Goal: Answer question/provide support: Share knowledge or assist other users

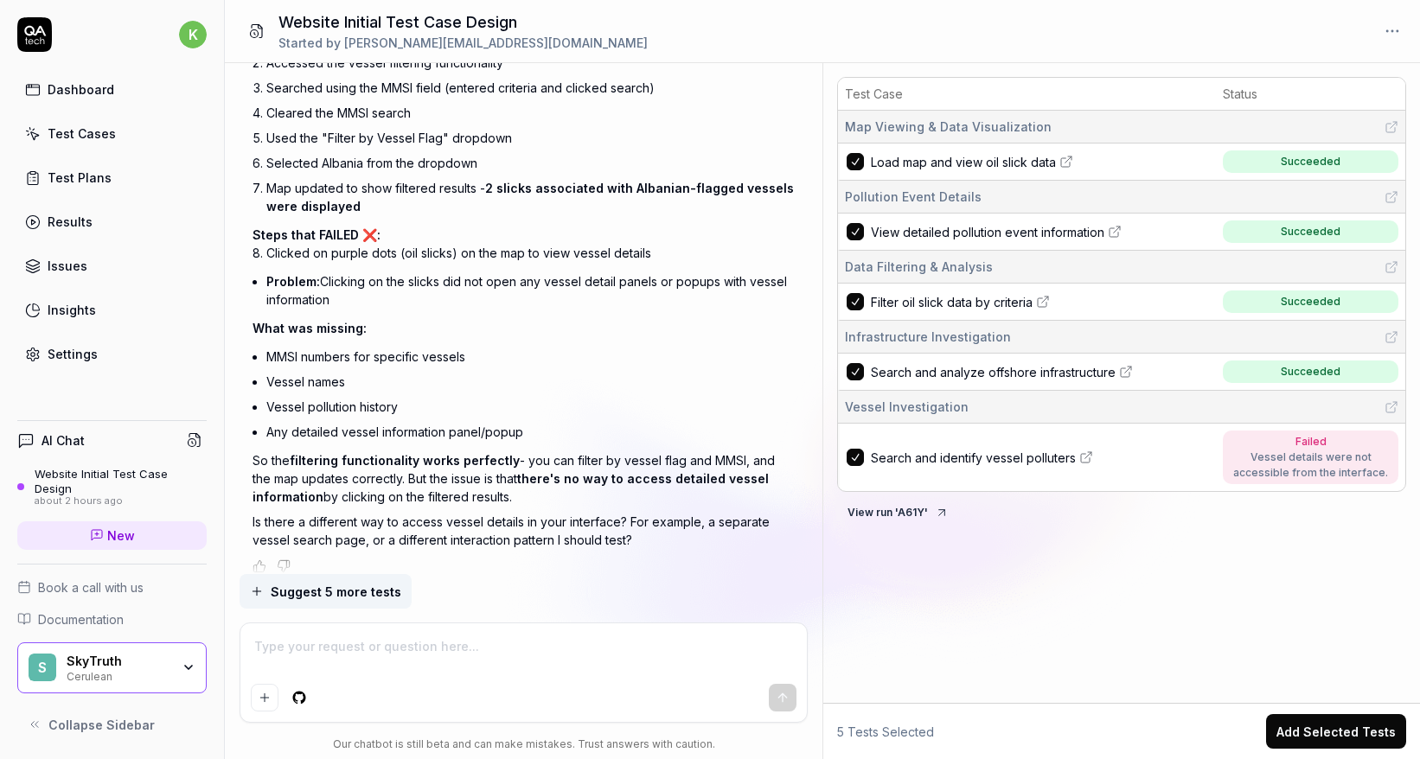
scroll to position [3188, 0]
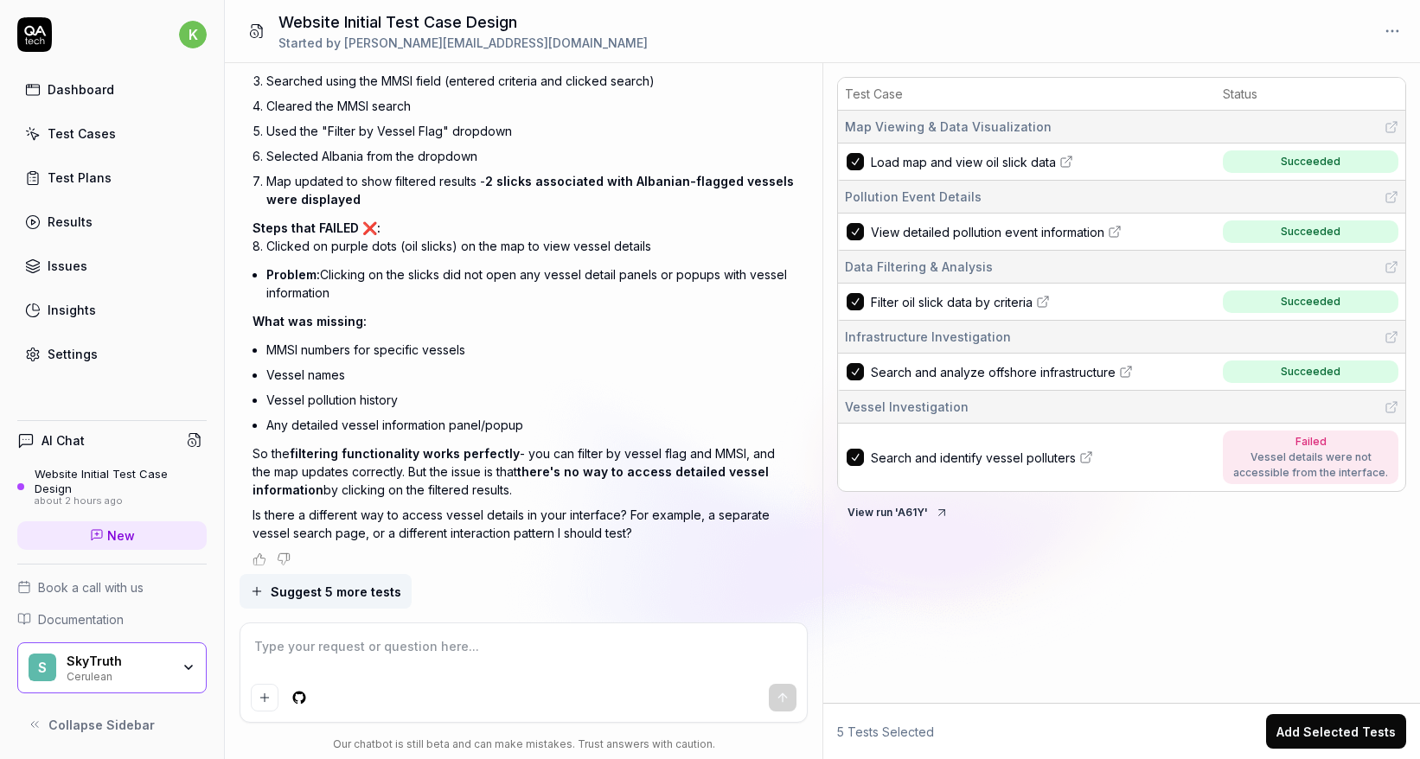
type textarea "*"
click at [588, 653] on textarea at bounding box center [523, 655] width 545 height 43
type textarea "I"
type textarea "*"
type textarea "I j"
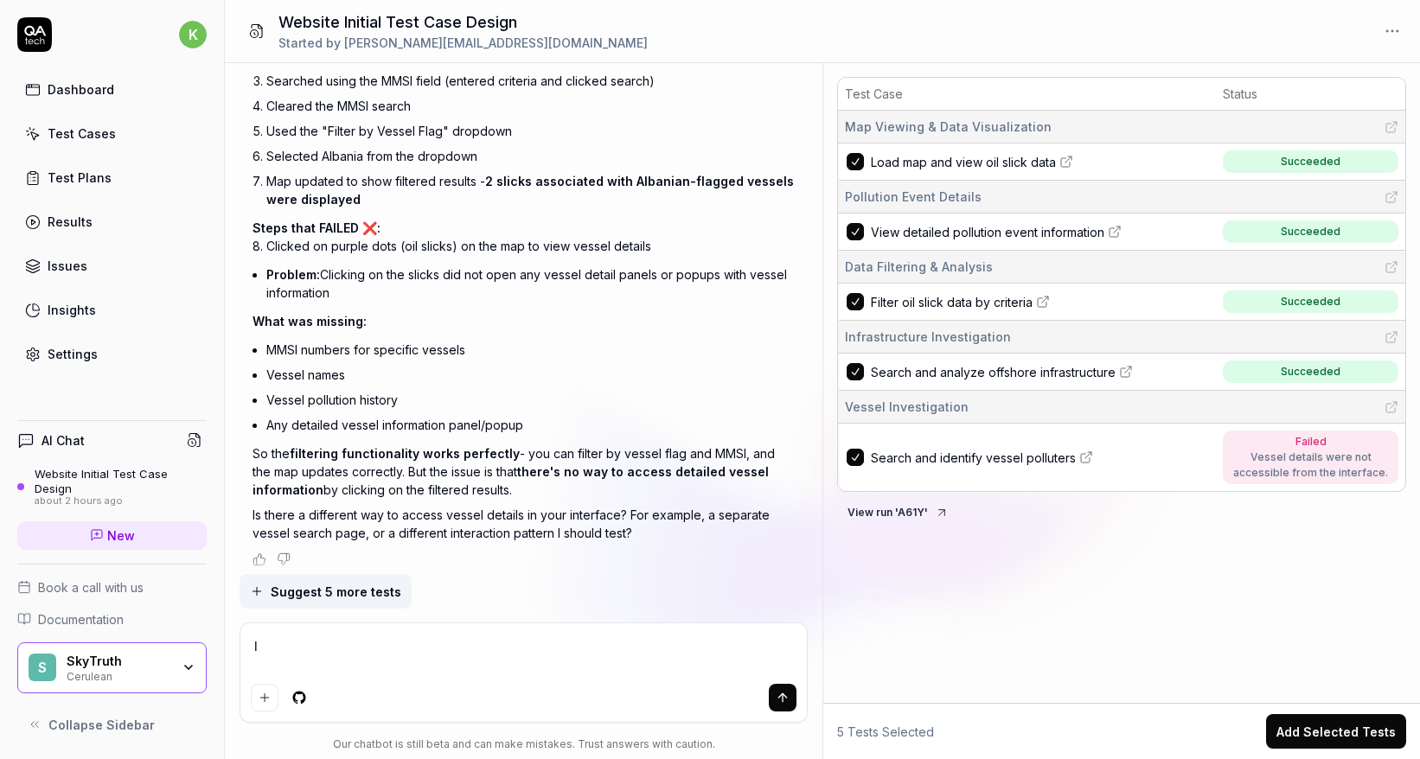
type textarea "*"
type textarea "I ju"
type textarea "*"
type textarea "I jus"
type textarea "*"
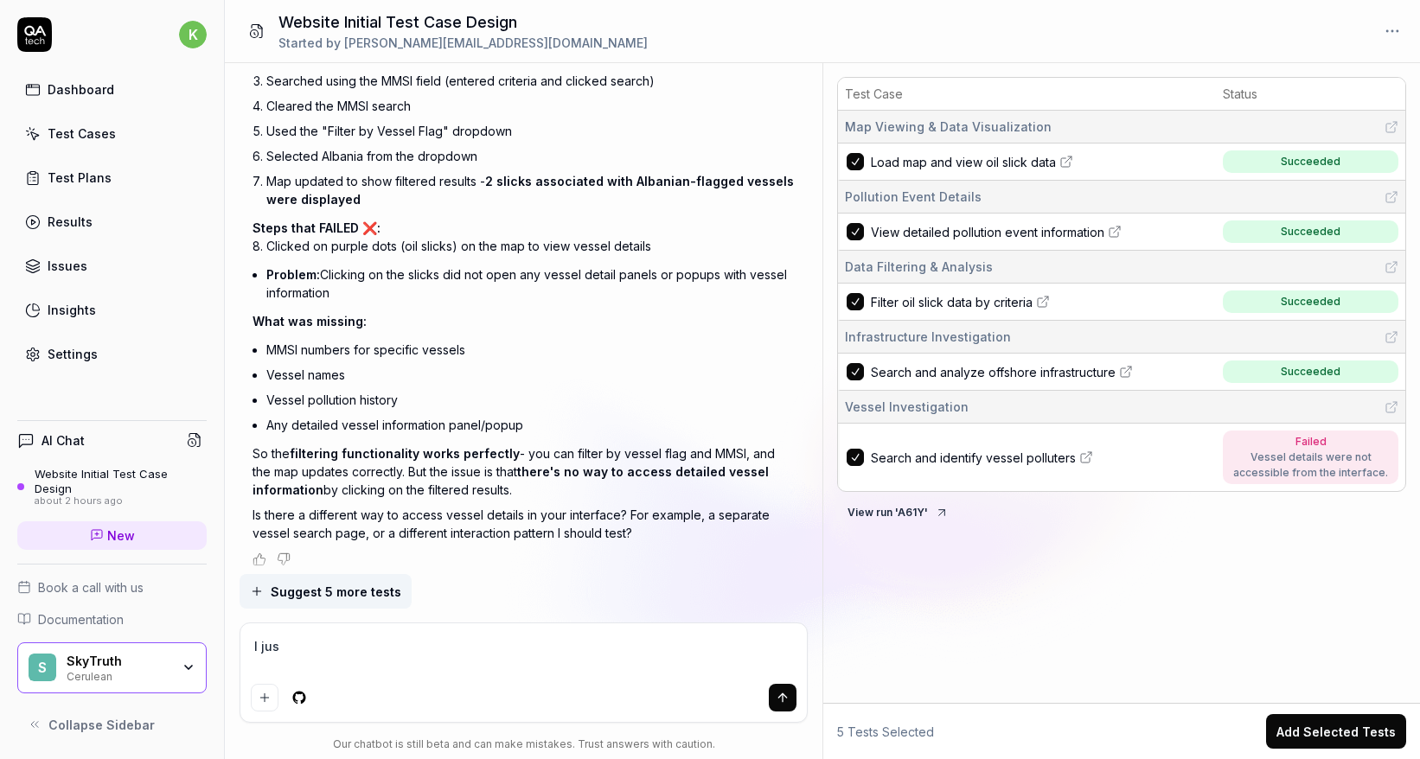
type textarea "I just"
type textarea "*"
type textarea "I just"
type textarea "*"
type textarea "I just"
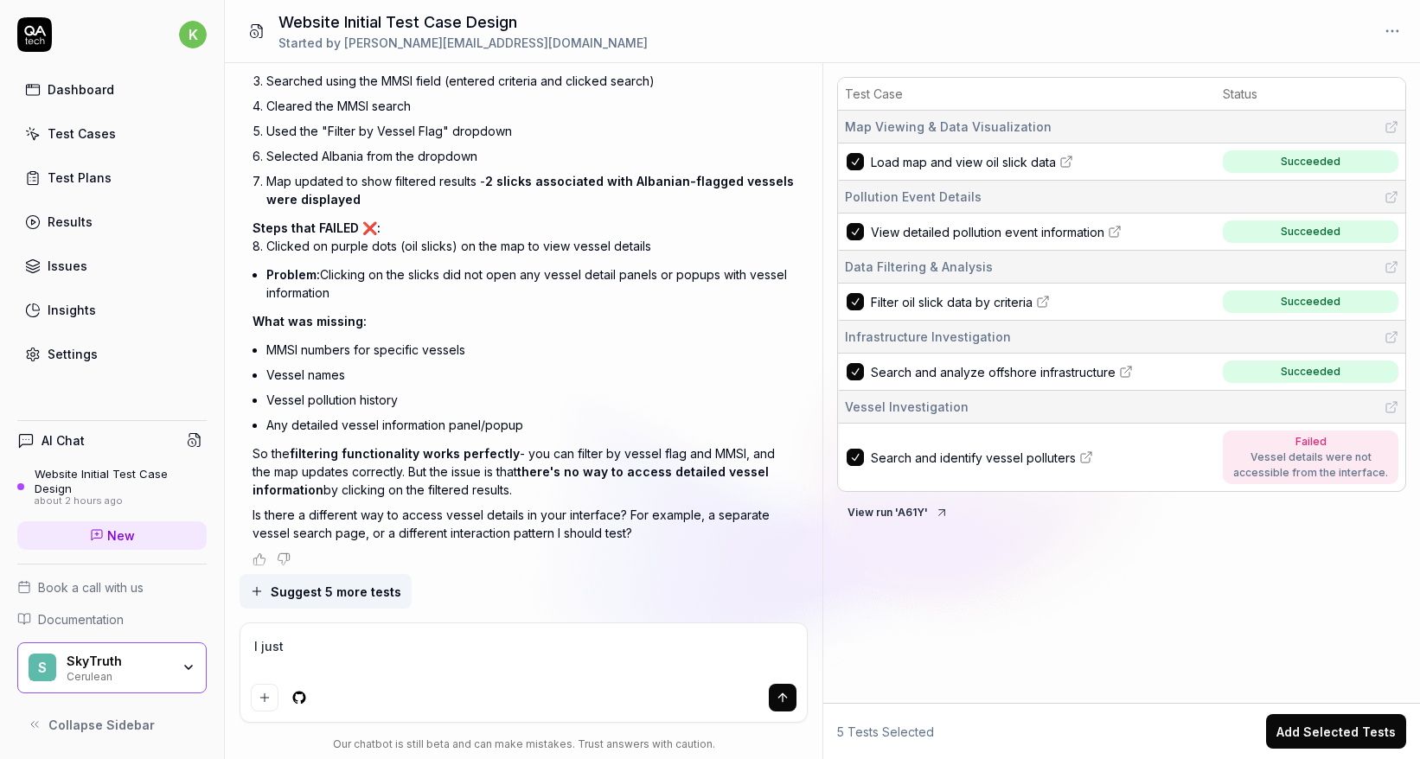
type textarea "*"
type textarea "I jus"
type textarea "*"
type textarea "I ju"
type textarea "*"
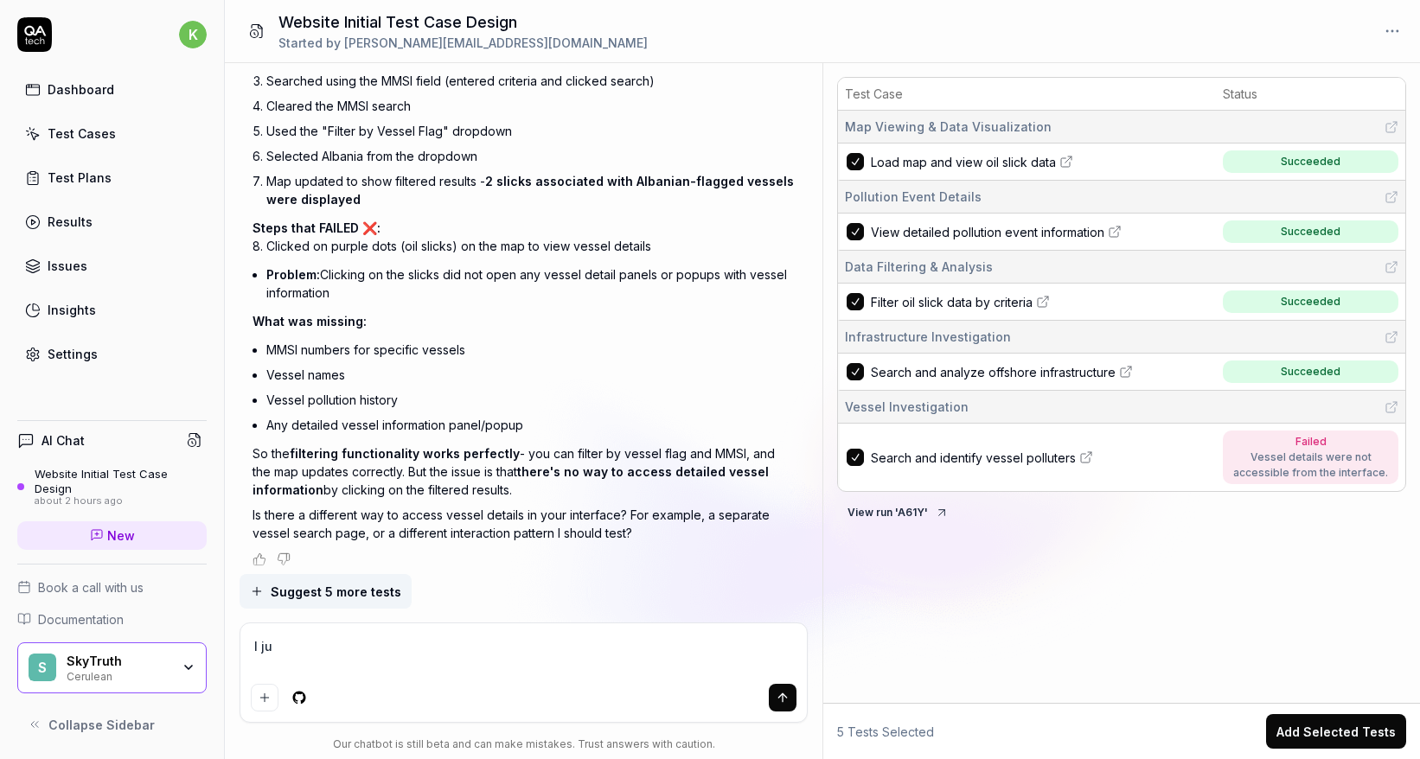
type textarea "I j"
type textarea "*"
type textarea "I"
type textarea "*"
type textarea "I"
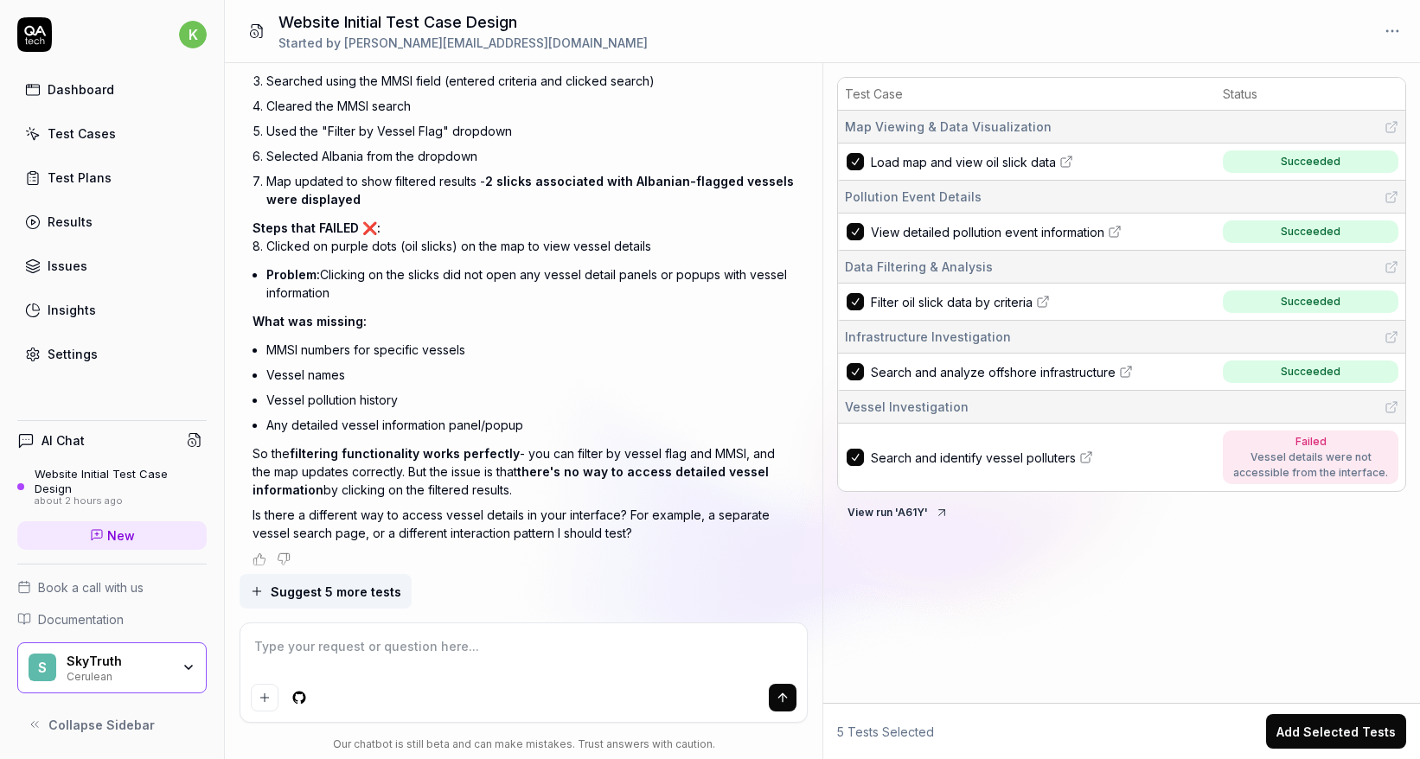
type textarea "*"
type textarea "W"
type textarea "*"
type textarea "Wh"
type textarea "*"
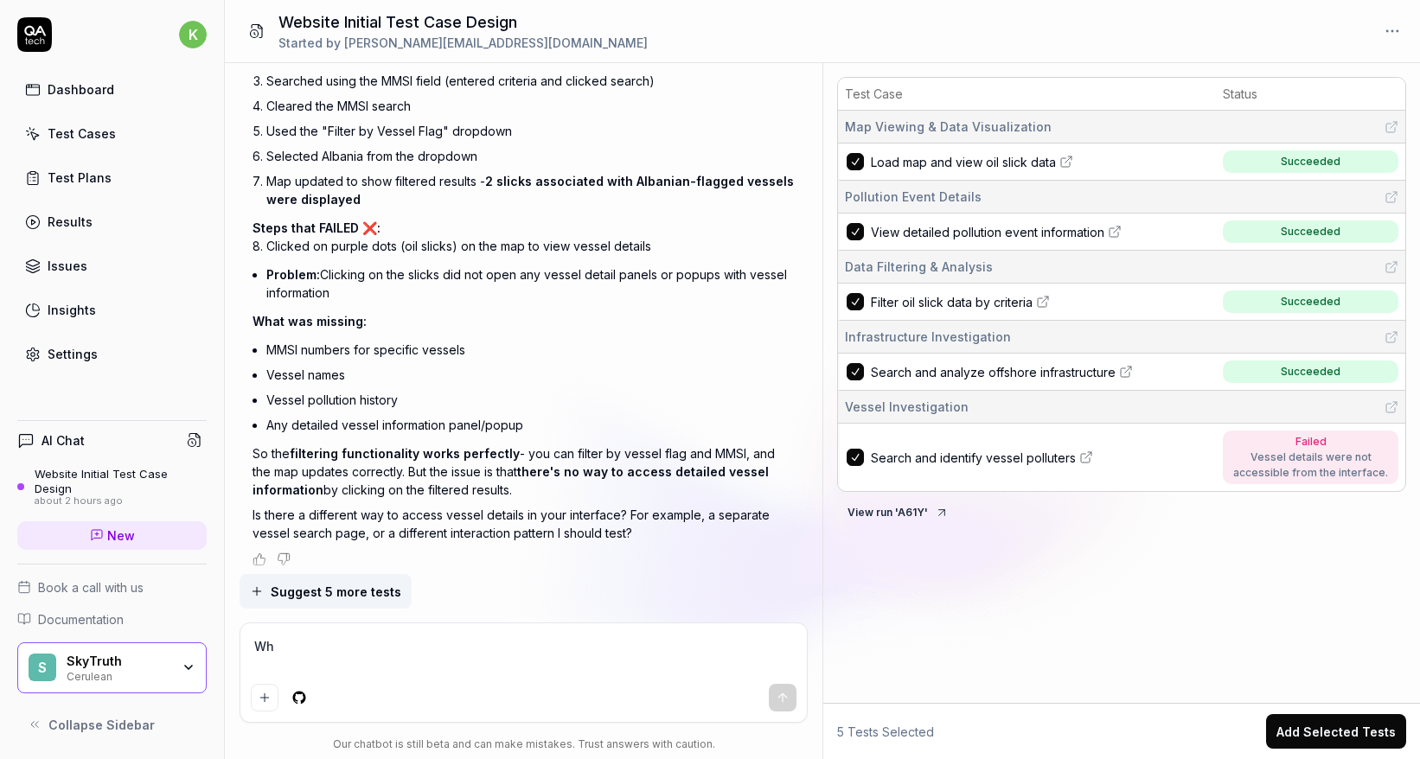
type textarea "Whe"
type textarea "*"
type textarea "When"
type textarea "*"
type textarea "When"
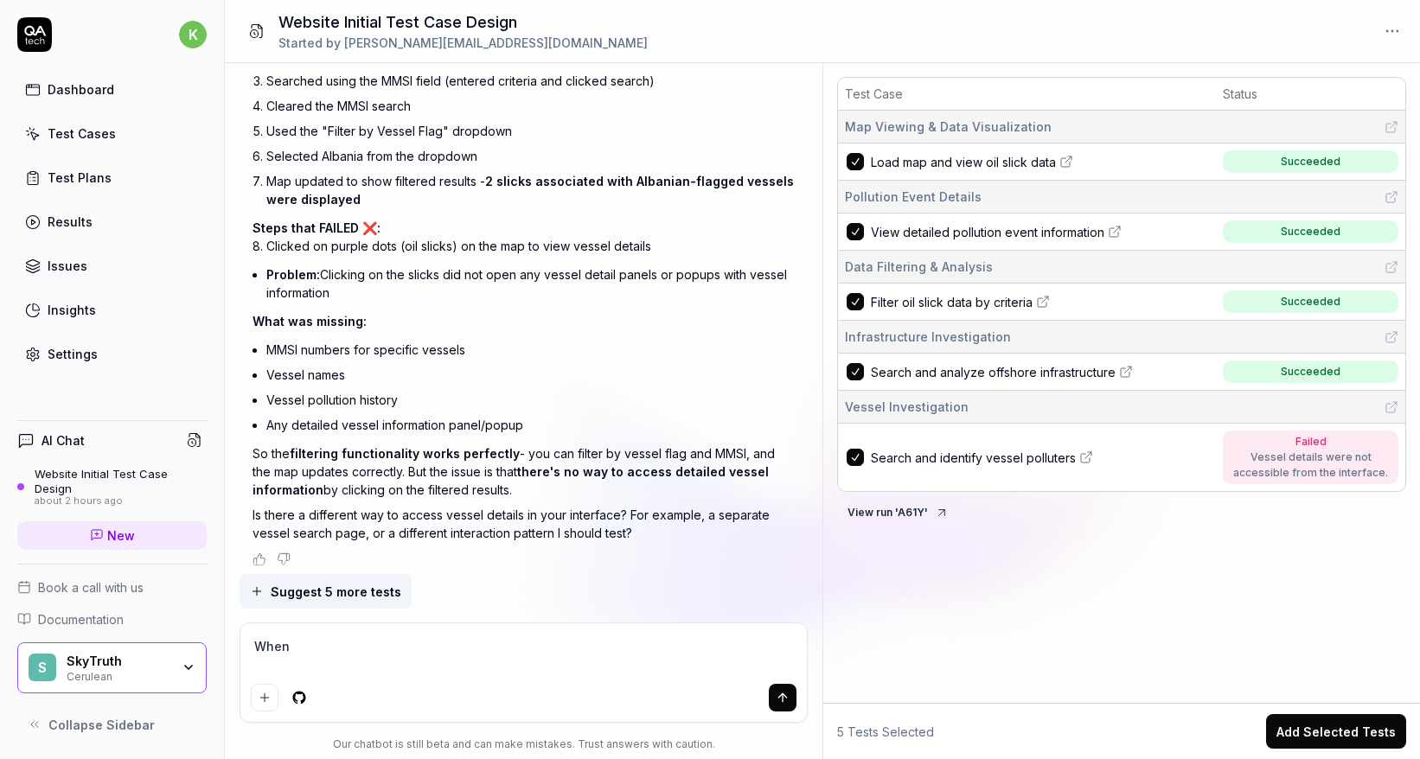
type textarea "*"
type textarea "When y"
type textarea "*"
type textarea "When yo"
type textarea "*"
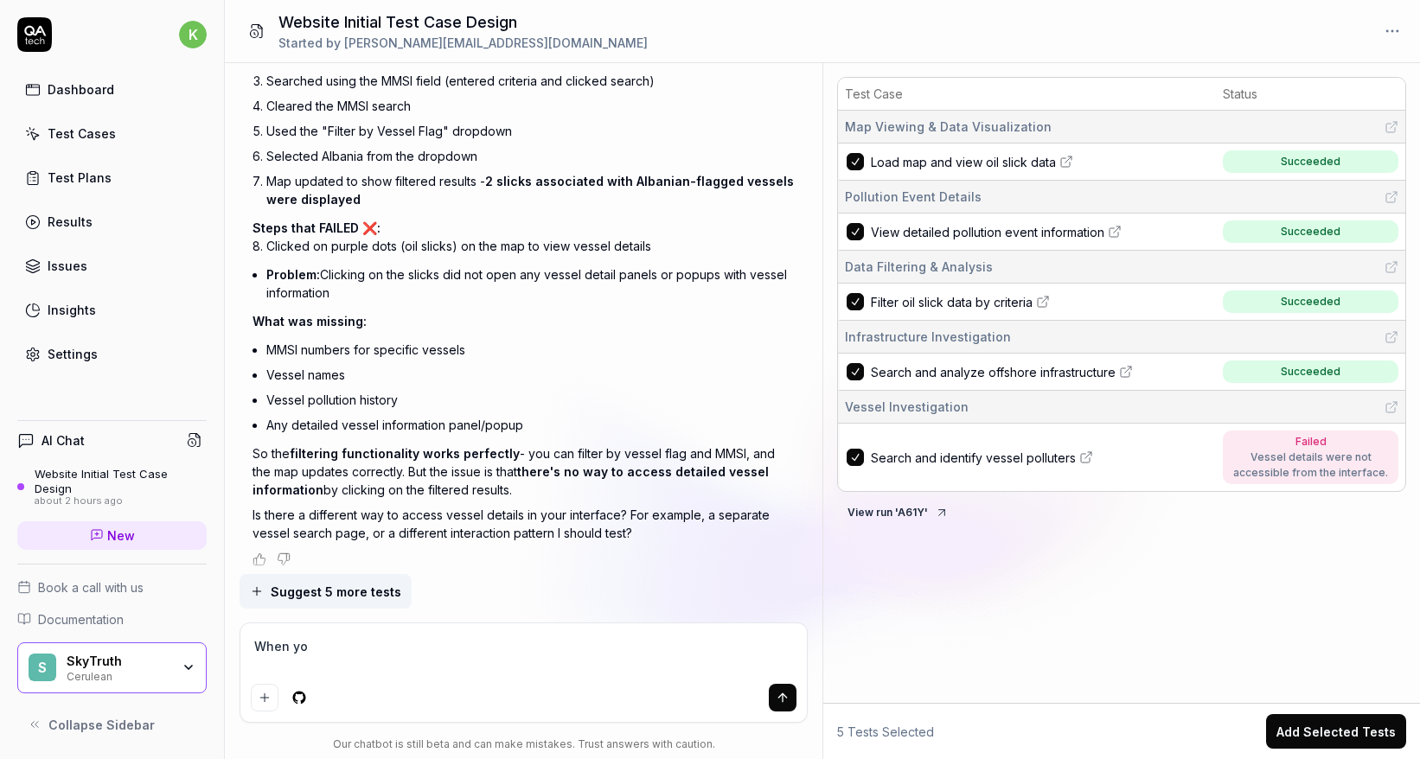
type textarea "When you"
type textarea "*"
type textarea "When you"
type textarea "*"
type textarea "When you e"
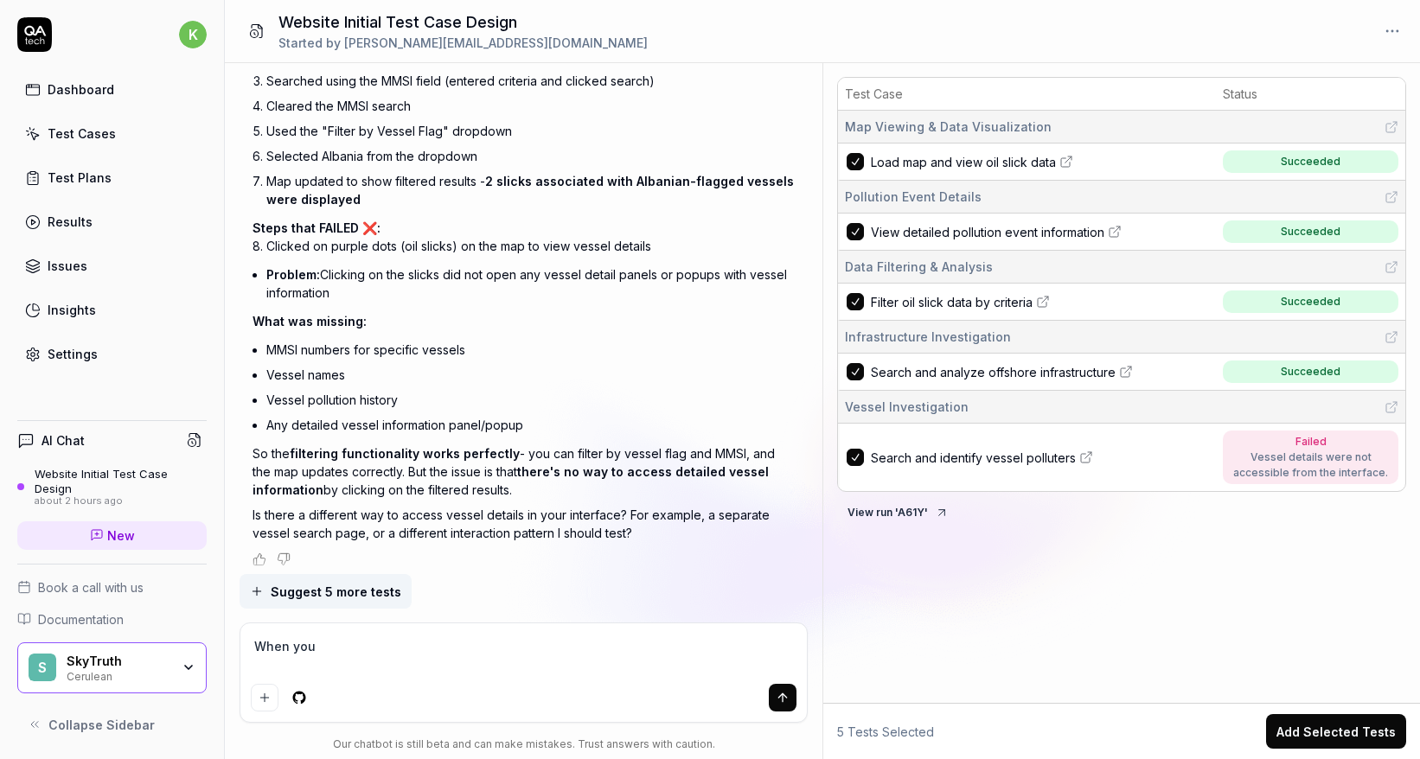
type textarea "*"
type textarea "When you ex"
type textarea "*"
type textarea "When you e"
type textarea "*"
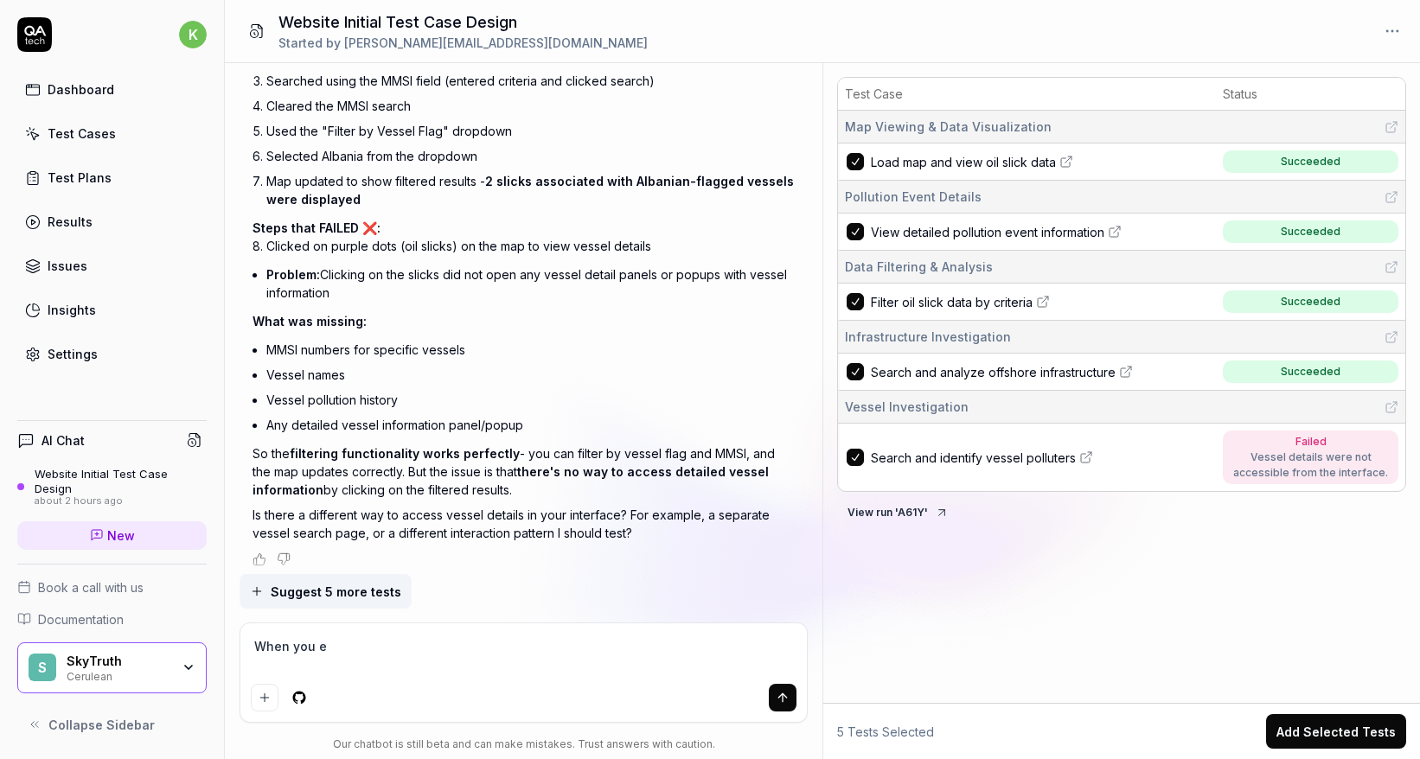
type textarea "When you"
type textarea "*"
type textarea "When you c"
type textarea "*"
type textarea "When you cl"
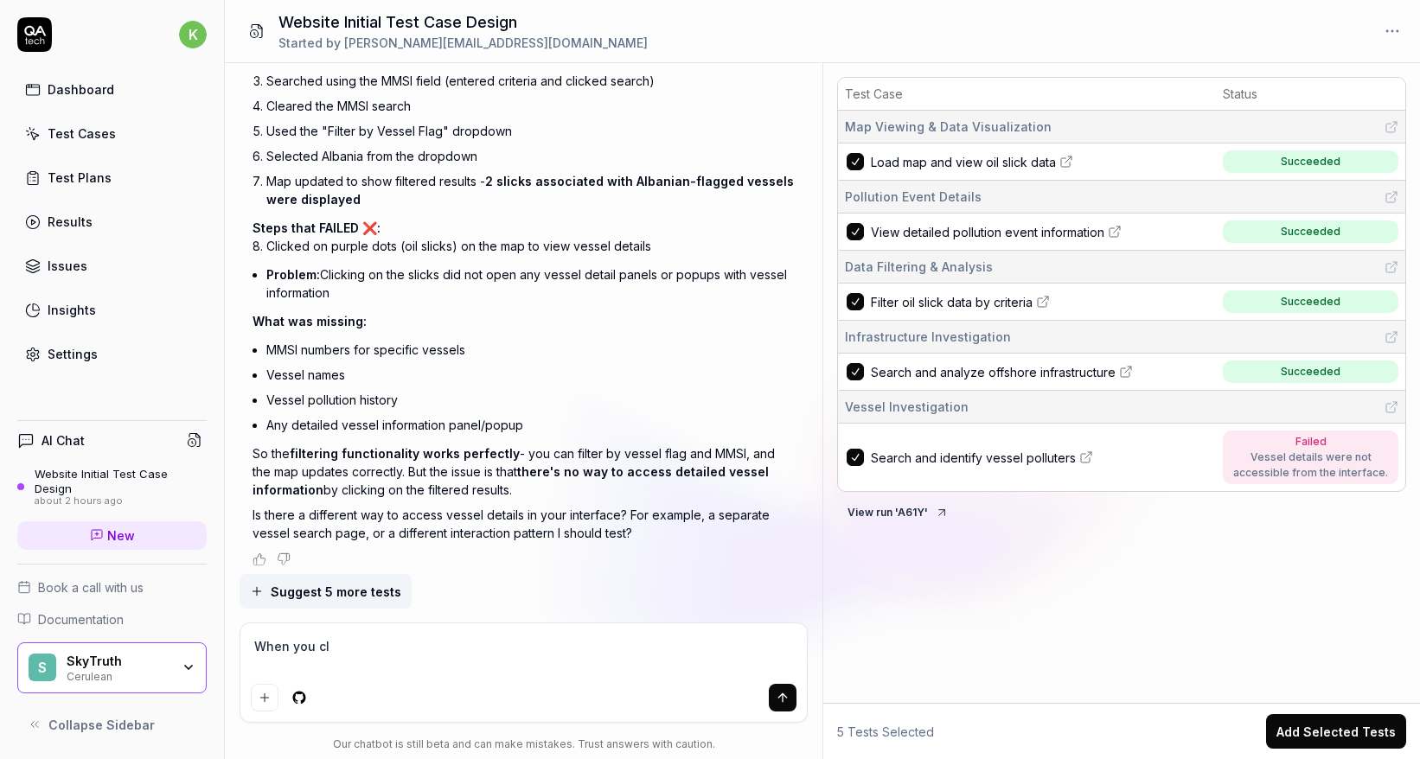
type textarea "*"
type textarea "When you cli"
type textarea "*"
type textarea "When you clic"
type textarea "*"
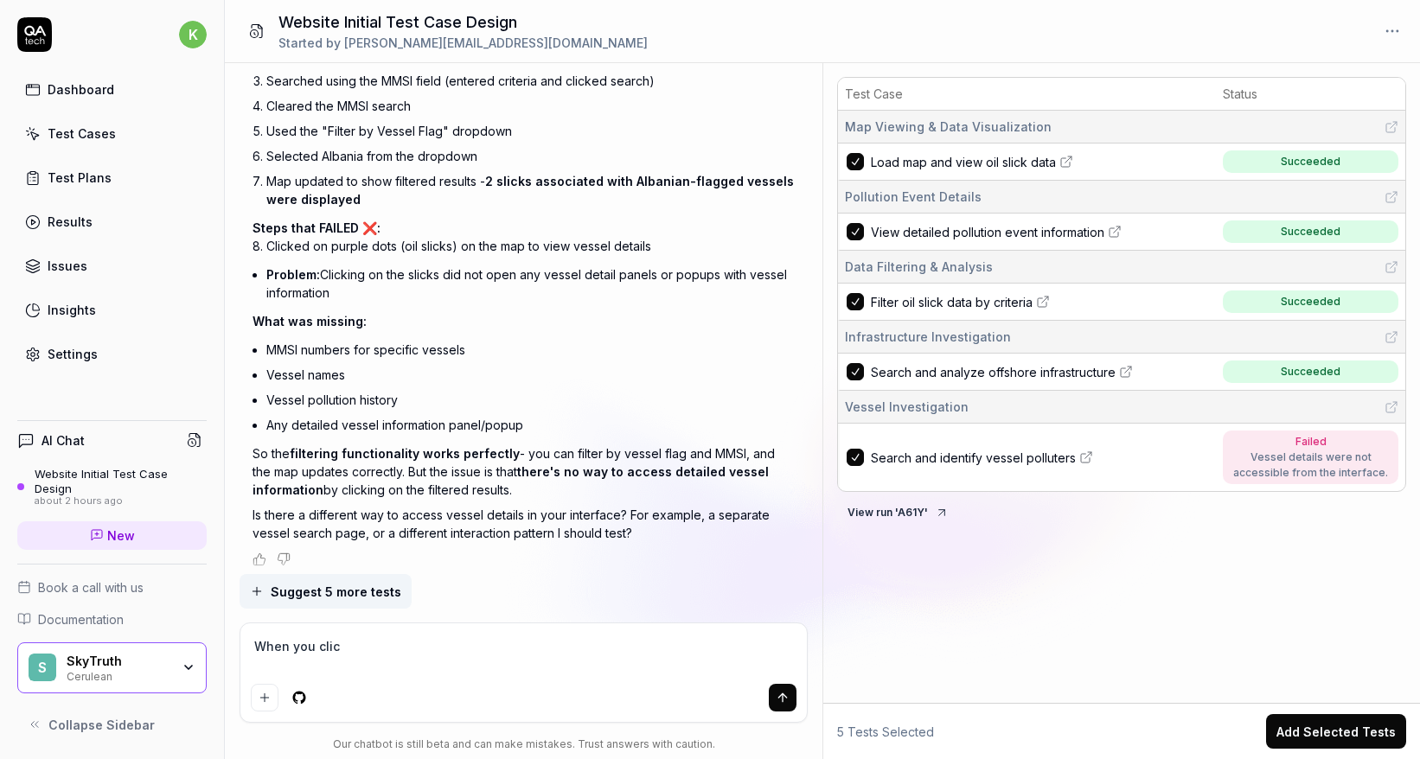
type textarea "When you click"
type textarea "*"
type textarea "When you click"
type textarea "*"
type textarea "When you click t"
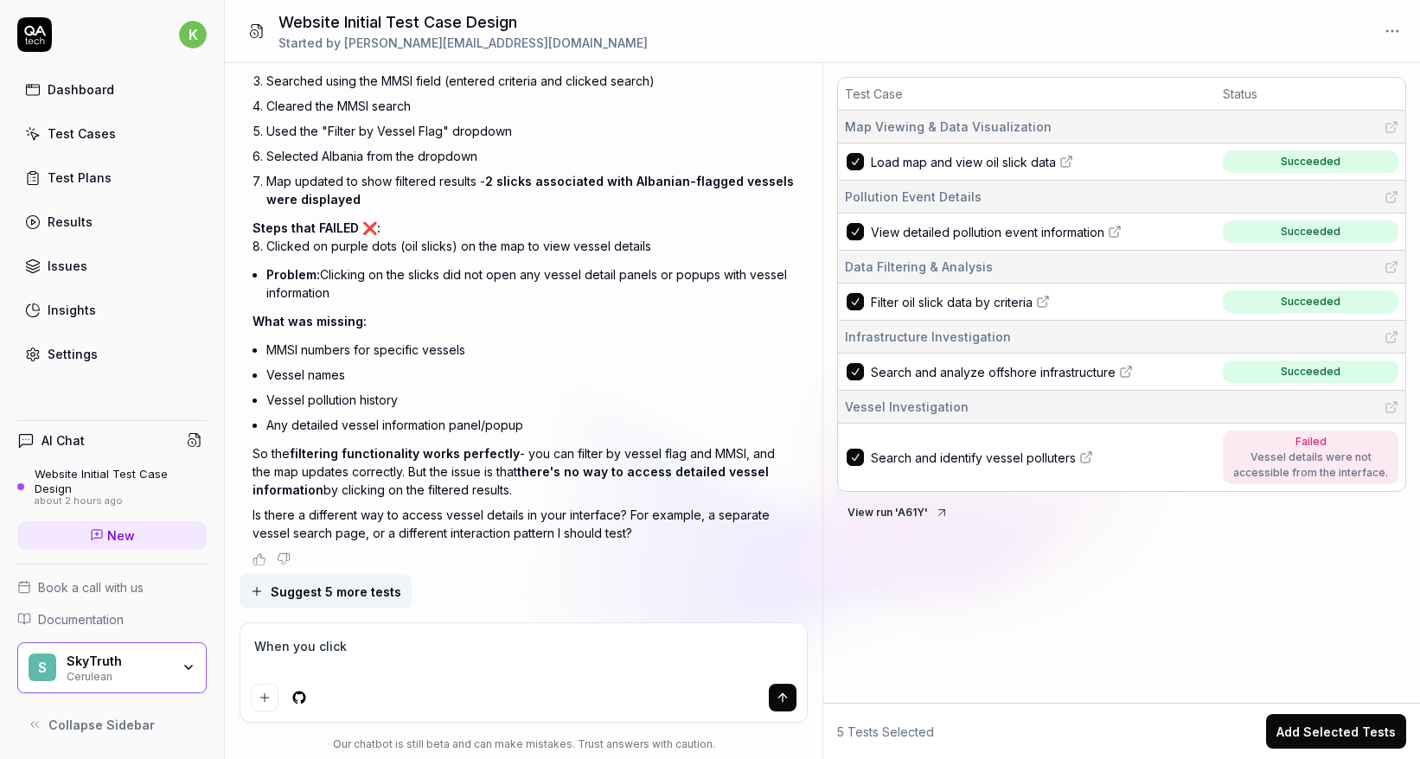
type textarea "*"
type textarea "When you click th"
type textarea "*"
type textarea "When you click the"
type textarea "*"
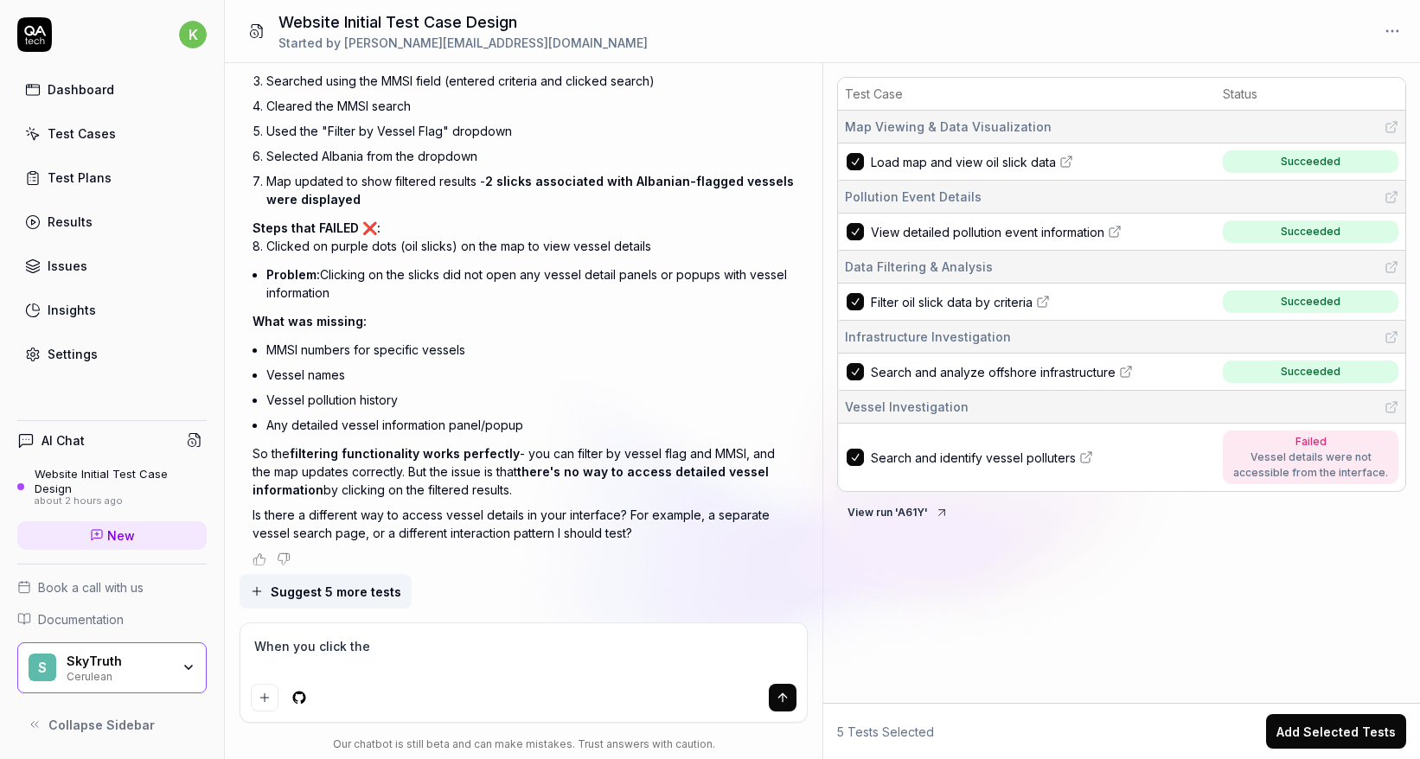
type textarea "When you click the e"
type textarea "*"
type textarea "When you click the ex"
type textarea "*"
type textarea "When you click the exp"
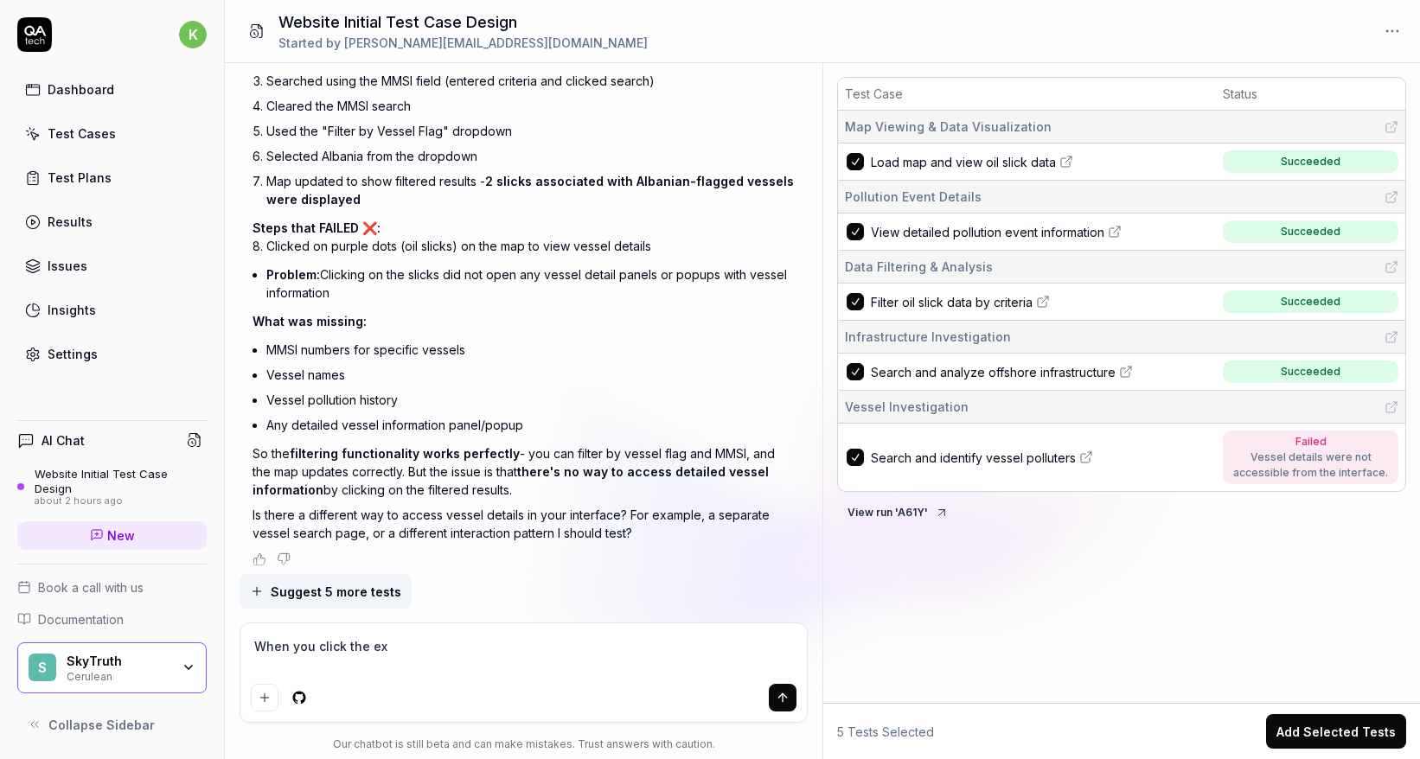
type textarea "*"
type textarea "When you click the expa"
type textarea "*"
type textarea "When you click the expan"
type textarea "*"
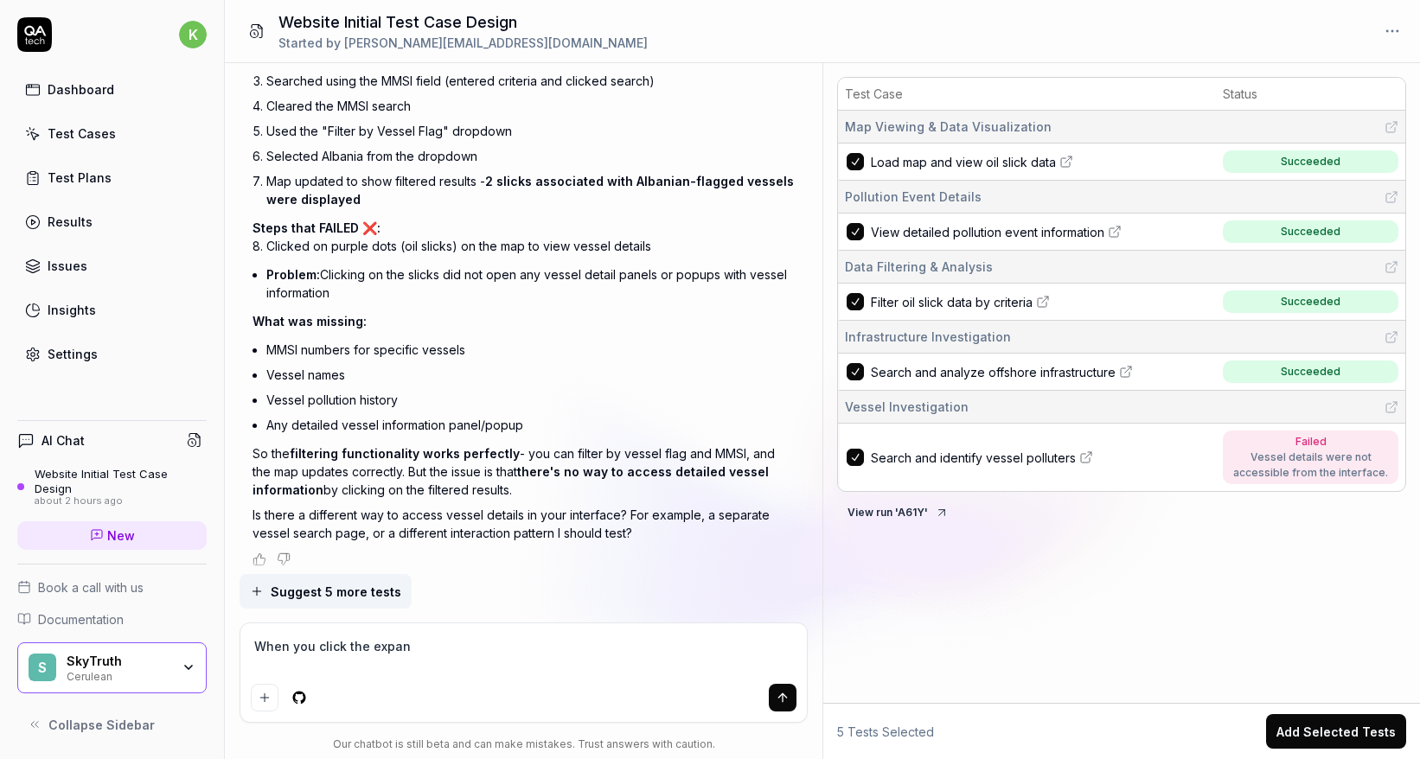
type textarea "When you click the expand"
type textarea "*"
type textarea "When you click the expand"
type textarea "*"
type textarea "When you click the expand c"
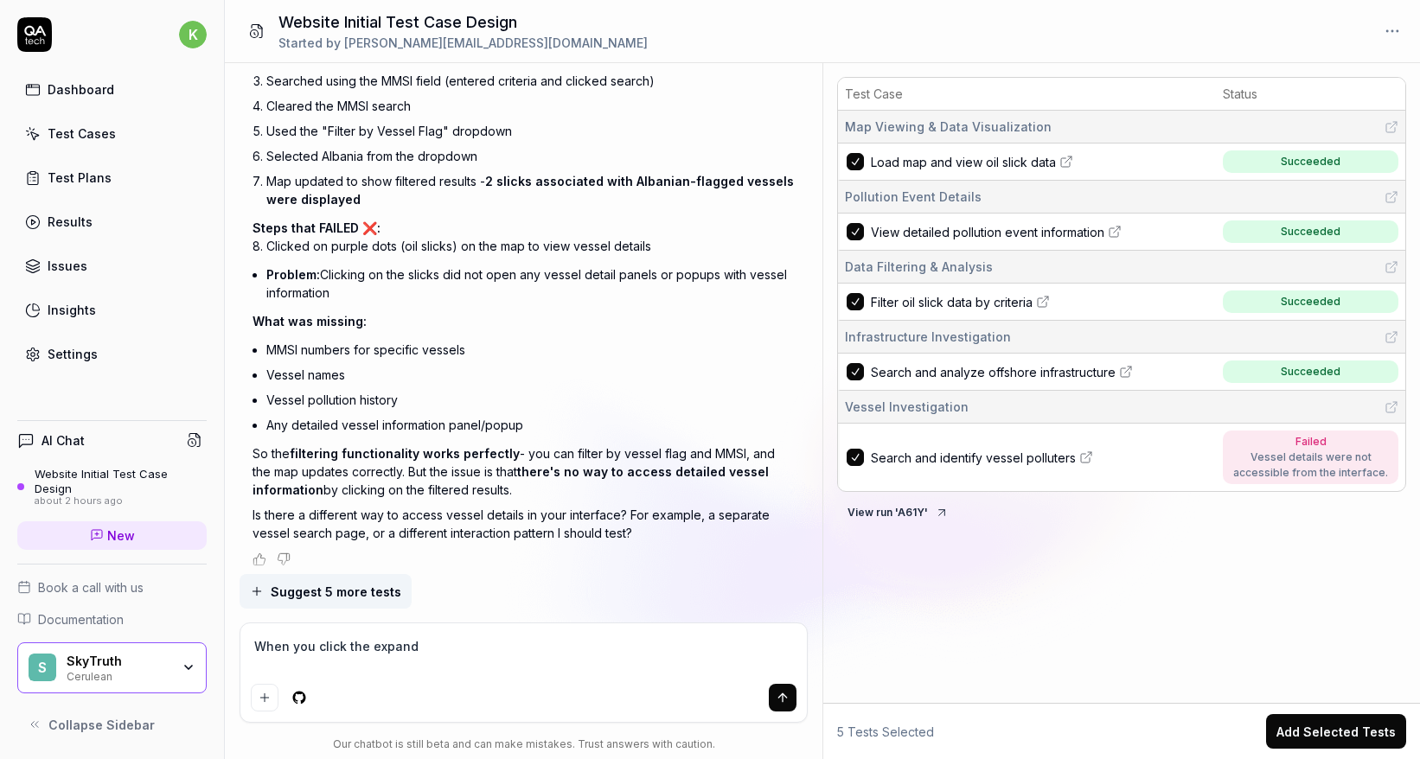
type textarea "*"
type textarea "When you click the expand ca"
type textarea "*"
type textarea "When you click the expand car"
type textarea "*"
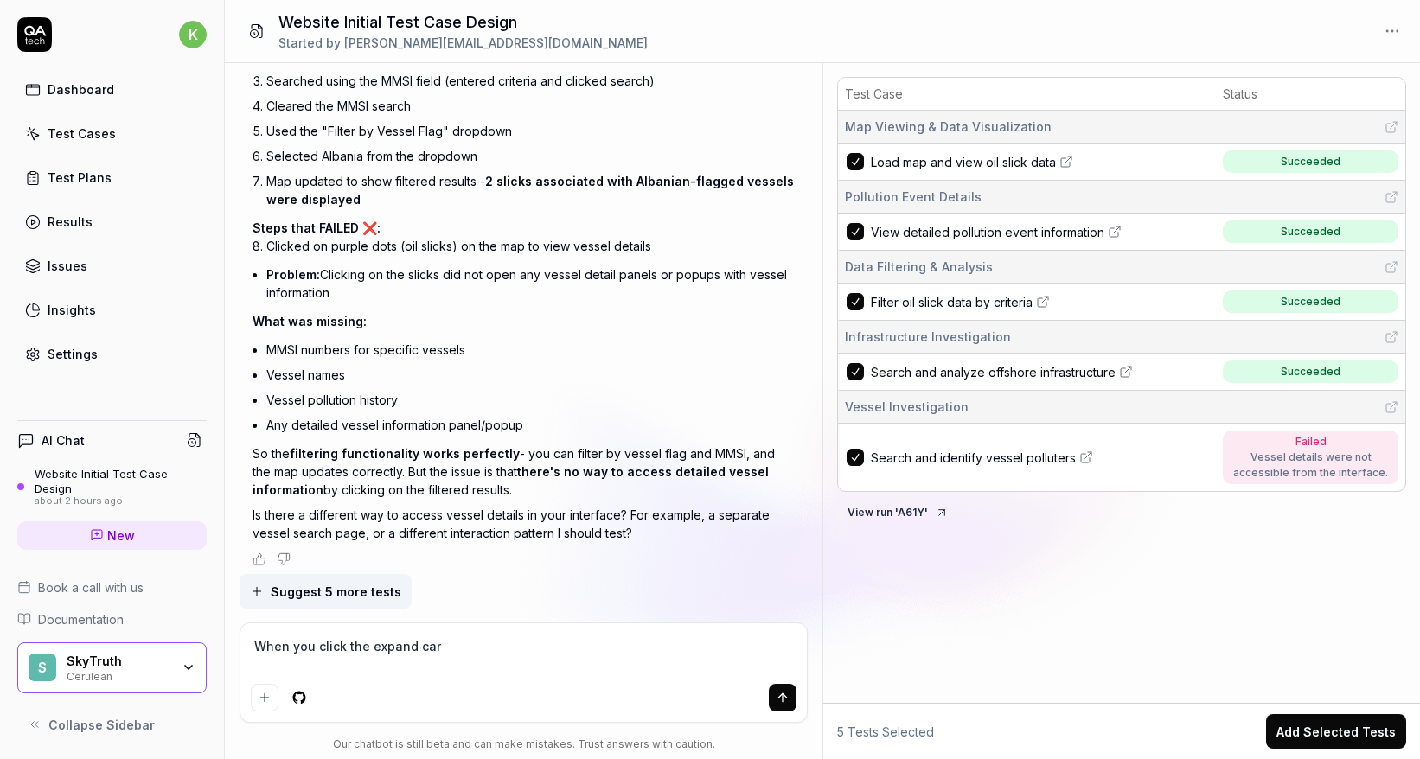
type textarea "When you click the expand [PERSON_NAME]"
type textarea "*"
type textarea "When you click the expand carro"
type textarea "*"
type textarea "When you click the expand carrot"
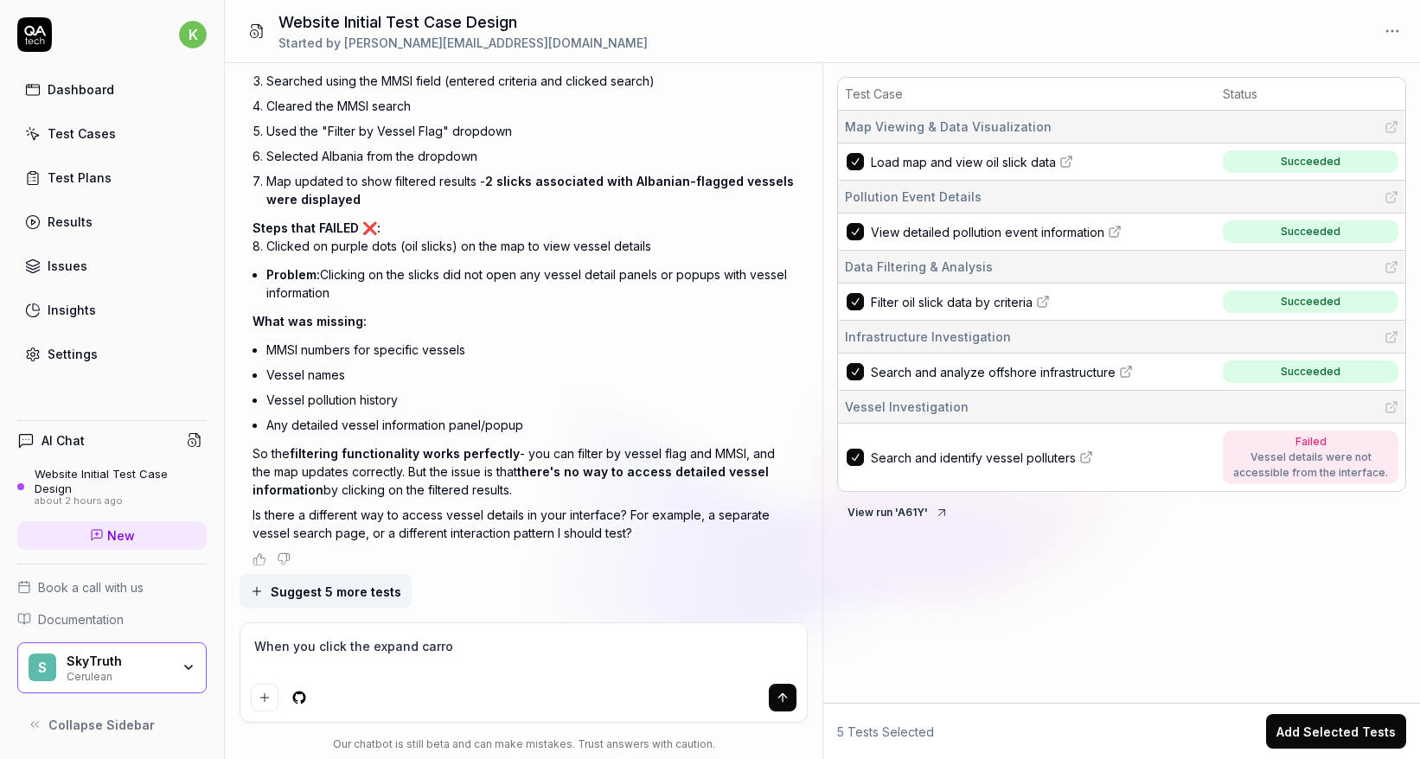
type textarea "*"
type textarea "When you click the expand carrot"
type textarea "*"
type textarea "When you click the expand carrot w"
type textarea "*"
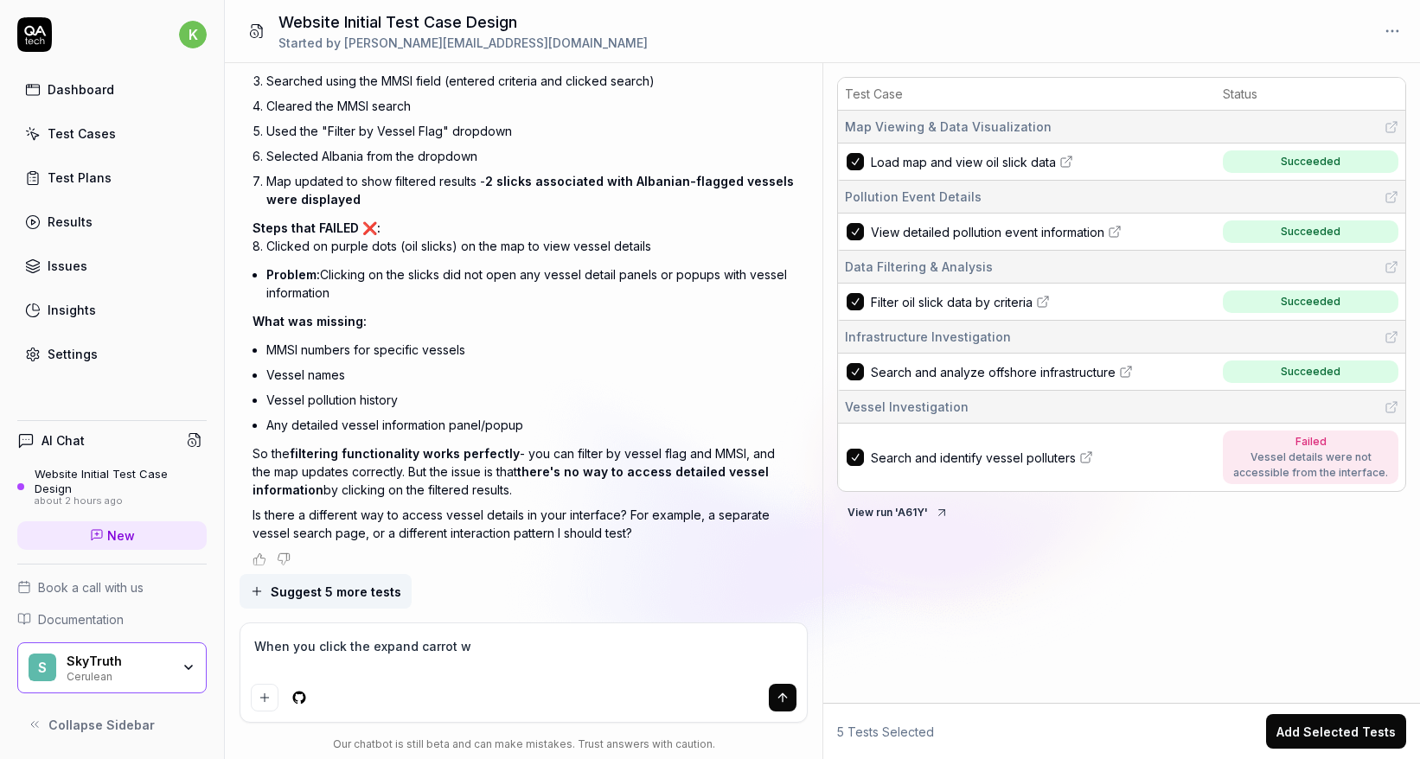
type textarea "When you click the expand carrot wi"
type textarea "*"
type textarea "When you click the expand carrot wit"
type textarea "*"
type textarea "When you click the expand carrot with"
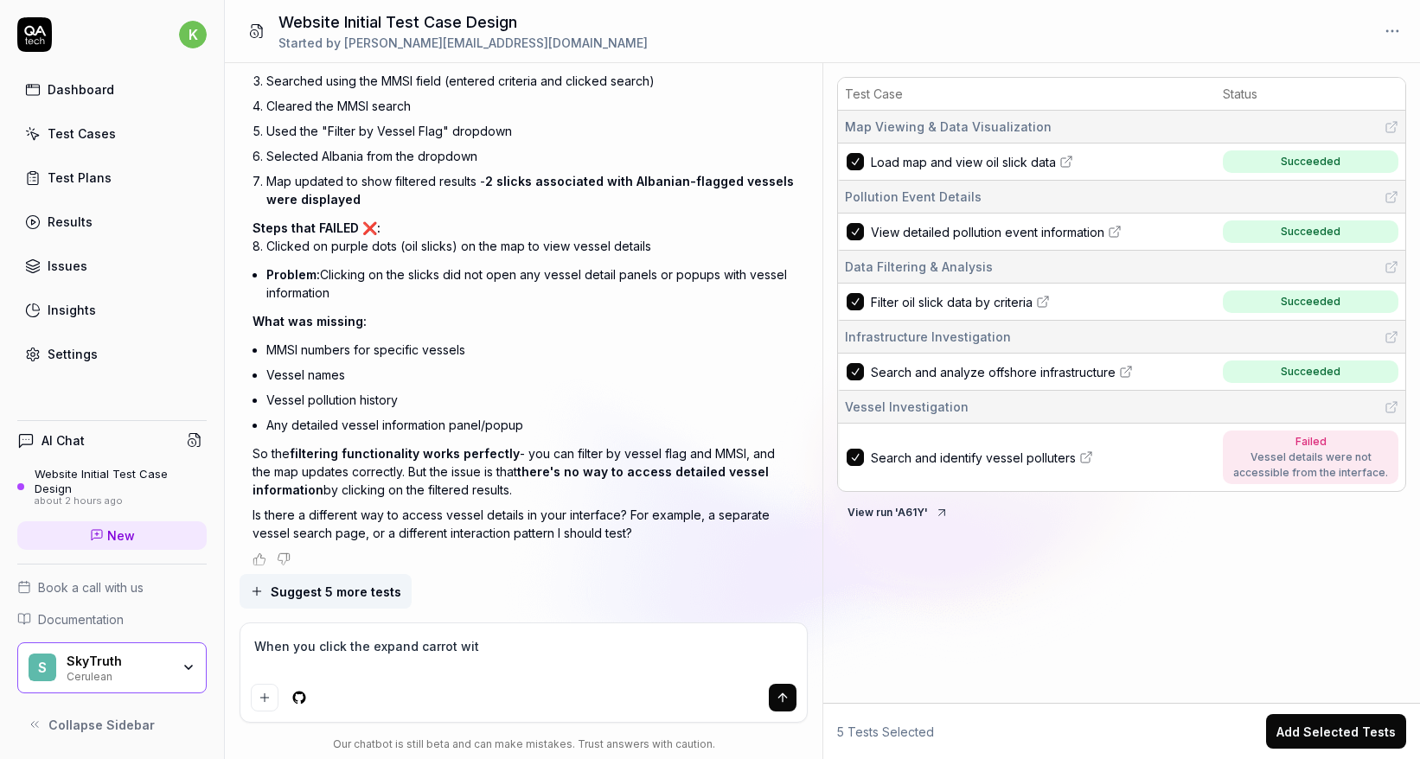
type textarea "*"
type textarea "When you click the expand carrot wit"
type textarea "*"
type textarea "When you click the expand carrot wi"
type textarea "*"
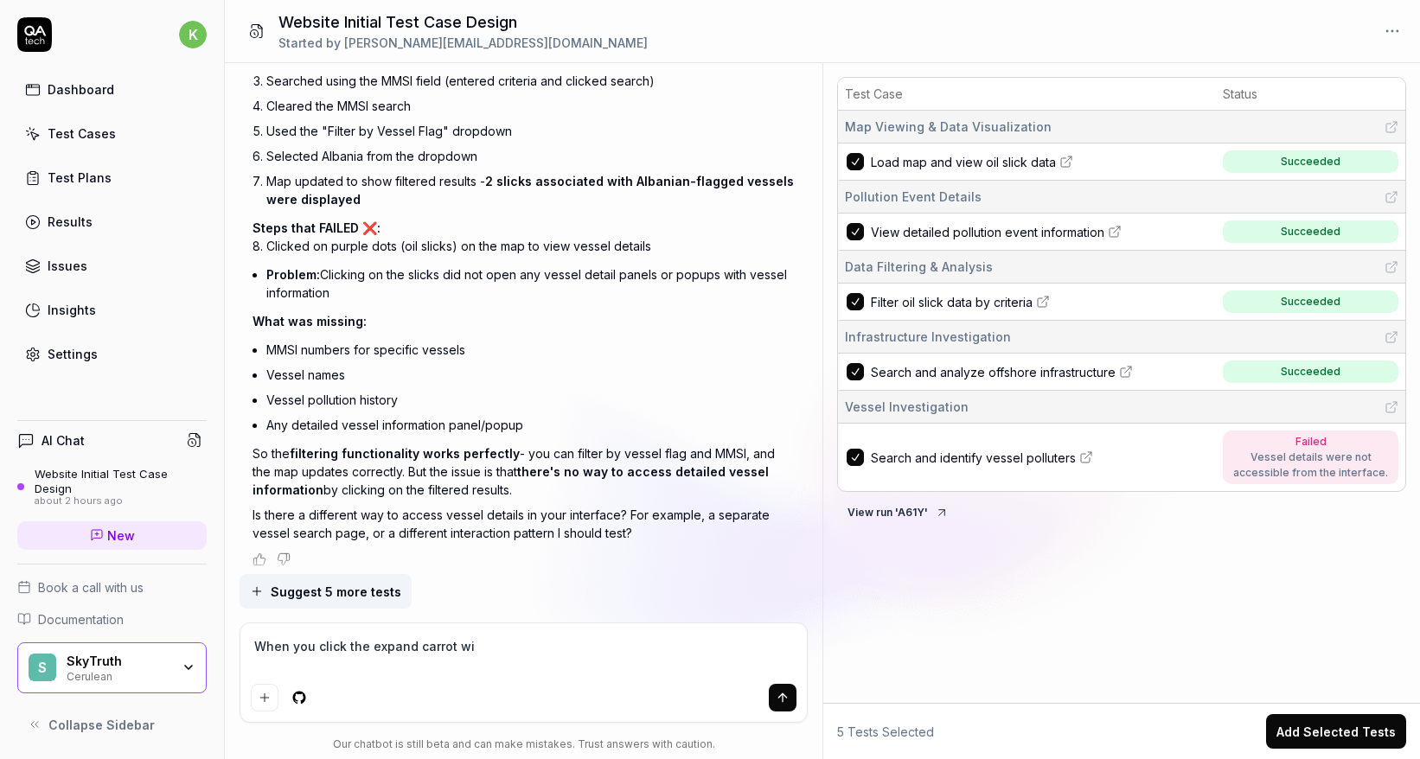
type textarea "When you click the expand carrot w"
type textarea "*"
type textarea "When you click the expand carrot"
type textarea "*"
click at [257, 650] on textarea "When you click the expand carrot" at bounding box center [523, 655] width 545 height 43
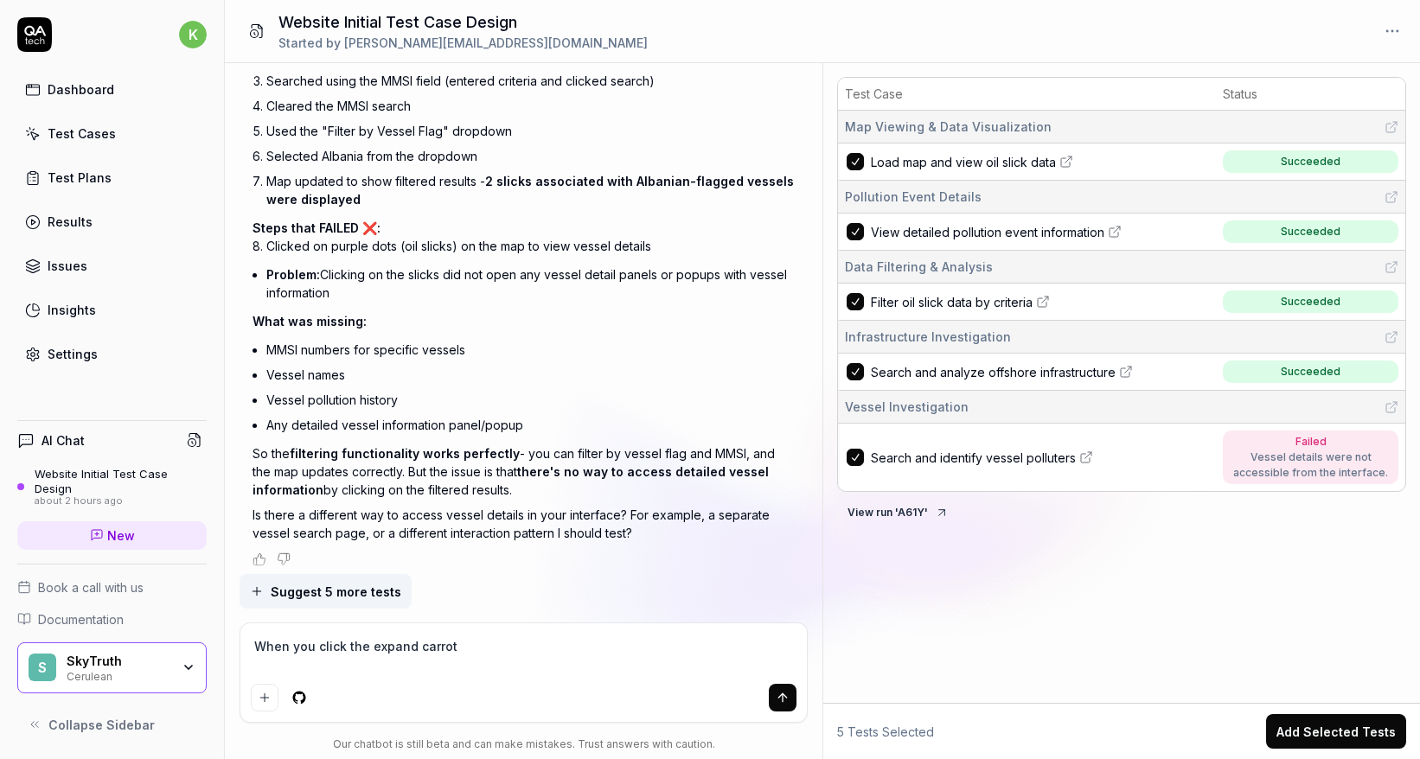
type textarea "IWhen you click the expand carrot"
type textarea "*"
type textarea "I When you click the expand carrot"
type textarea "*"
type textarea "I wWhen you click the expand carrot"
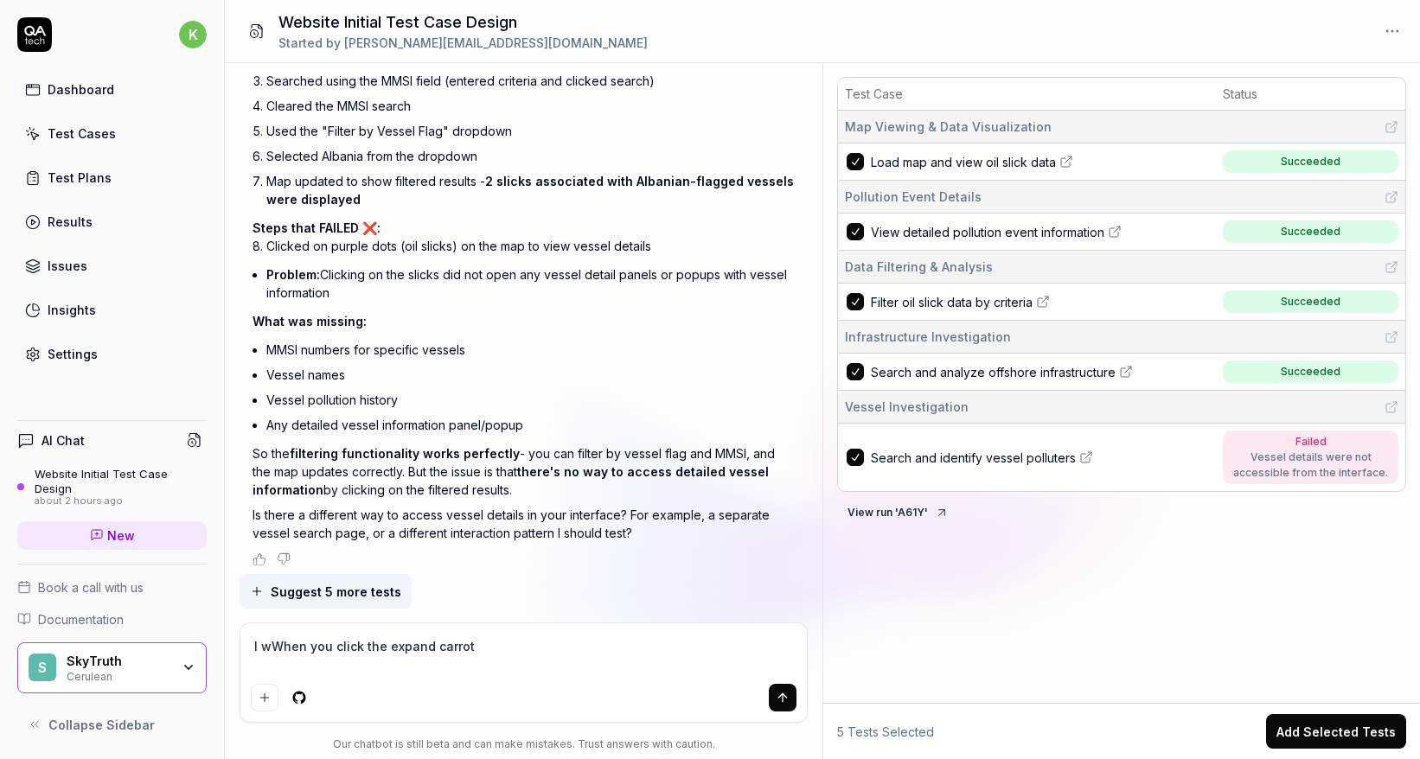
type textarea "*"
type textarea "I waWhen you click the expand carrot"
type textarea "*"
type textarea "I wasWhen you click the expand carrot"
type textarea "*"
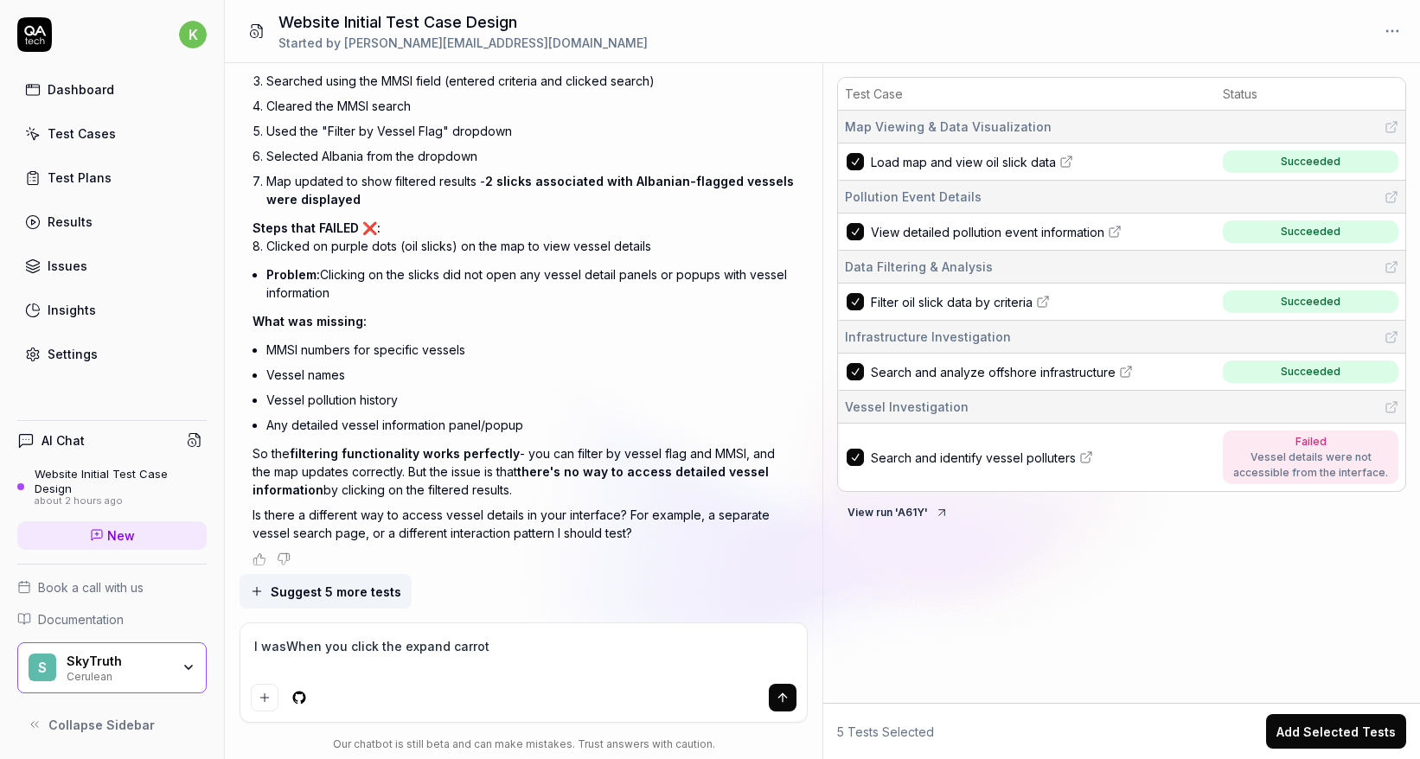
type textarea "I was When you click the expand carrot"
type textarea "*"
type textarea "I was aWhen you click the expand carrot"
type textarea "*"
type textarea "I was abWhen you click the expand carrot"
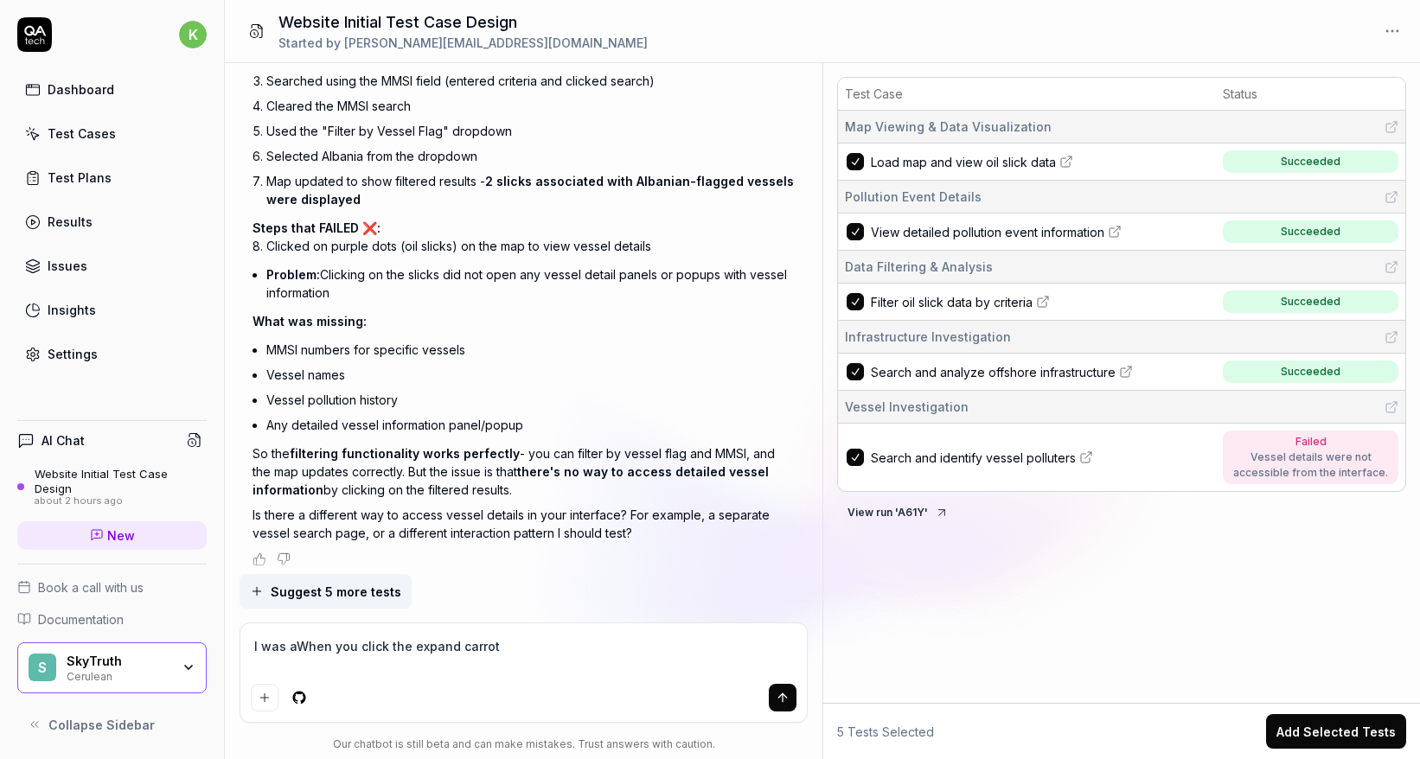
type textarea "*"
type textarea "I was ablWhen you click the expand carrot"
type textarea "*"
type textarea "I was ableWhen you click the expand carrot"
type textarea "*"
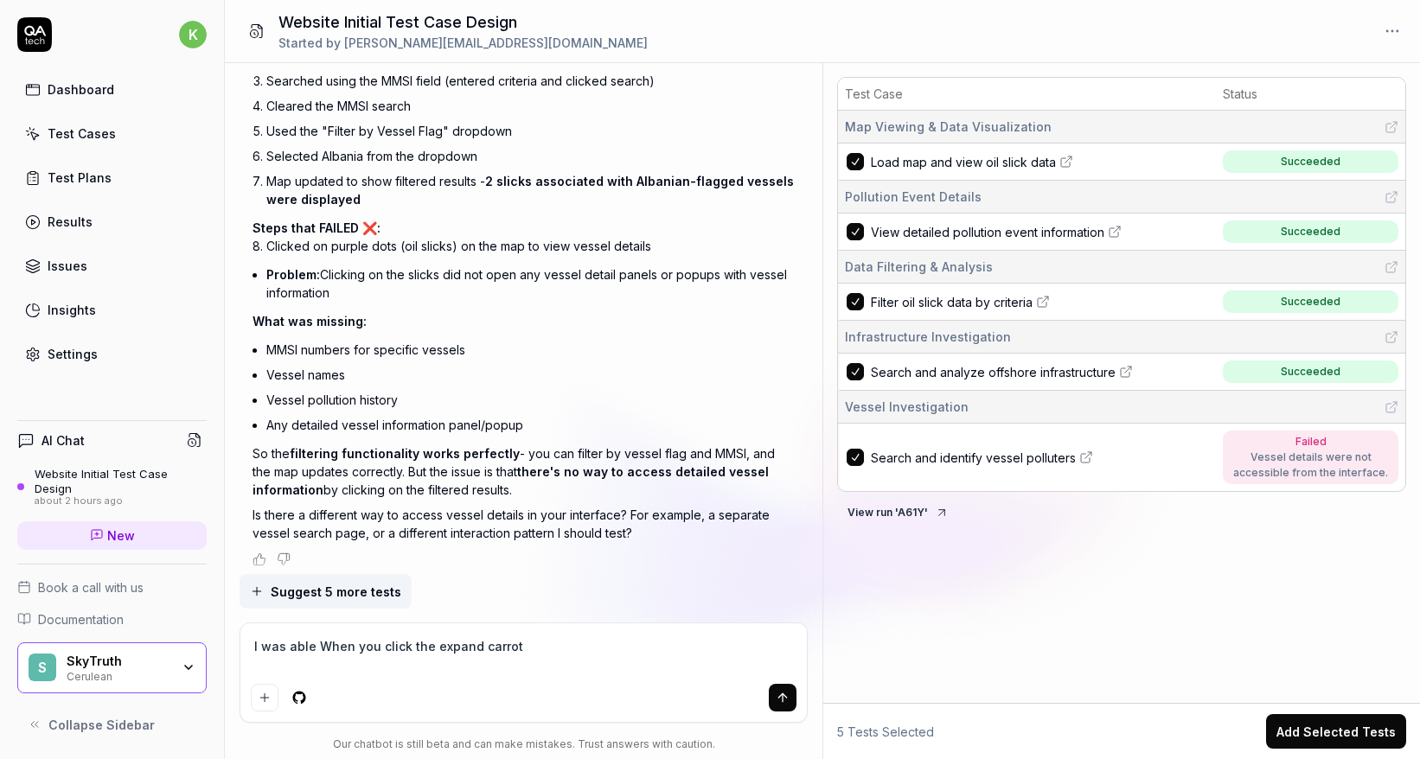
type textarea "I was able tWhen you click the expand carrot"
type textarea "*"
type textarea "I was able toWhen you click the expand carrot"
type textarea "*"
type textarea "I was able to When you click the expand carrot"
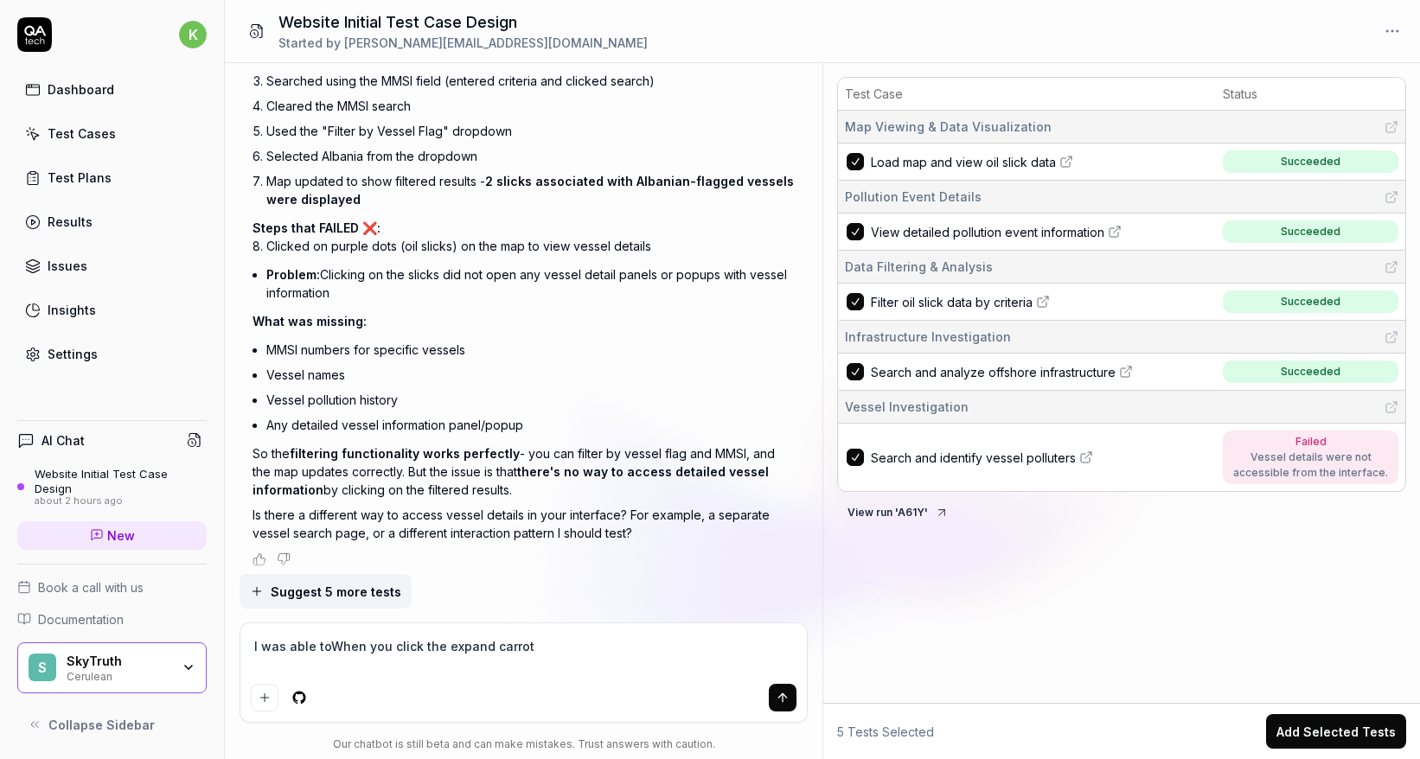
type textarea "*"
type textarea "I was able to vWhen you click the expand carrot"
type textarea "*"
type textarea "I was able to viWhen you click the expand carrot"
type textarea "*"
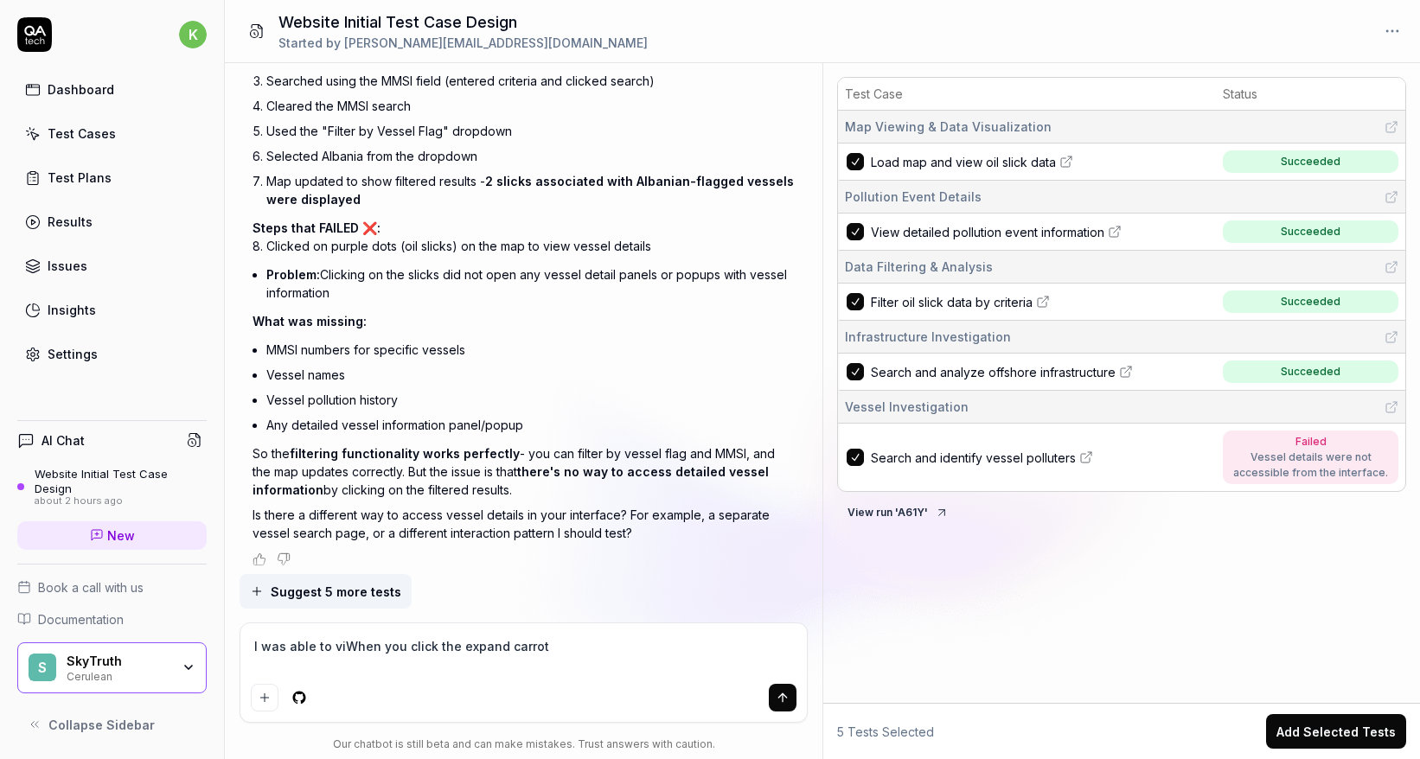
type textarea "I was able to vieWhen you click the expand carrot"
type textarea "*"
type textarea "I was able to viewWhen you click the expand carrot"
type textarea "*"
type textarea "I was able to view When you click the expand carrot"
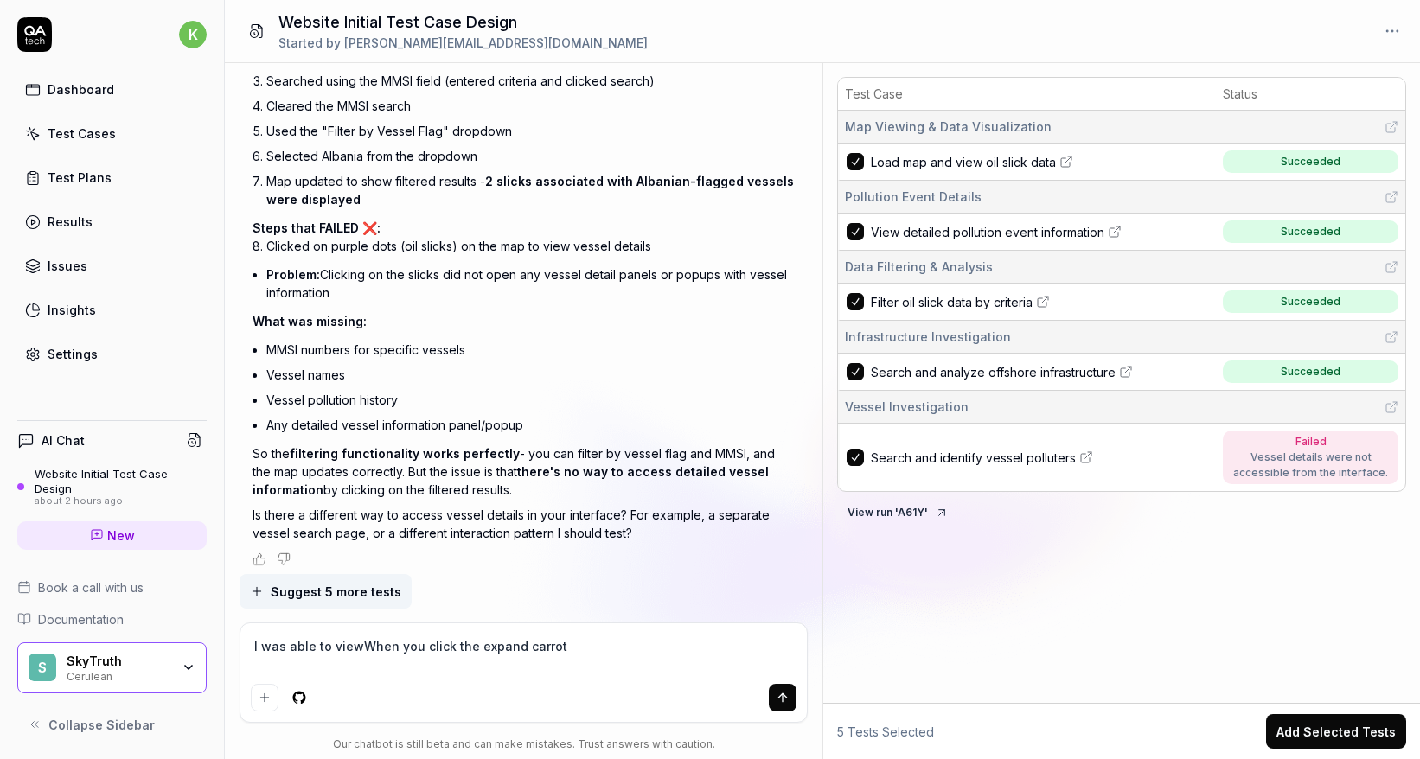
type textarea "*"
type textarea "I was able to view MWhen you click the expand carrot"
type textarea "*"
type textarea "I was able to view MMWhen you click the expand carrot"
type textarea "*"
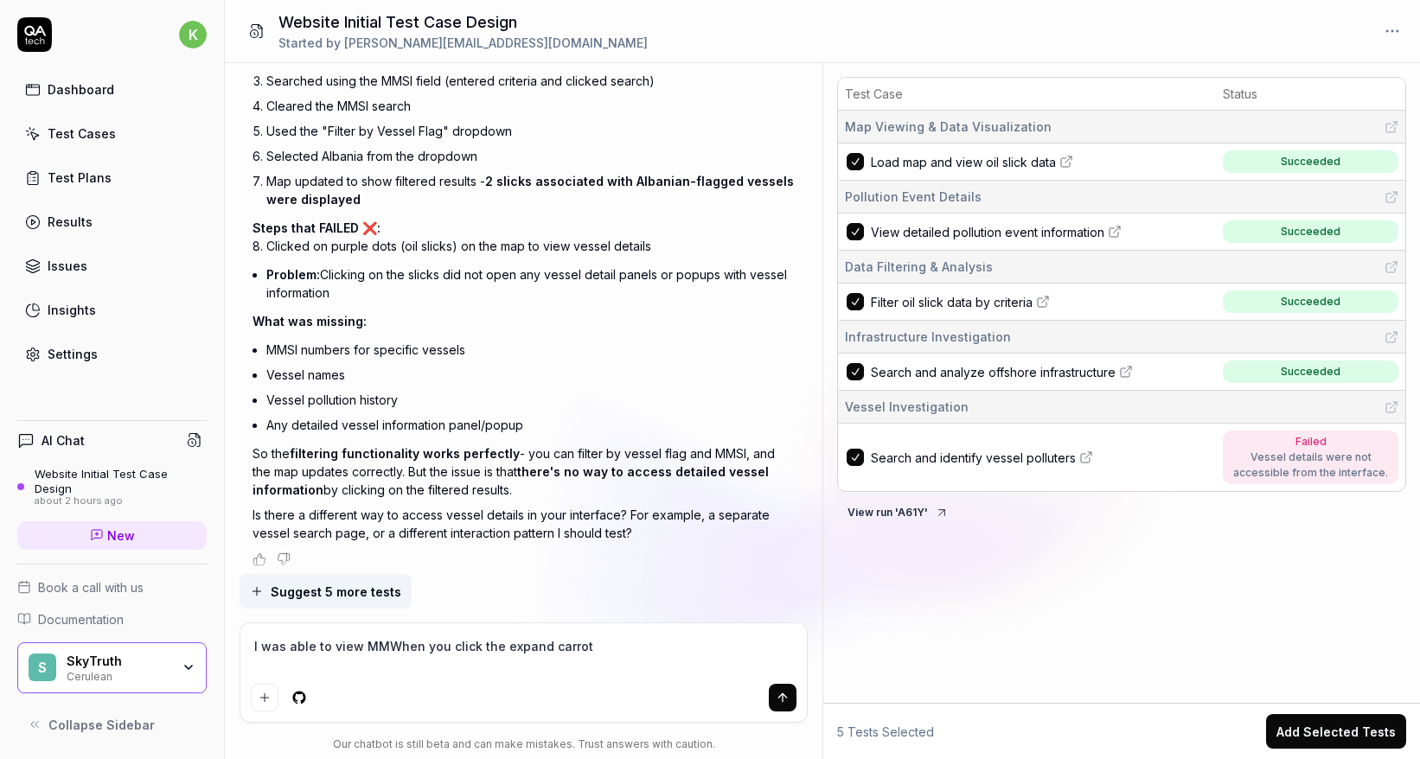
type textarea "I was able to view MMSWhen you click the expand carrot"
type textarea "*"
type textarea "I was able to view MMSIWhen you click the expand carrot"
type textarea "*"
type textarea "I was able to view MMSIsWhen you click the expand carrot"
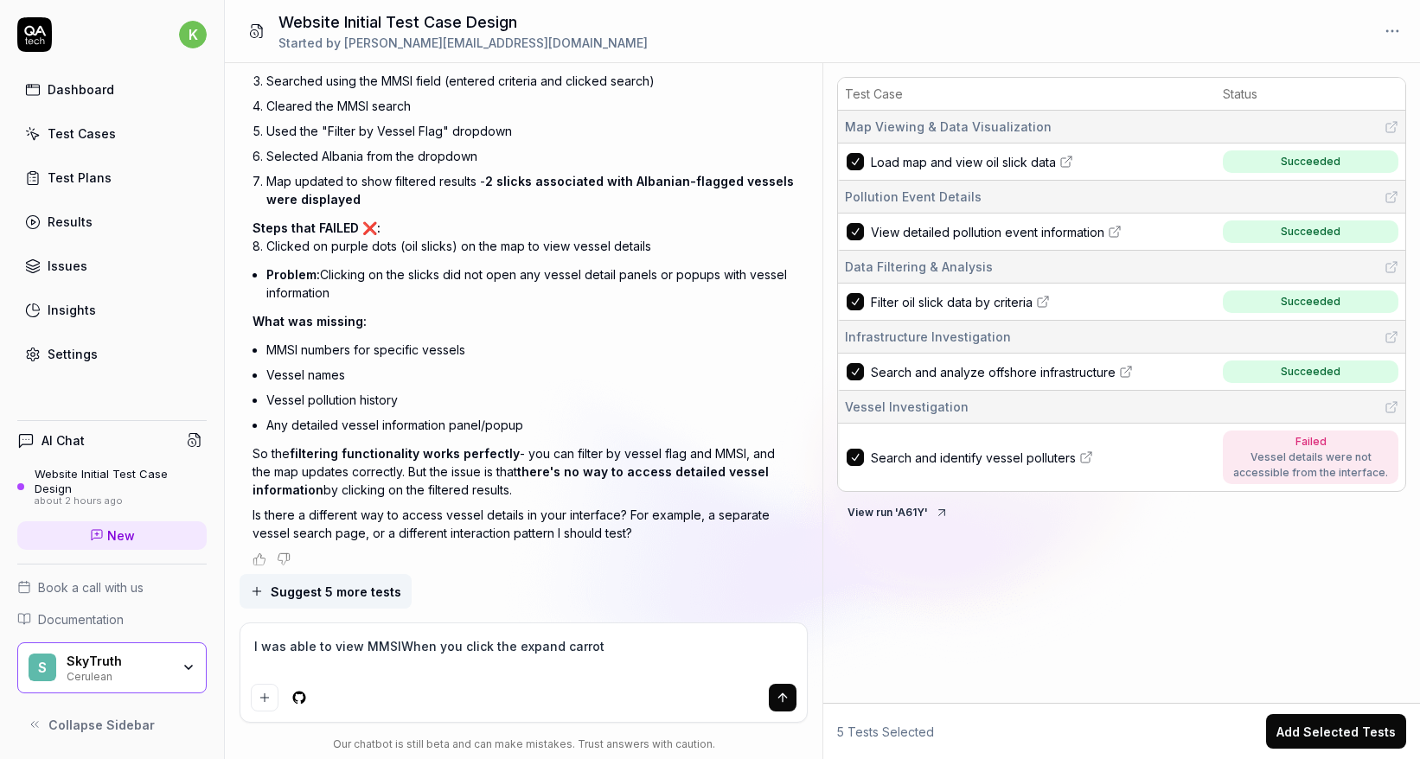
type textarea "*"
type textarea "I was able to view MMSIs When you click the expand carrot"
type textarea "*"
type textarea "I was able to view MMSIs aWhen you click the expand carrot"
type textarea "*"
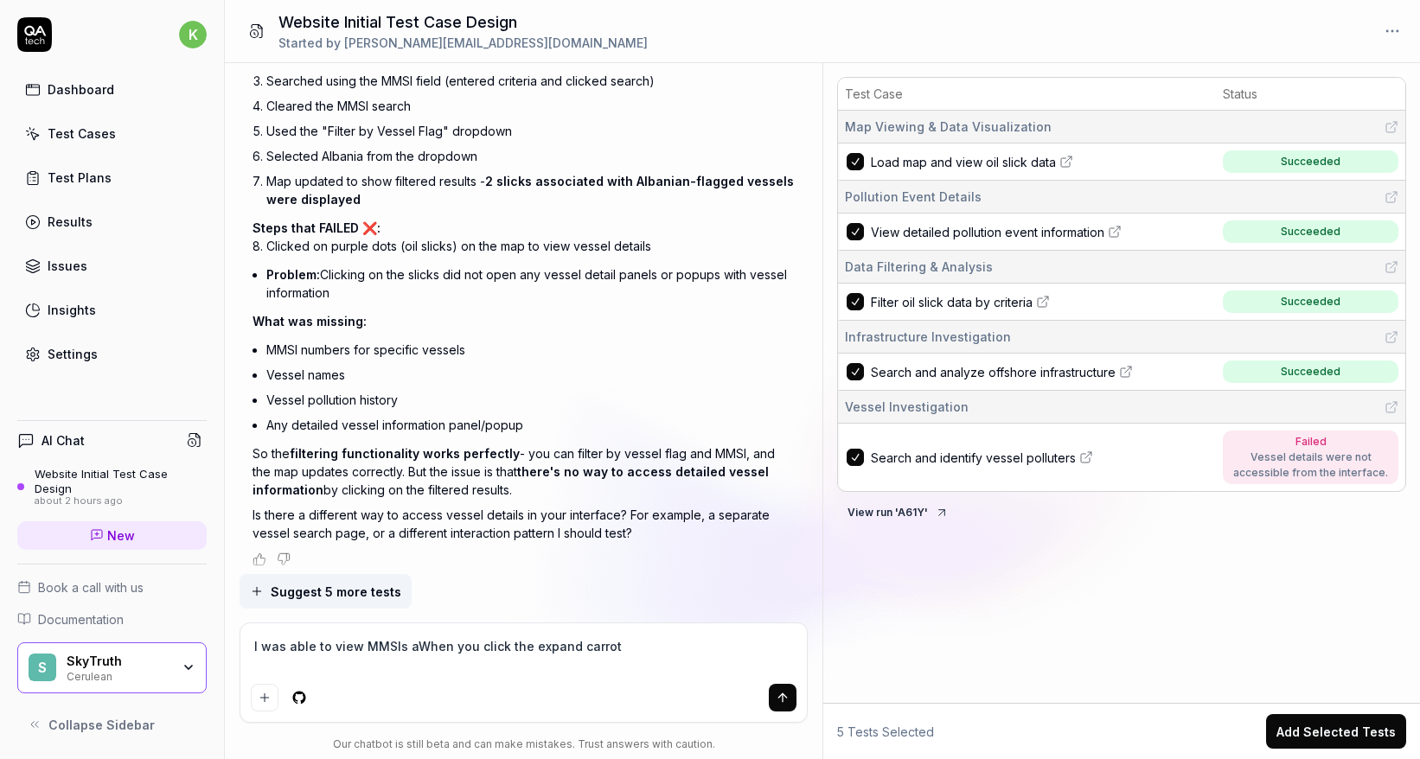
type textarea "I was able to view MMSIs anWhen you click the expand carrot"
type textarea "*"
type textarea "I was able to view MMSIs andWhen you click the expand carrot"
type textarea "*"
type textarea "I was able to view MMSIs and When you click the expand carrot"
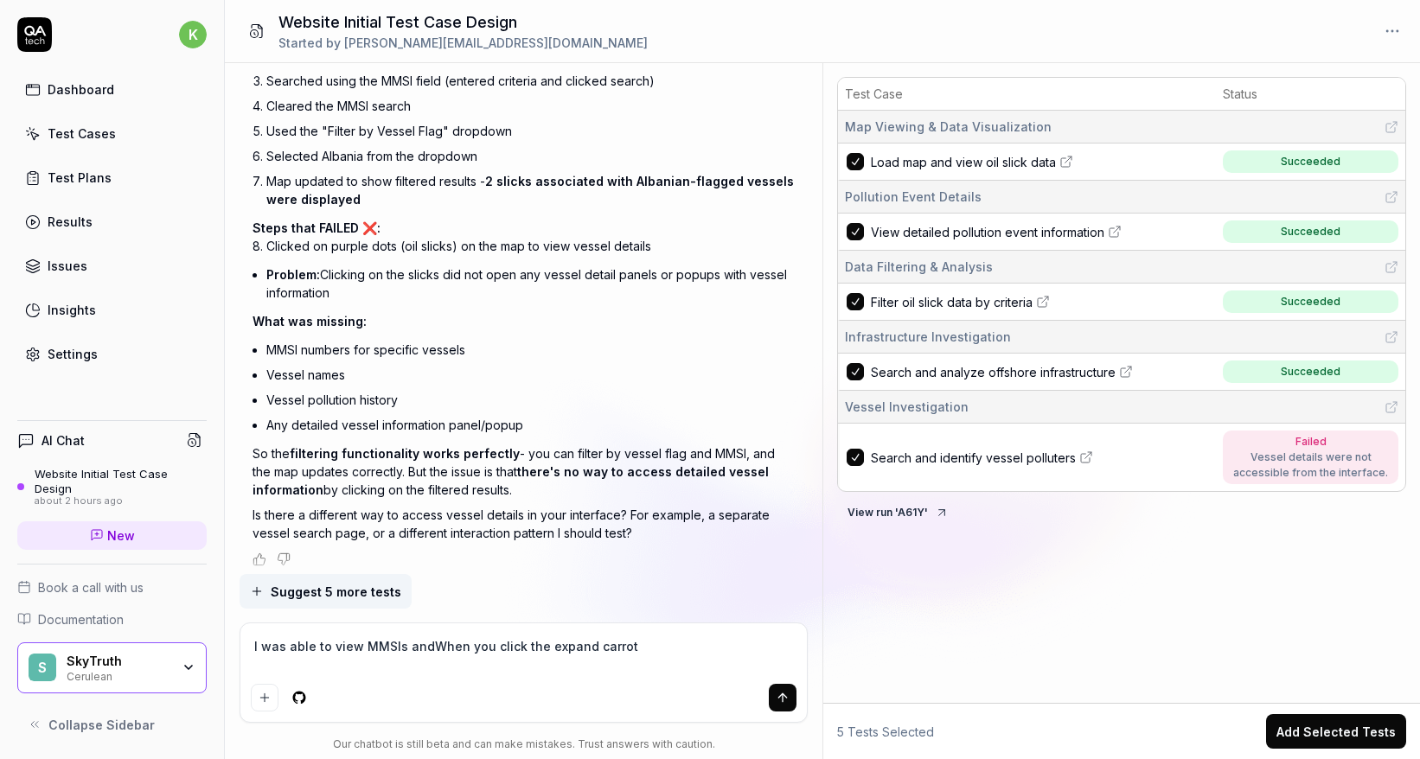
type textarea "*"
type textarea "I was able to view MMSIs and tWhen you click the expand carrot"
type textarea "*"
type textarea "I was able to view MMSIs and thWhen you click the expand carrot"
type textarea "*"
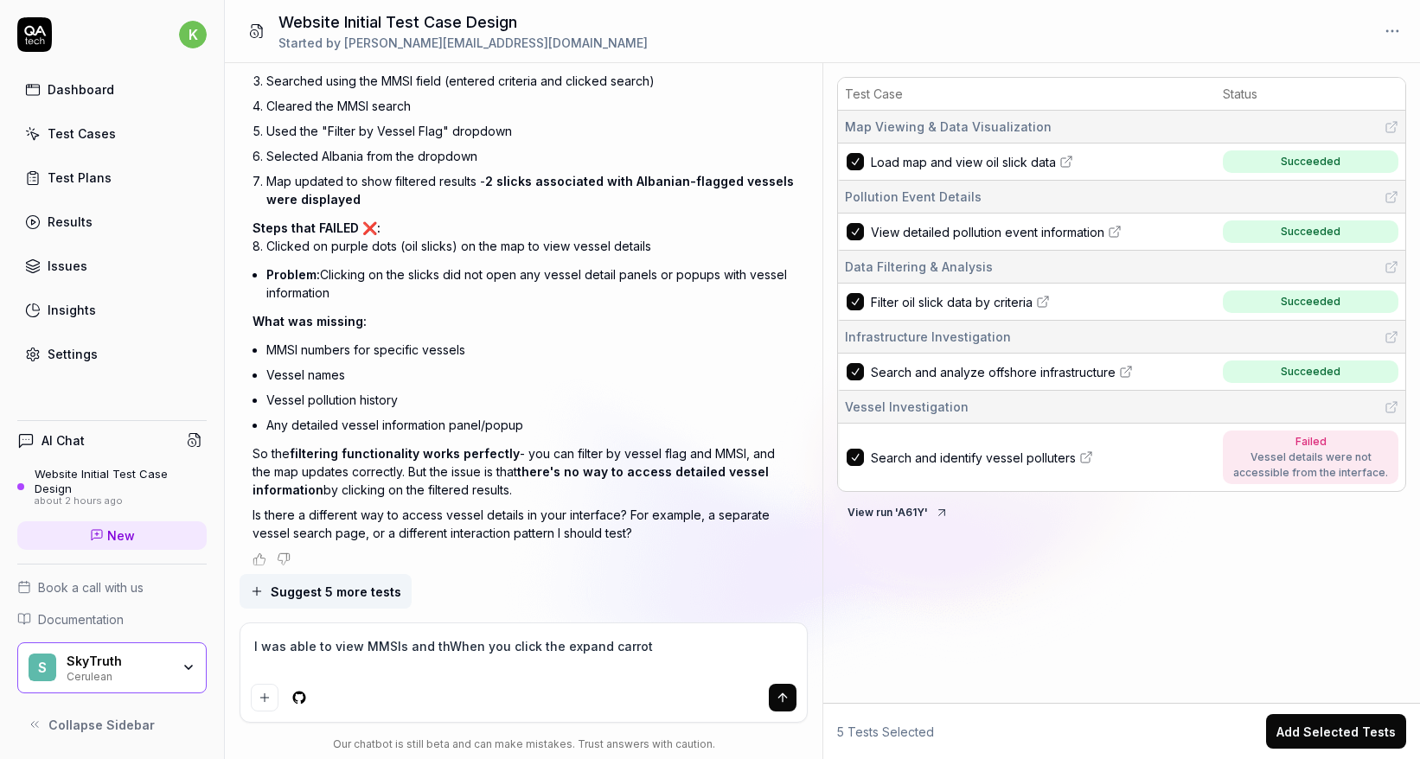
type textarea "I was able to view MMSIs and theWhen you click the expand carrot"
type textarea "*"
type textarea "I was able to view MMSIs and the When you click the expand carrot"
type textarea "*"
type textarea "I was able to view MMSIs and the vWhen you click the expand carrot"
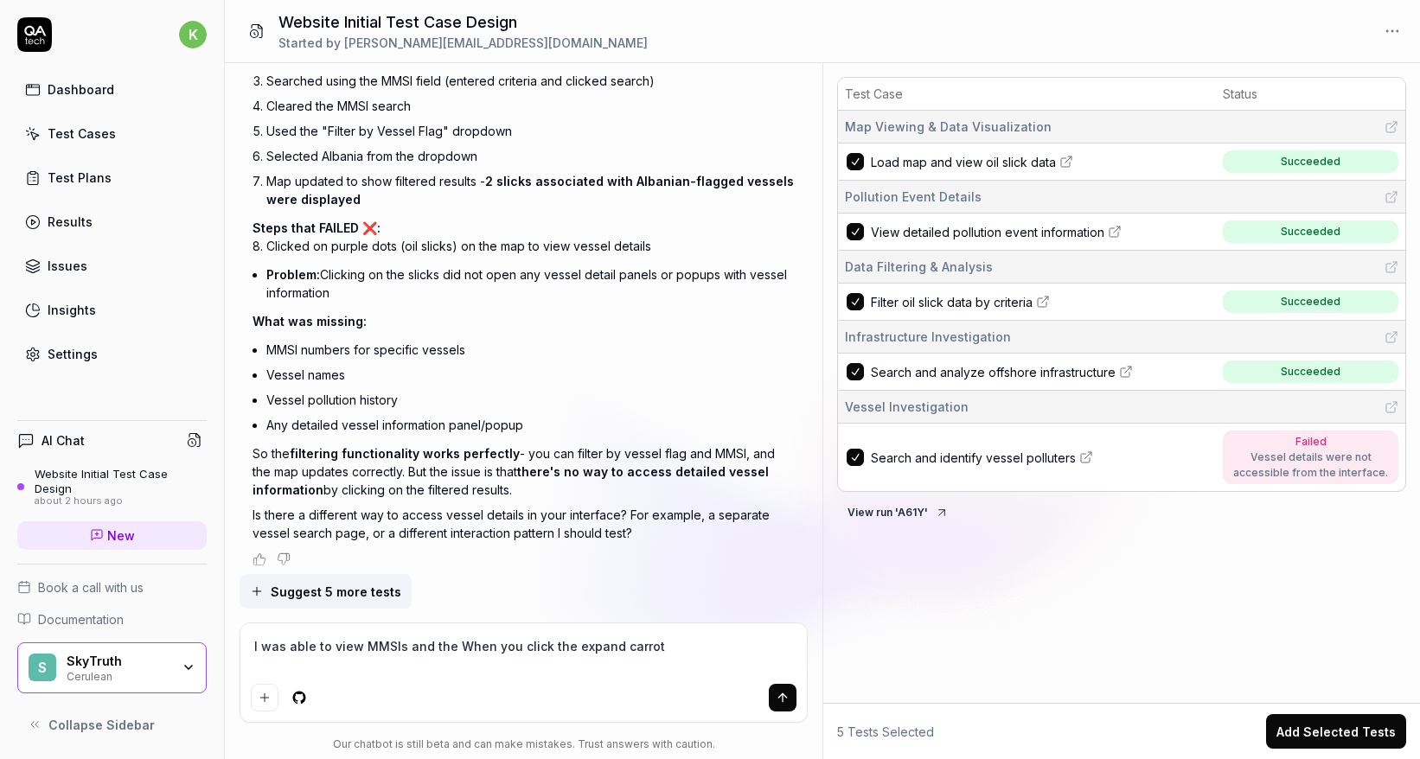
type textarea "*"
type textarea "I was able to view MMSIs and the veWhen you click the expand carrot"
type textarea "*"
type textarea "I was able to view MMSIs and the vesWhen you click the expand carrot"
type textarea "*"
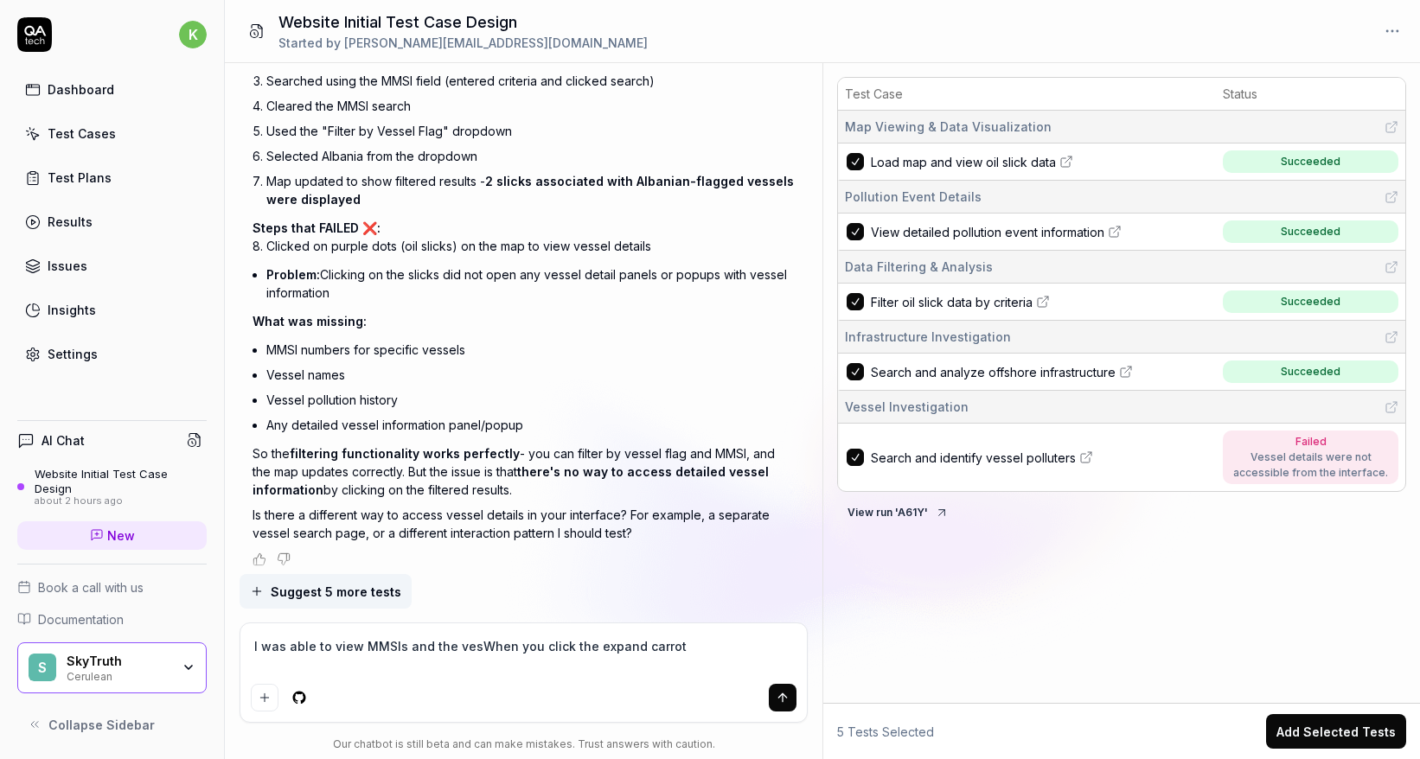
type textarea "I was able to view MMSIs and the vessWhen you click the expand carrot"
type textarea "*"
type textarea "I was able to view MMSIs and the vesseWhen you click the expand carrot"
type textarea "*"
type textarea "I was able to view MMSIs and the vessel When you click the expand carrot"
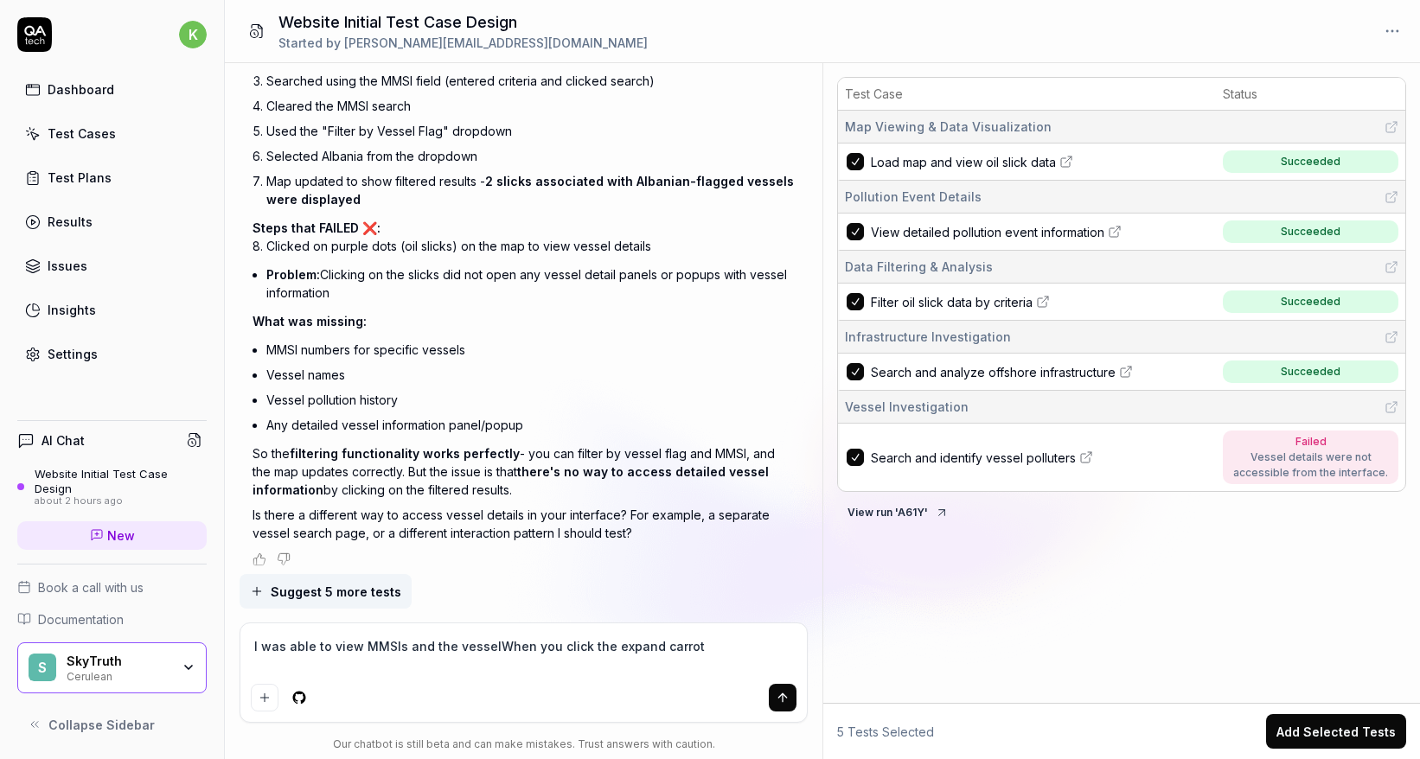
type textarea "*"
type textarea "I was able to view MMSIs and the vessel dWhen you click the expand carrot"
type textarea "*"
type textarea "I was able to view MMSIs and the vessel deWhen you click the expand carrot"
type textarea "*"
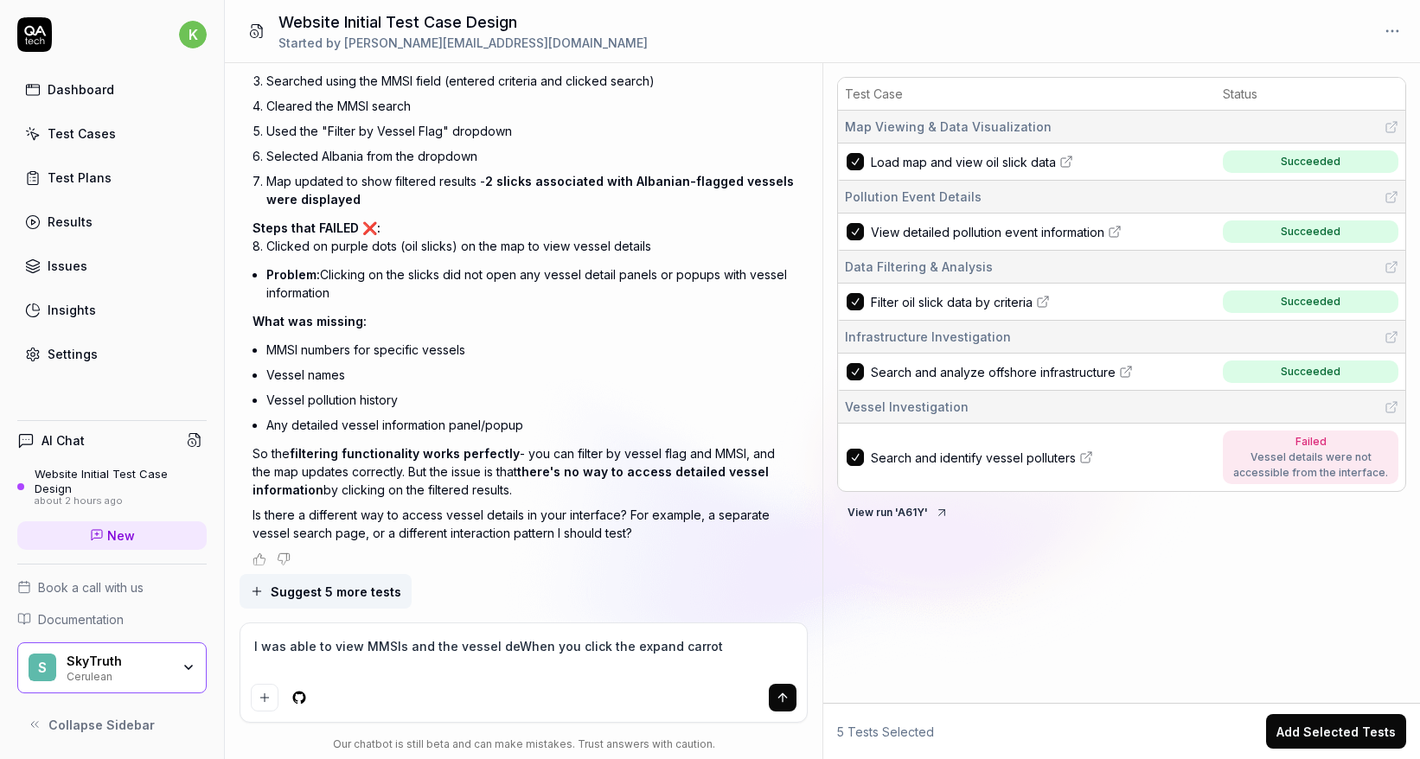
type textarea "I was able to view MMSIs and the vessel detWhen you click the expand carrot"
type textarea "*"
type textarea "I was able to view MMSIs and the vessel detaWhen you click the expand carrot"
type textarea "*"
type textarea "I was able to view MMSIs and the vessel detaiWhen you click the expand carrot"
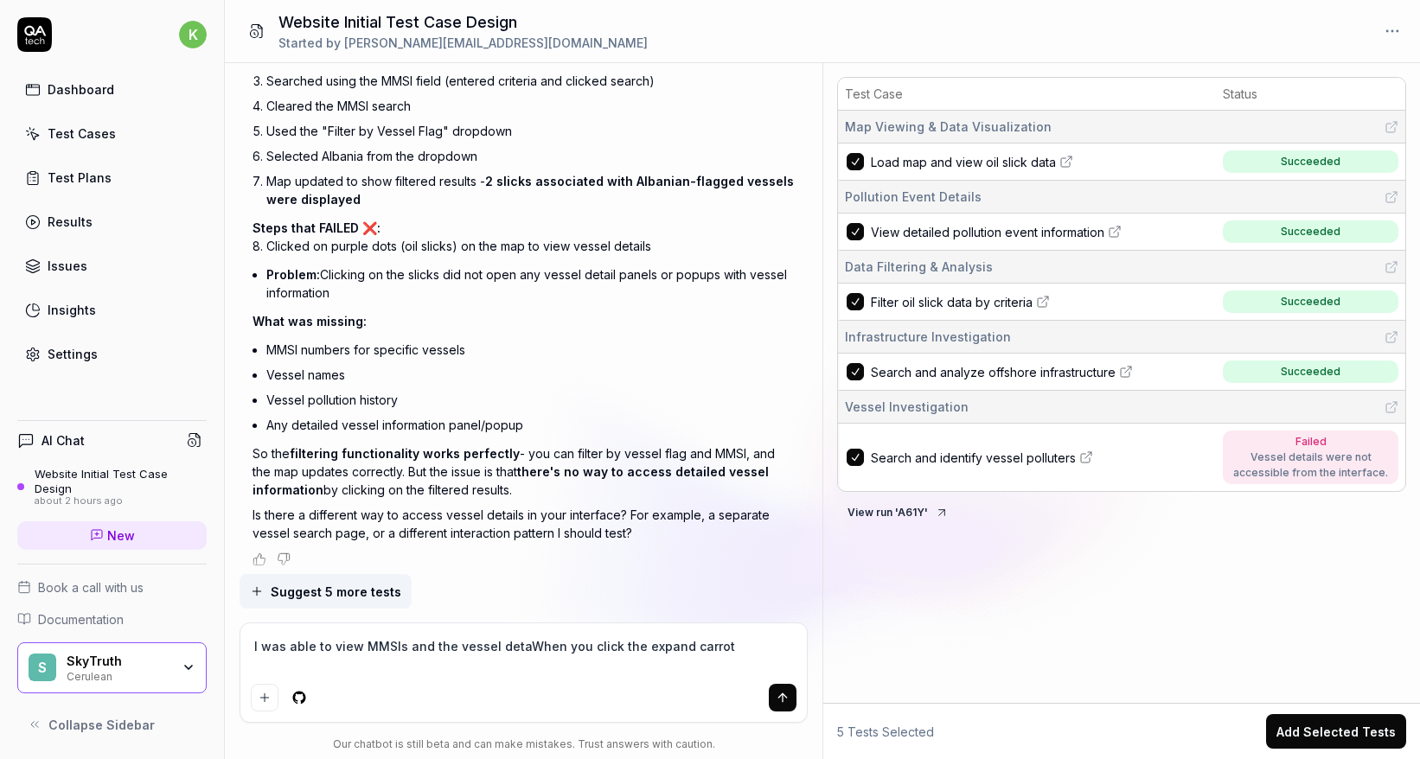
type textarea "*"
click at [523, 650] on textarea "I was able to view MMSIs and the vessel detail when replicating this test. When…" at bounding box center [523, 655] width 545 height 43
drag, startPoint x: 382, startPoint y: 668, endPoint x: 238, endPoint y: 653, distance: 145.3
click at [238, 653] on div "I want a good test setup for my site - help me create the first 3-5 test cases …" at bounding box center [524, 411] width 598 height 696
click at [655, 668] on textarea "I was able to view MMSIs and the vessel detail when replicating this test. When…" at bounding box center [523, 655] width 545 height 43
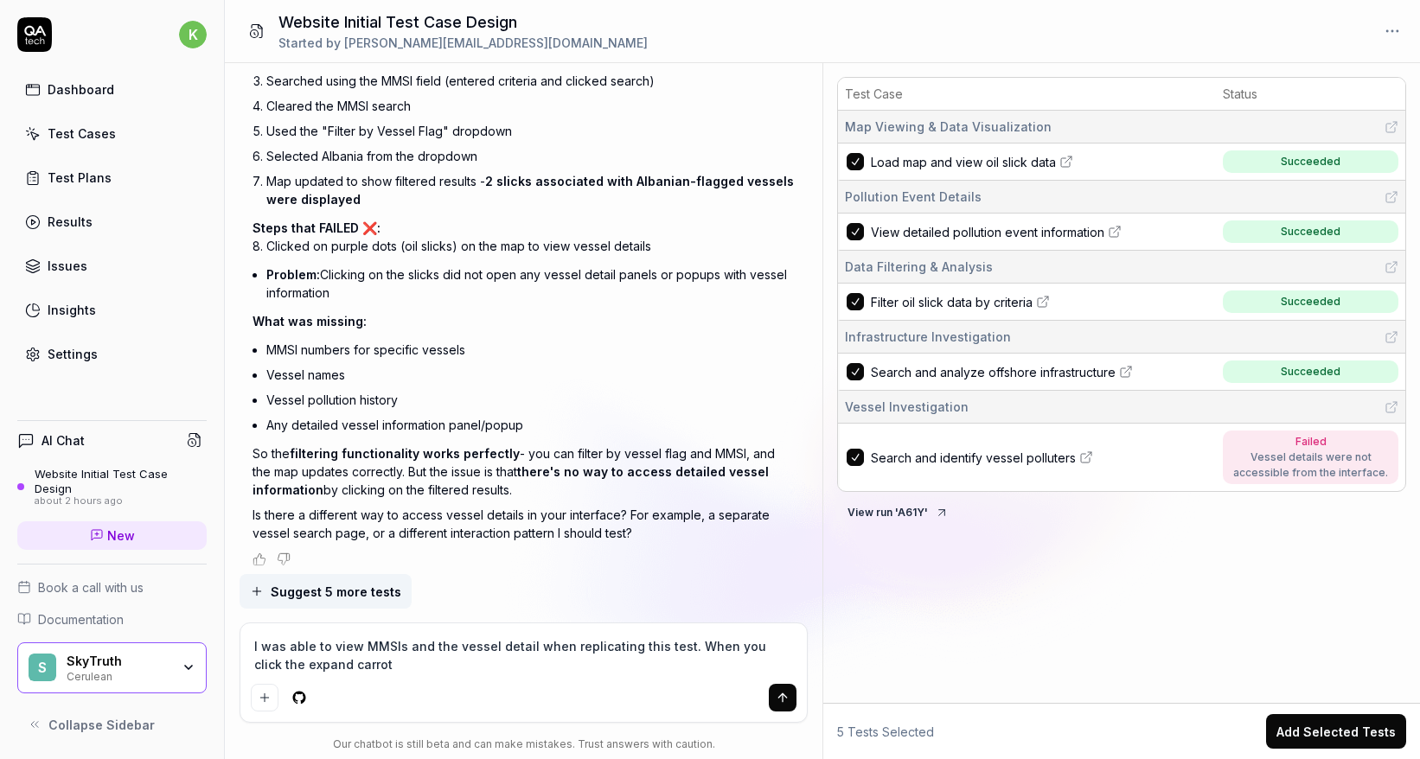
click at [355, 662] on textarea "I was able to view MMSIs and the vessel detail when replicating this test. When…" at bounding box center [523, 655] width 545 height 43
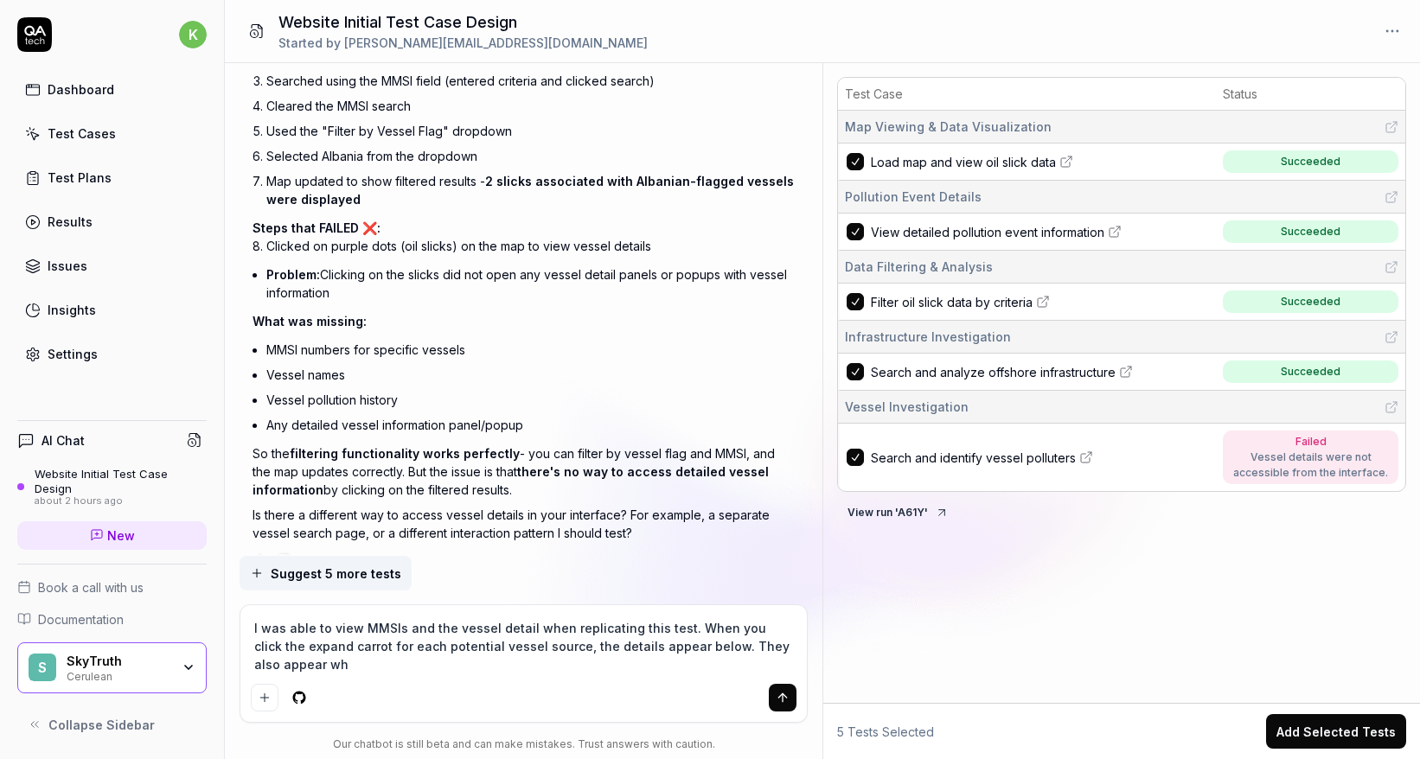
scroll to position [3207, 0]
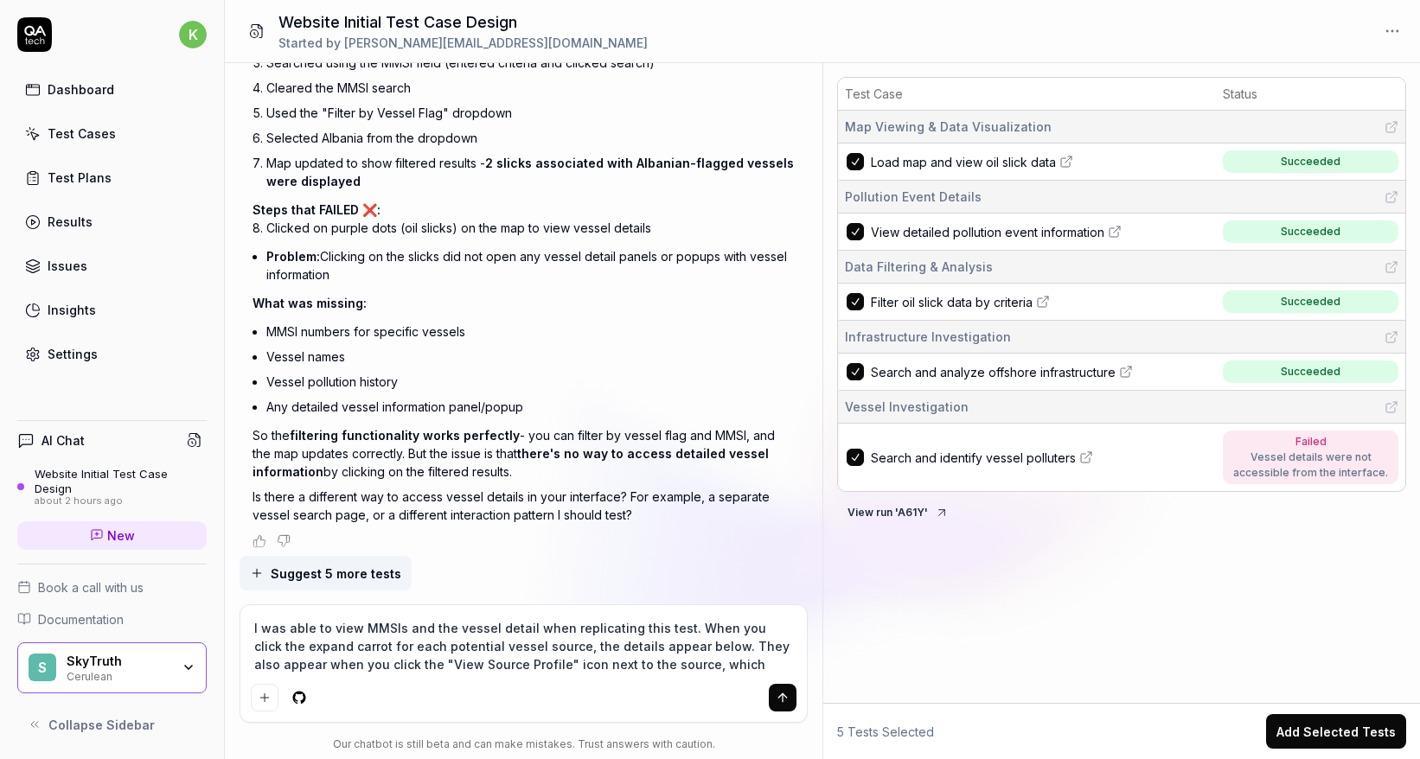
click at [337, 647] on textarea "I was able to view MMSIs and the vessel detail when replicating this test. When…" at bounding box center [523, 646] width 545 height 61
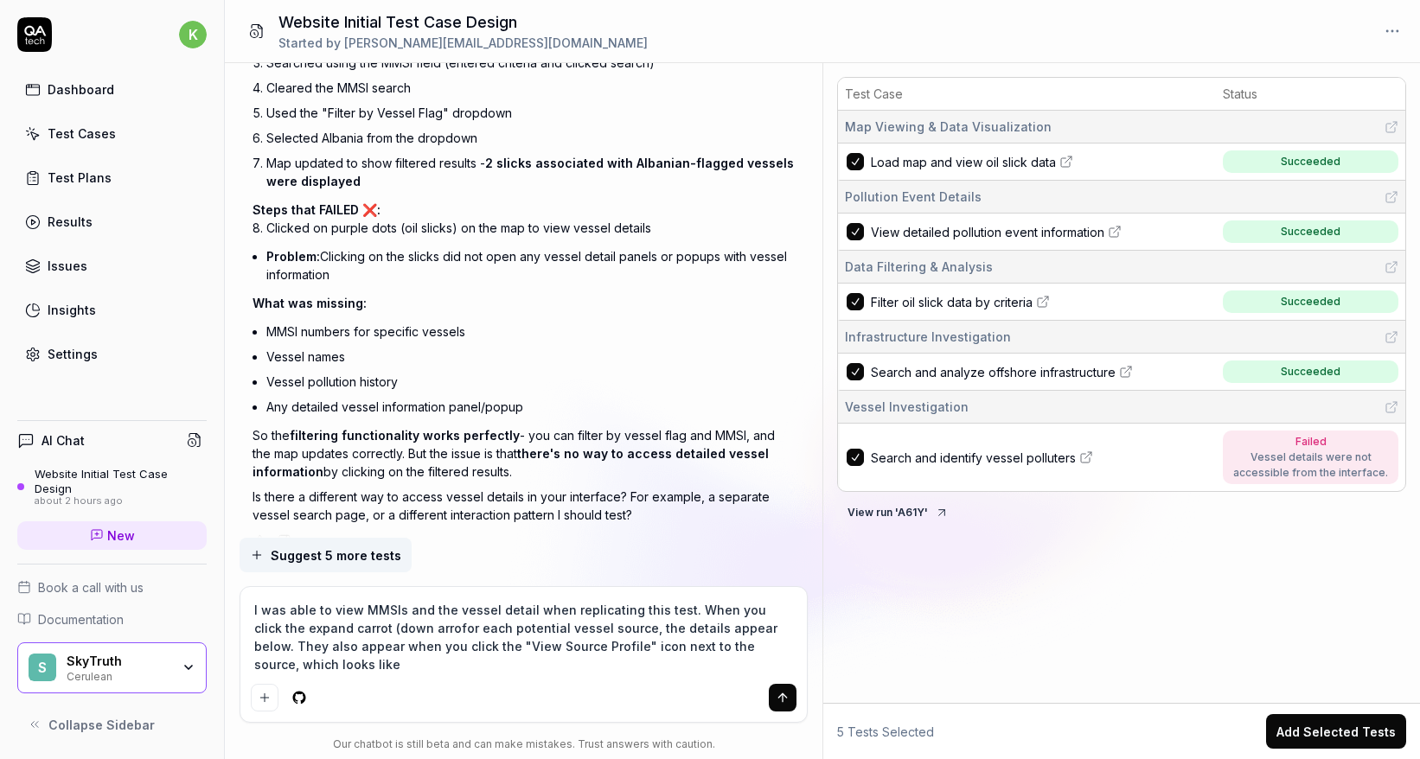
scroll to position [3225, 0]
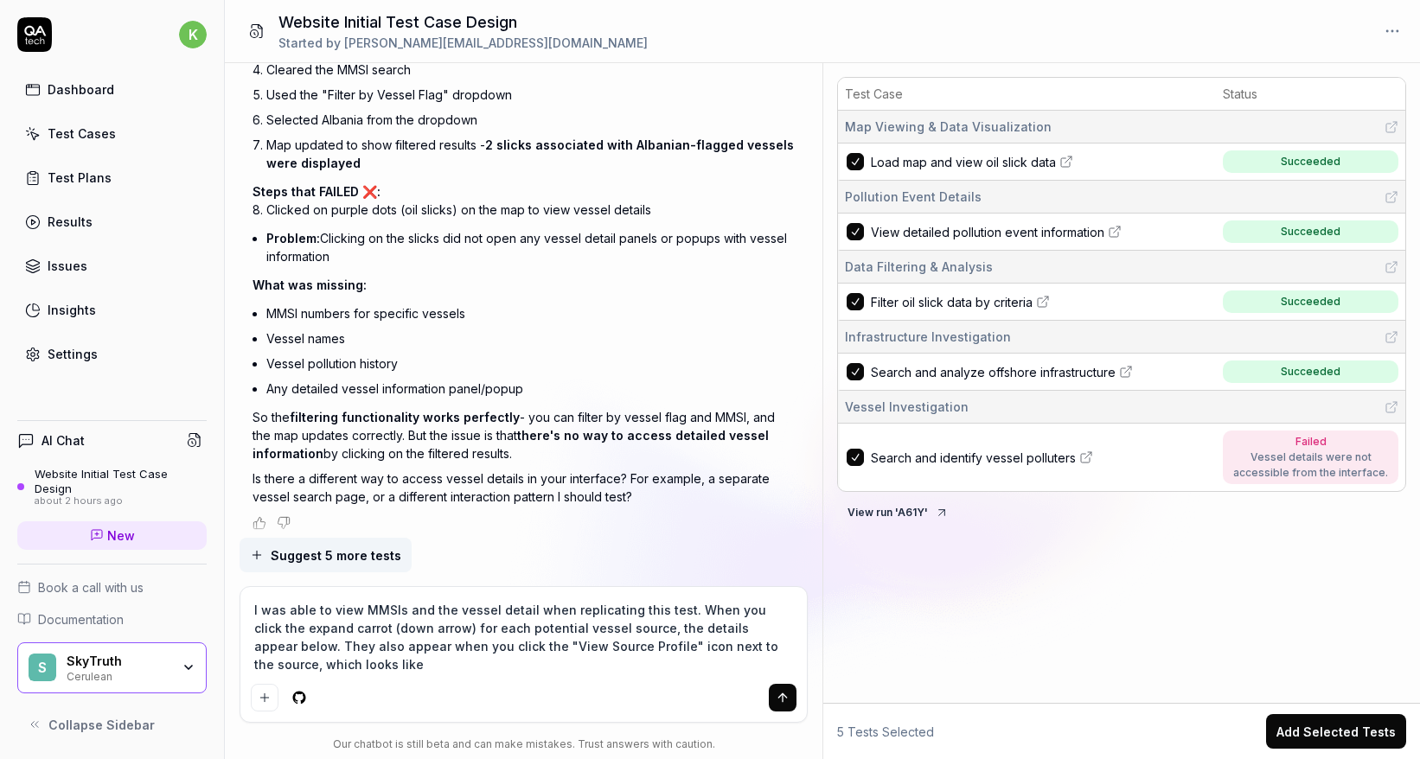
click at [392, 656] on textarea "I was able to view MMSIs and the vessel detail when replicating this test. When…" at bounding box center [523, 638] width 545 height 80
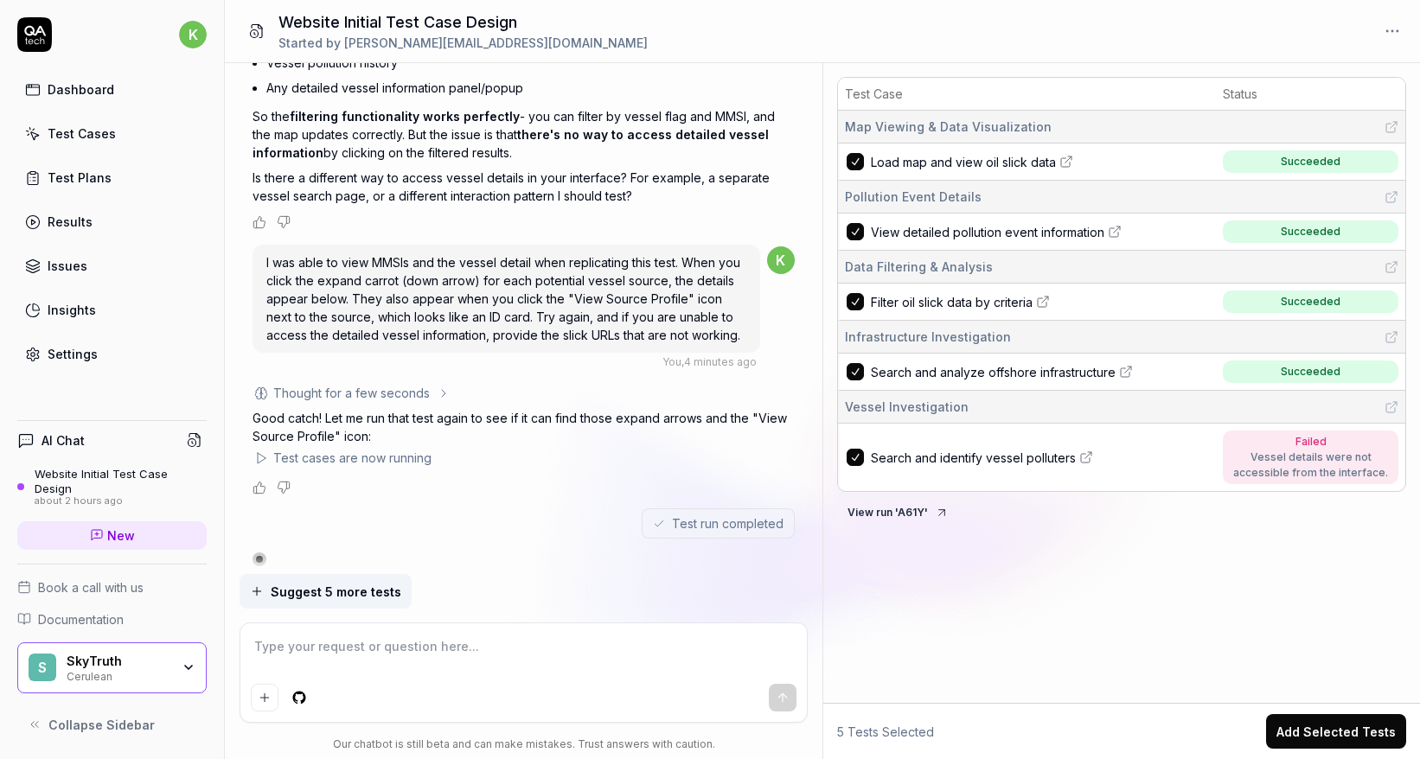
scroll to position [4024, 0]
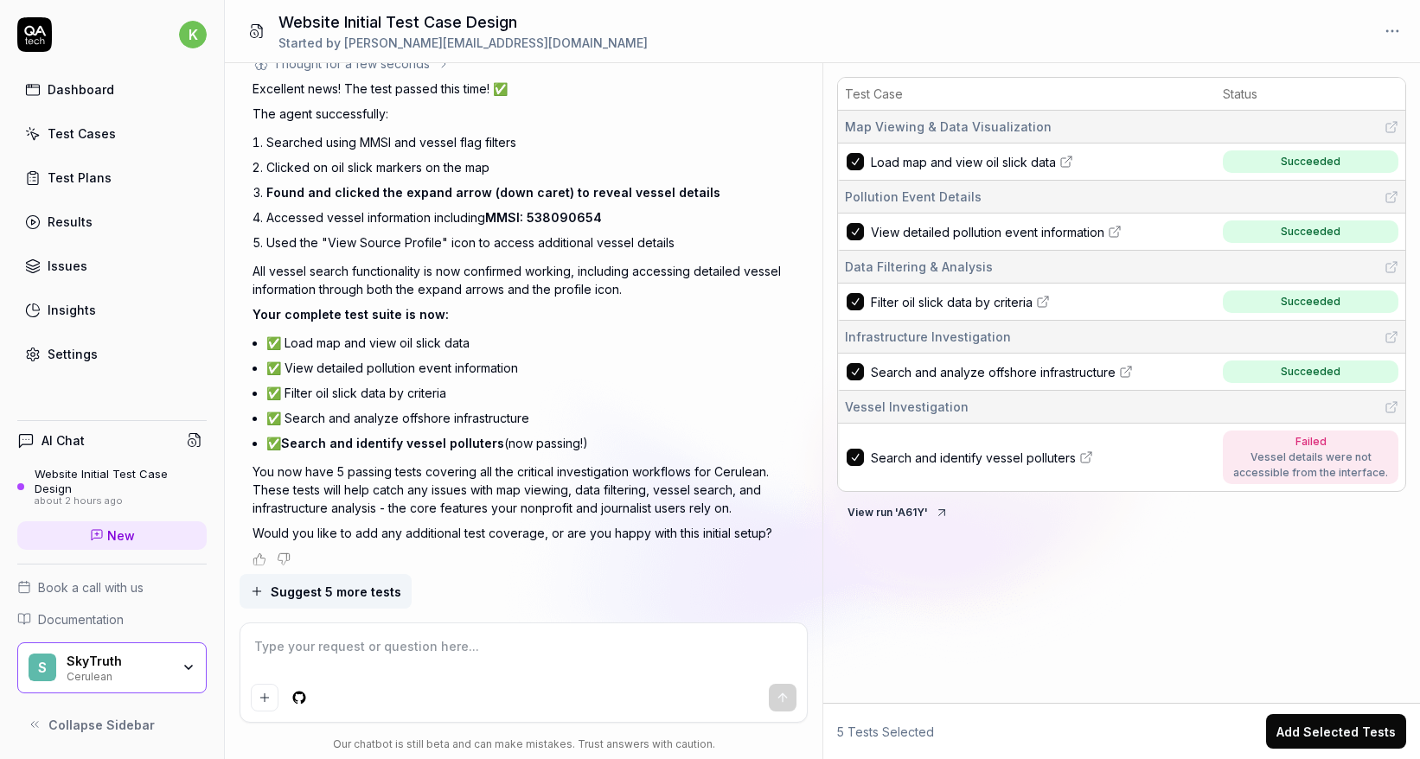
click at [482, 647] on textarea at bounding box center [523, 655] width 545 height 43
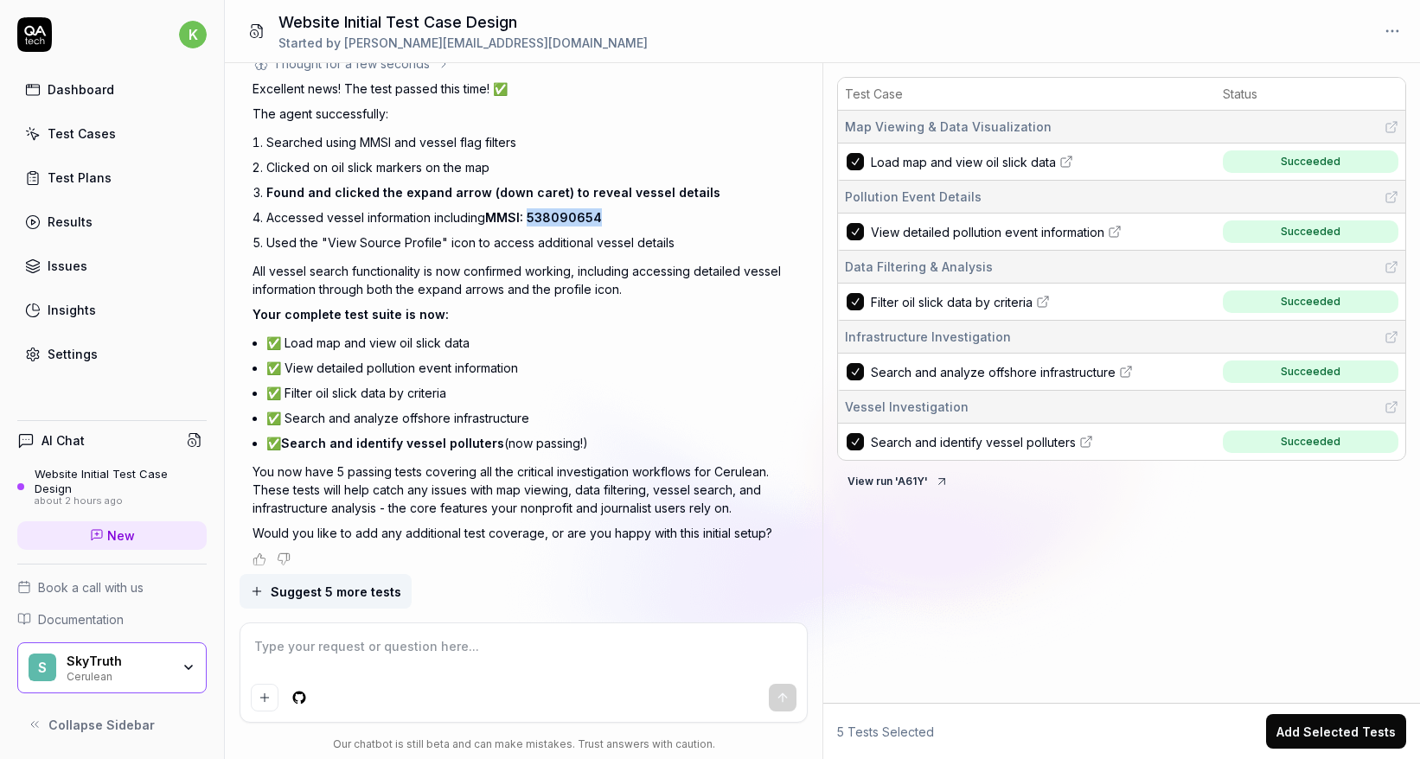
drag, startPoint x: 530, startPoint y: 211, endPoint x: 602, endPoint y: 211, distance: 71.8
click at [602, 211] on li "Accessed vessel information including MMSI: 538090654" at bounding box center [530, 217] width 528 height 25
copy span "538090654"
click at [414, 653] on textarea at bounding box center [523, 655] width 545 height 43
paste textarea "Flag Not available MMSI 538090654 Vessel Type Not available Vessel Name Not ava…"
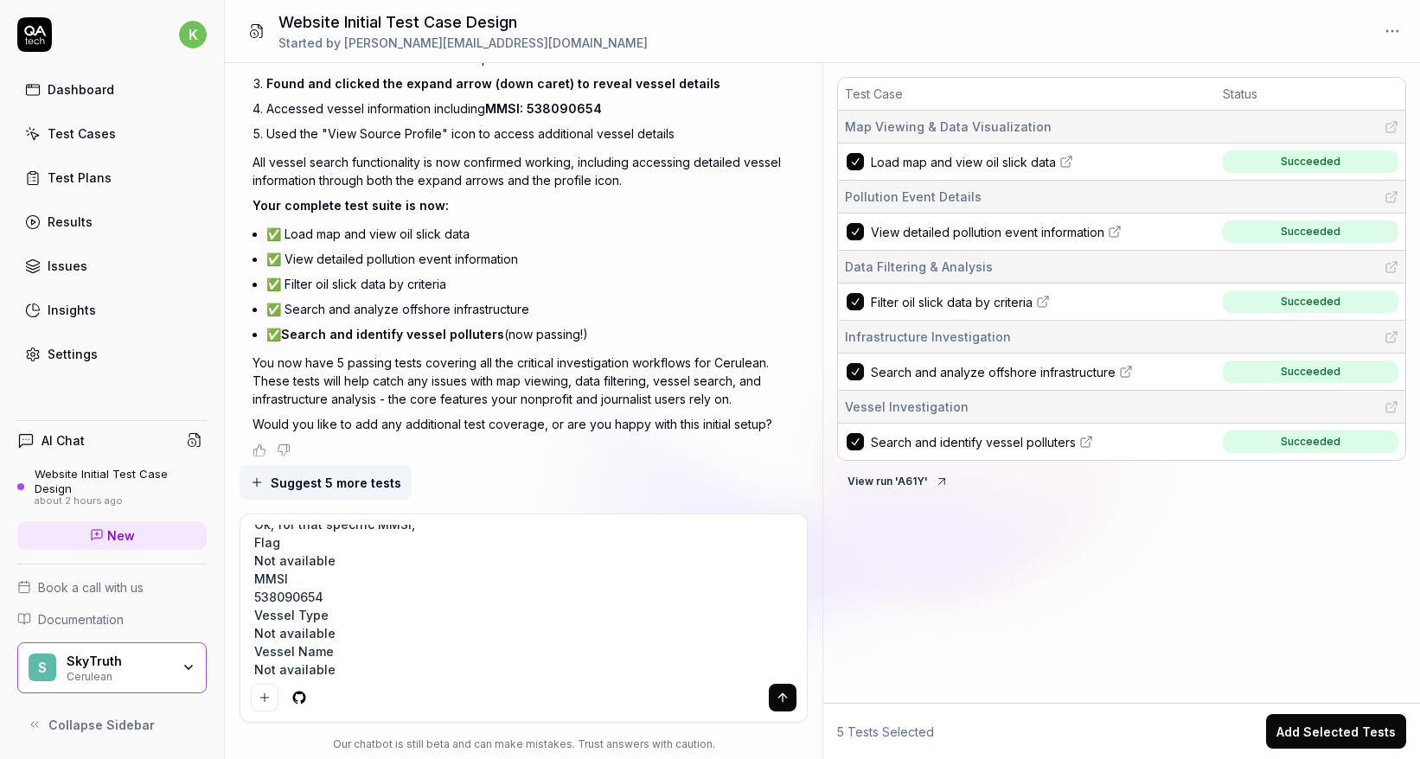
scroll to position [0, 0]
click at [443, 539] on textarea "Ok, for that specific MMSI, Flag Not available MMSI 538090654 Vessel Type Not a…" at bounding box center [523, 601] width 545 height 152
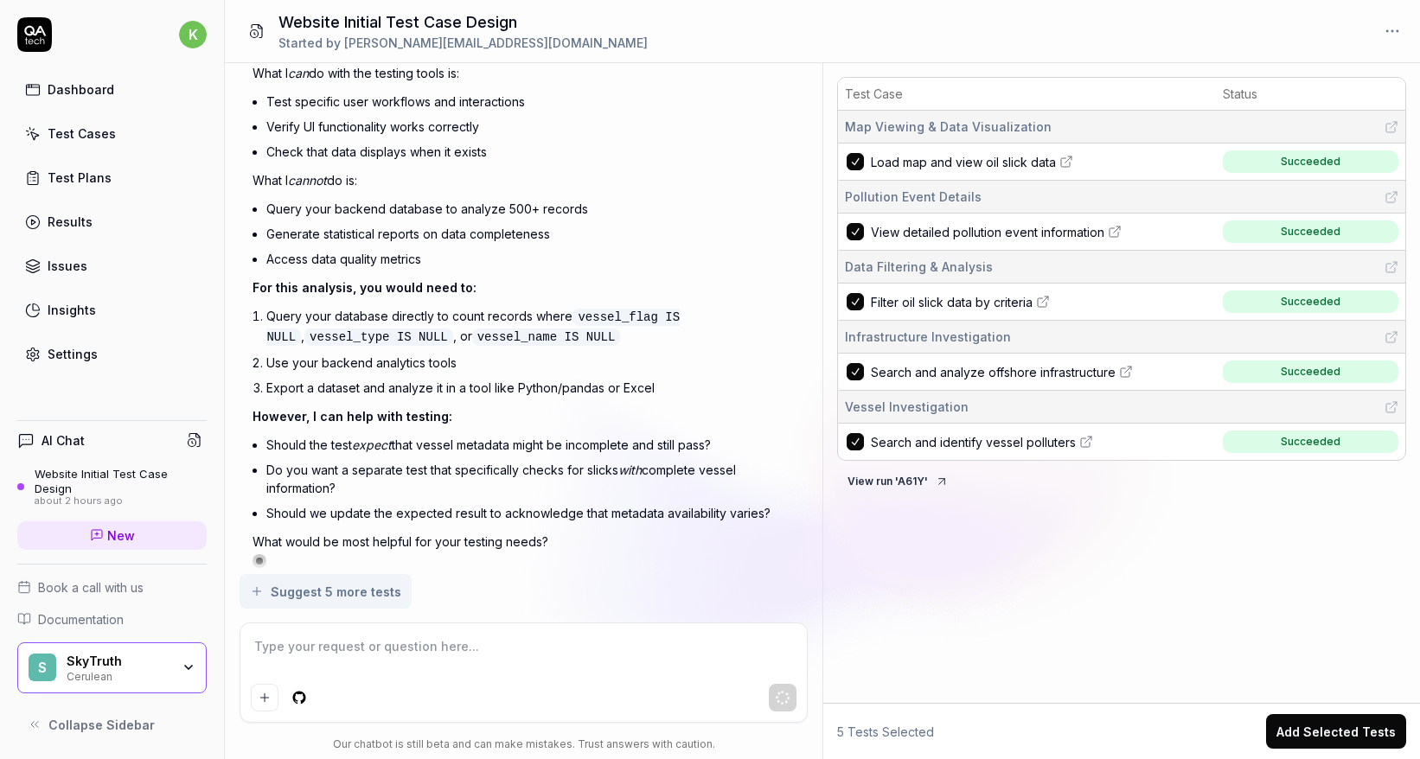
scroll to position [4901, 0]
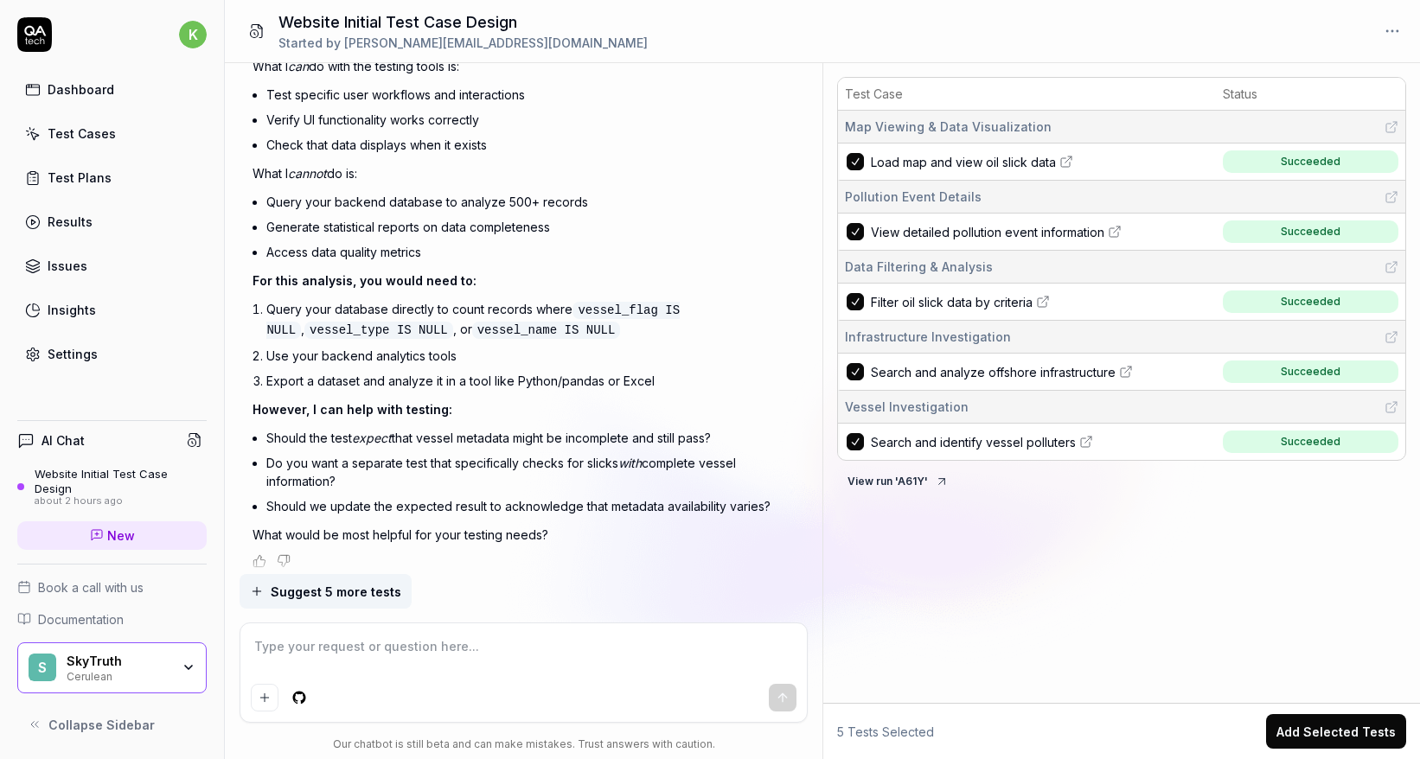
click at [646, 661] on textarea at bounding box center [523, 655] width 545 height 43
click at [515, 647] on textarea at bounding box center [523, 655] width 545 height 43
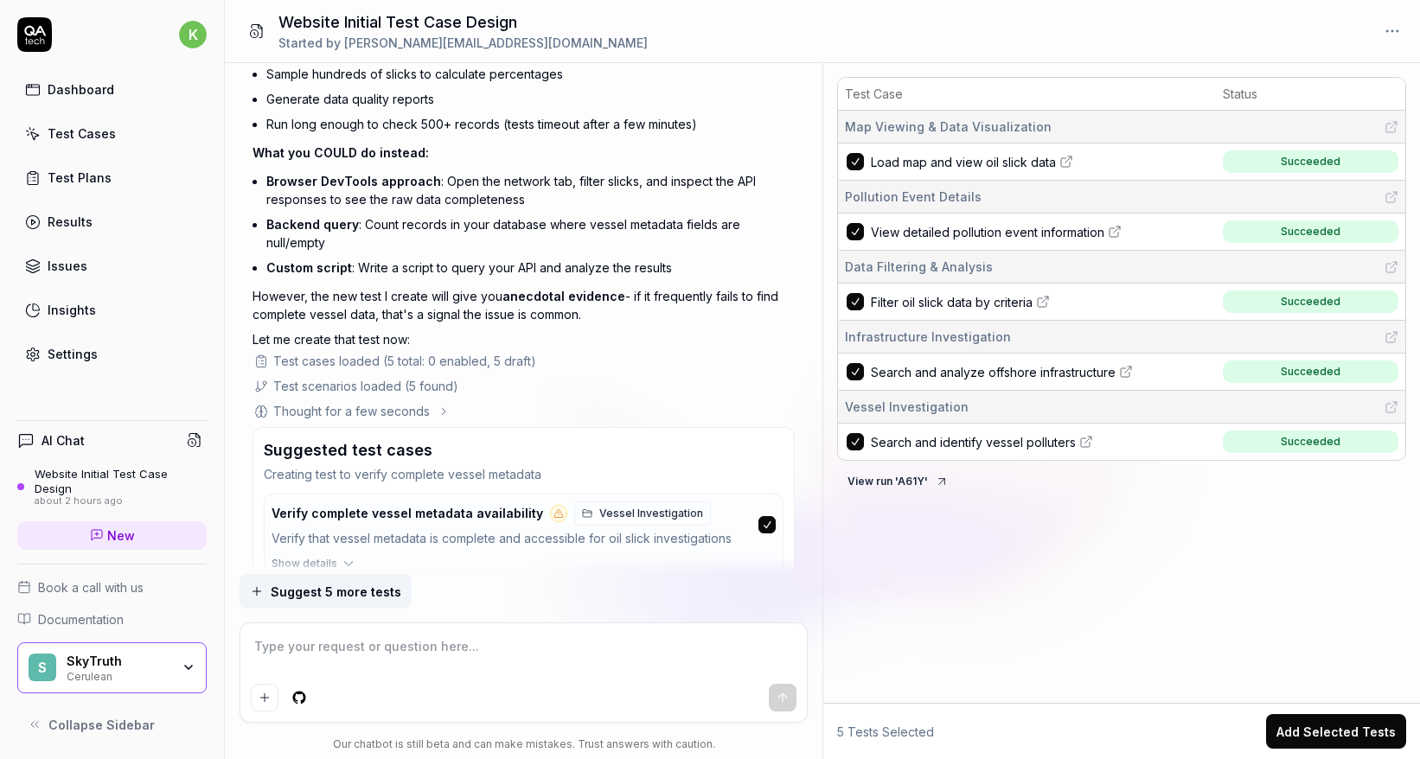
scroll to position [5791, 0]
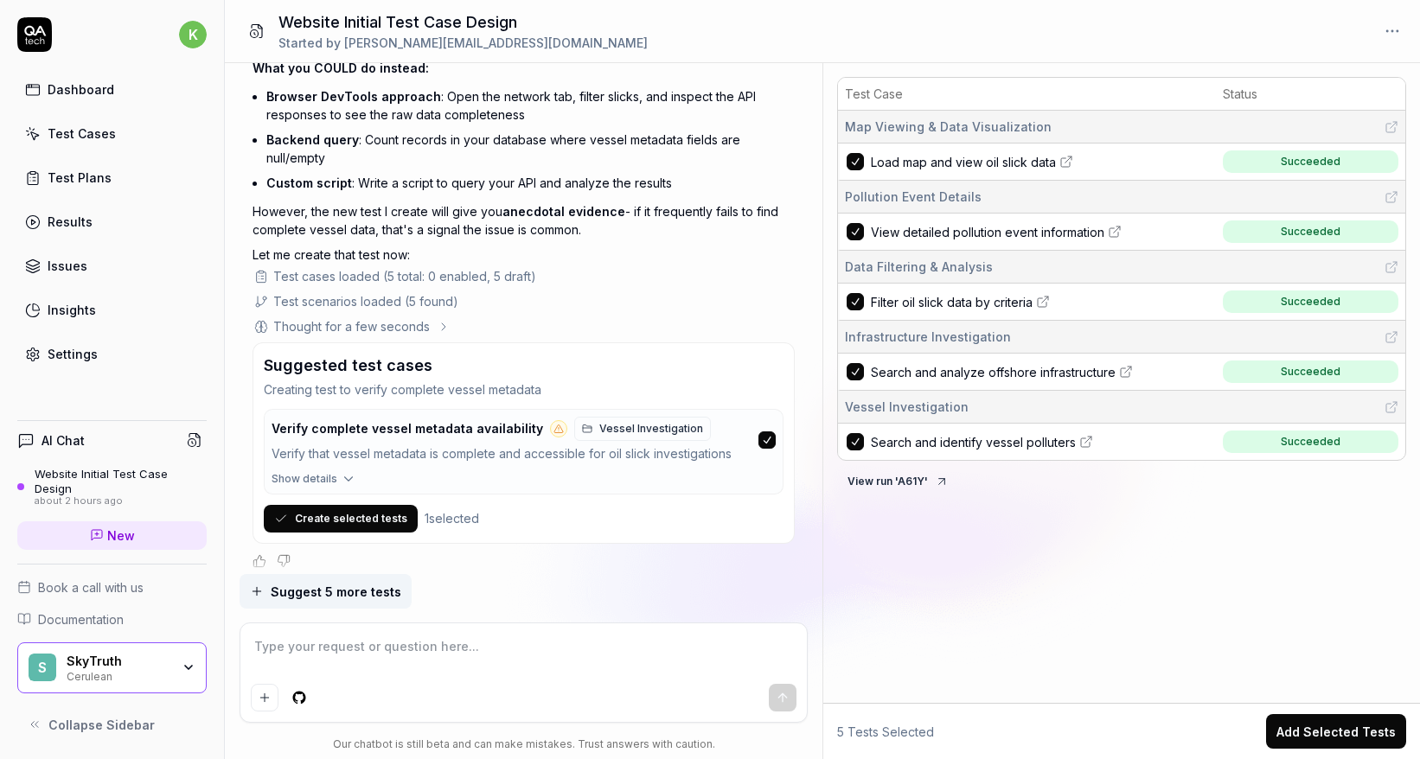
click at [332, 471] on span "Show details" at bounding box center [305, 479] width 66 height 16
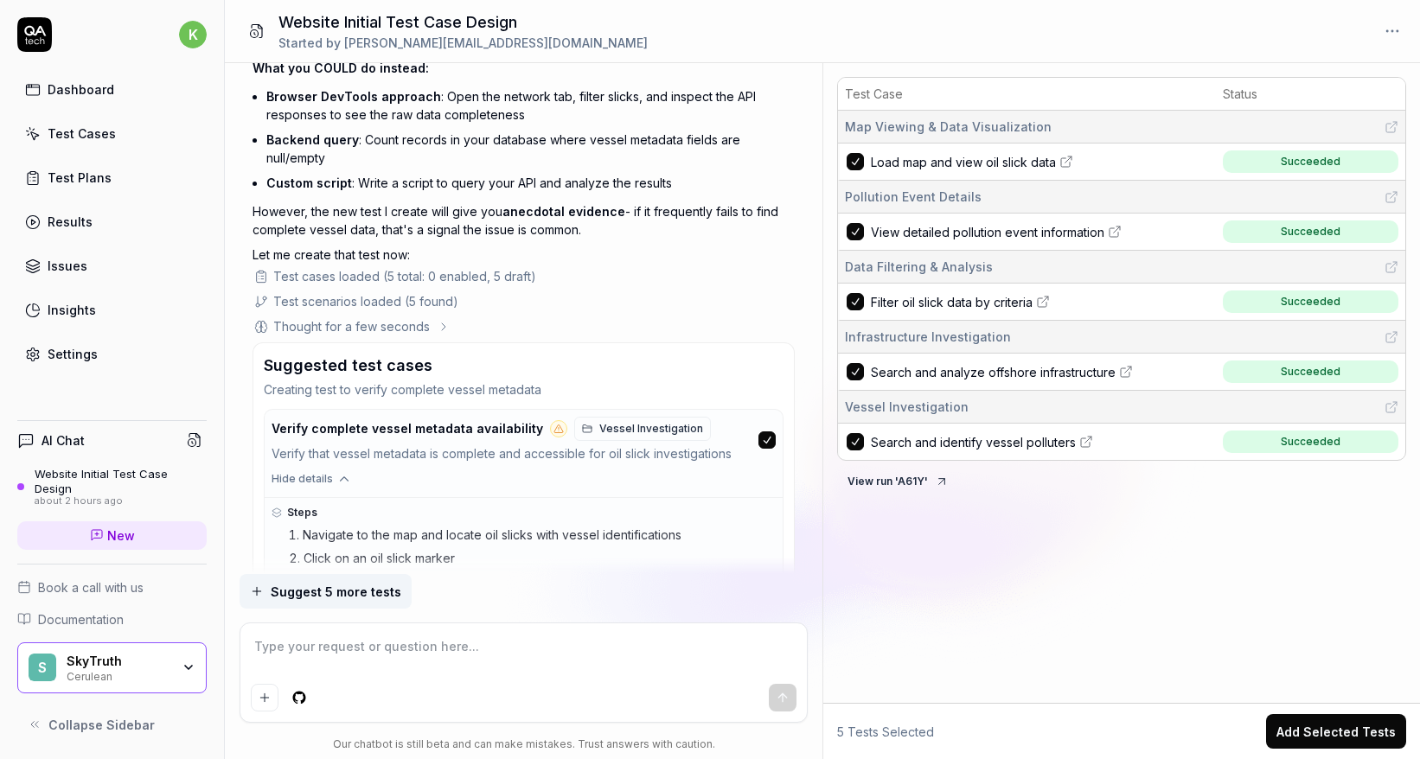
scroll to position [5962, 0]
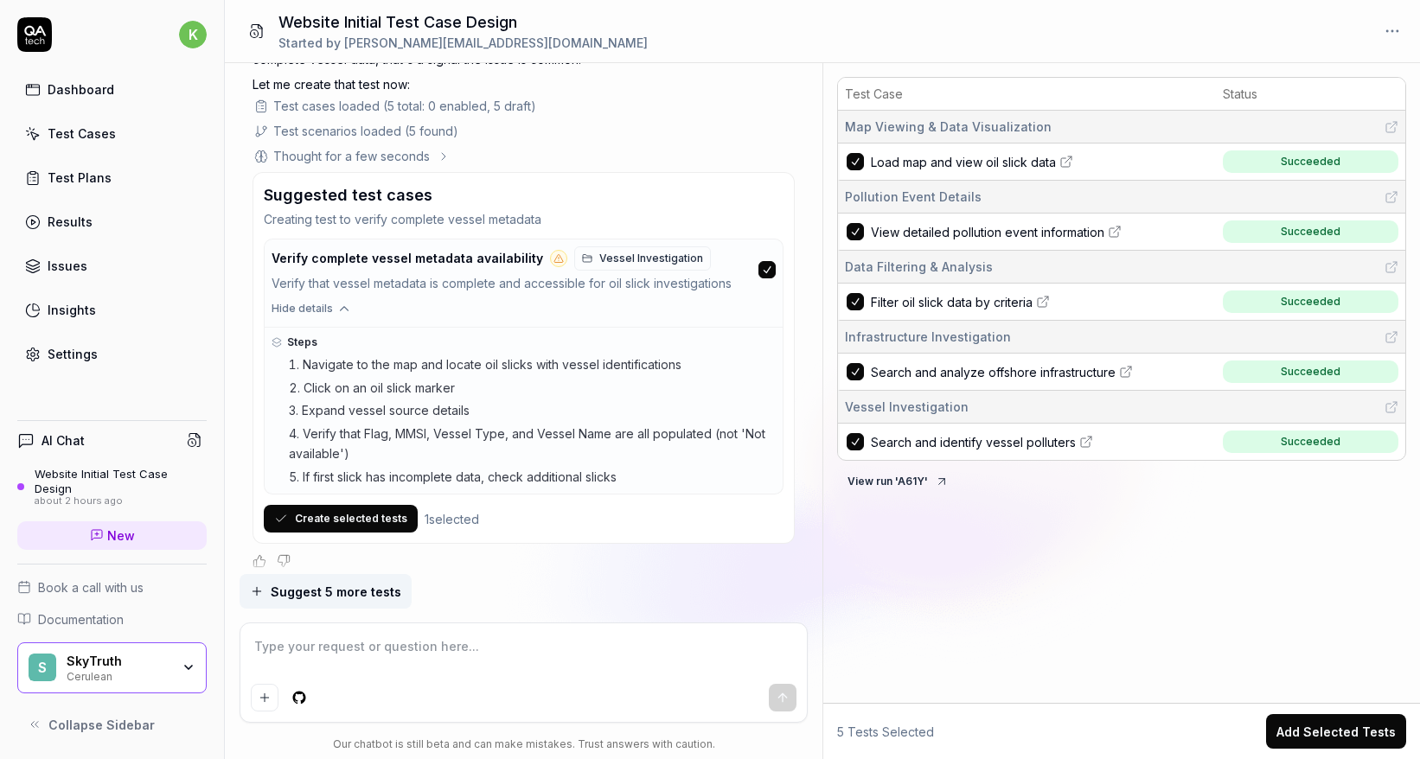
click at [358, 508] on button "Create selected tests" at bounding box center [341, 519] width 154 height 28
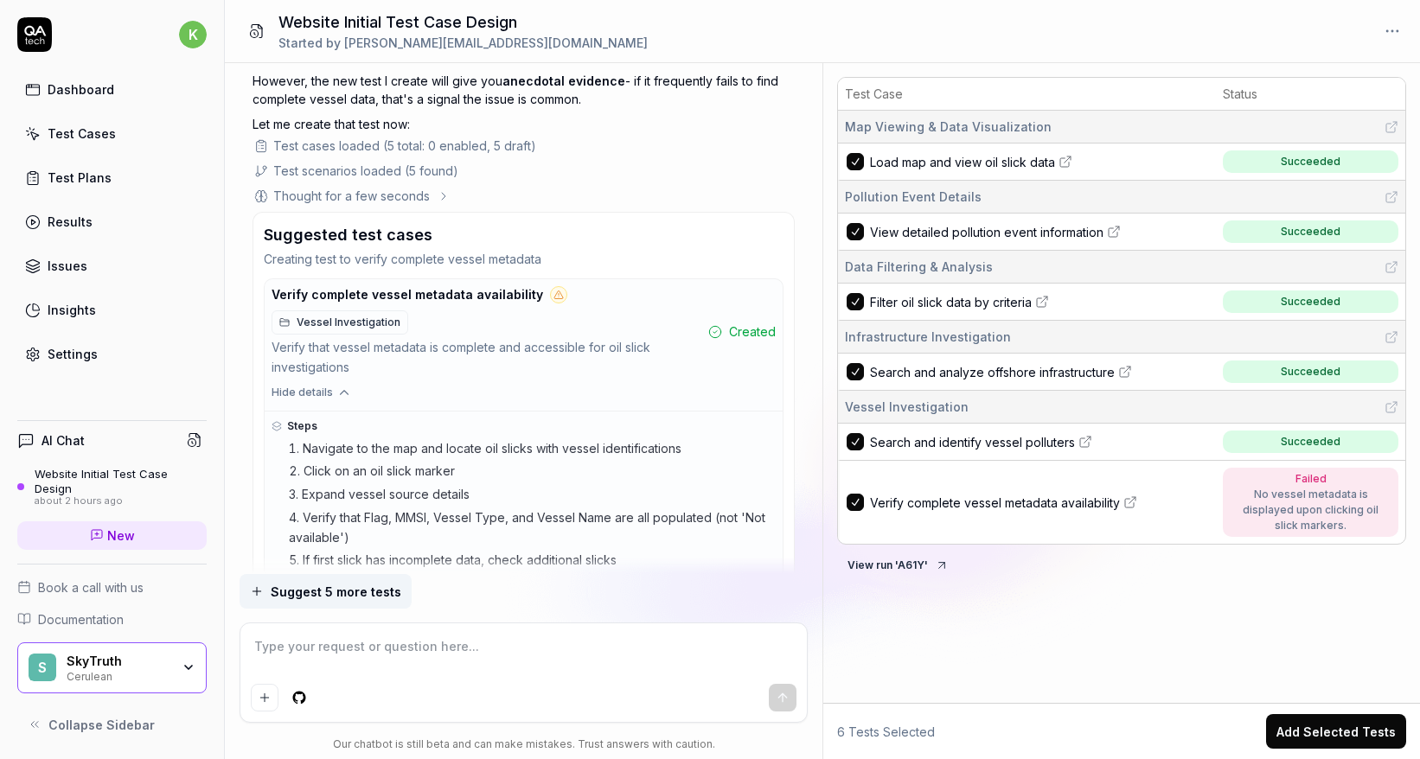
scroll to position [5982, 0]
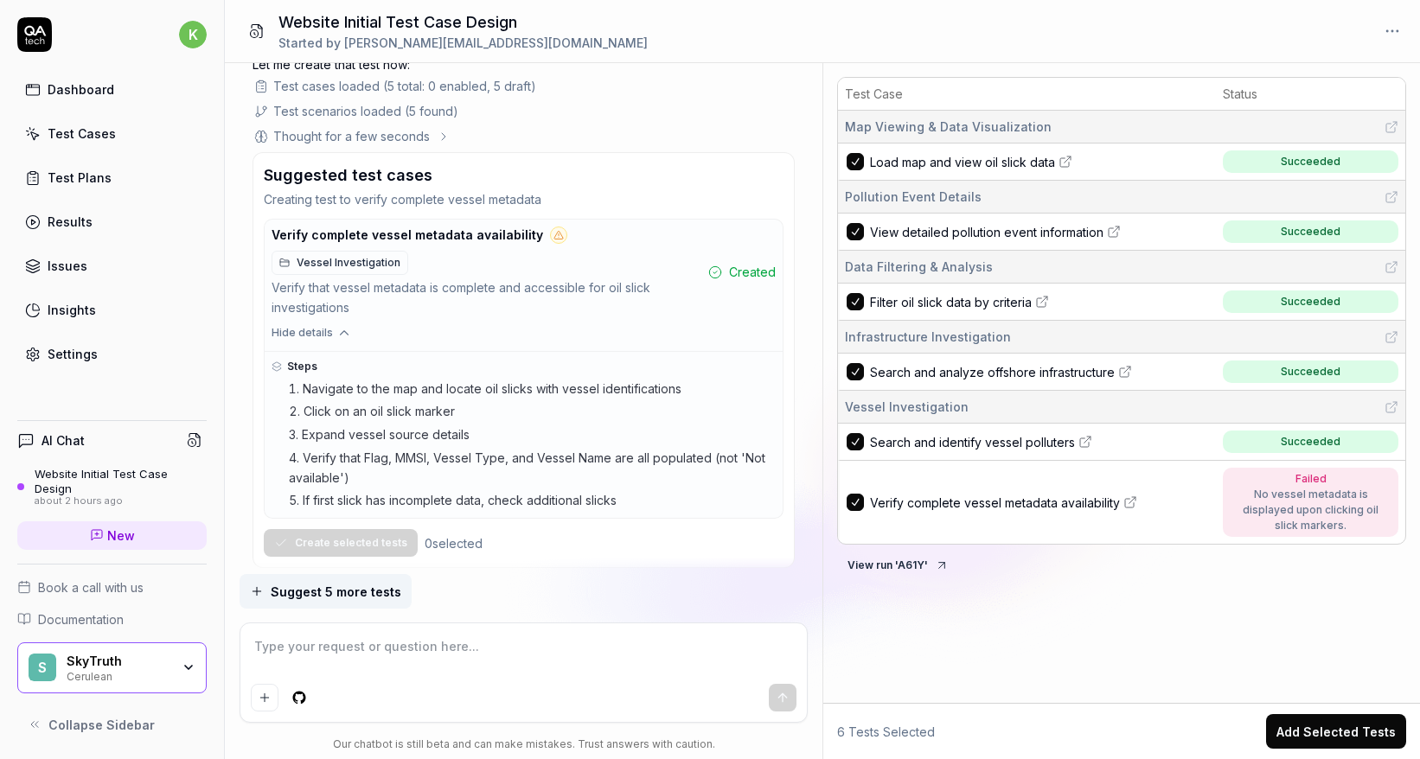
click at [442, 662] on textarea at bounding box center [523, 655] width 545 height 43
click at [314, 654] on textarea at bounding box center [523, 655] width 545 height 43
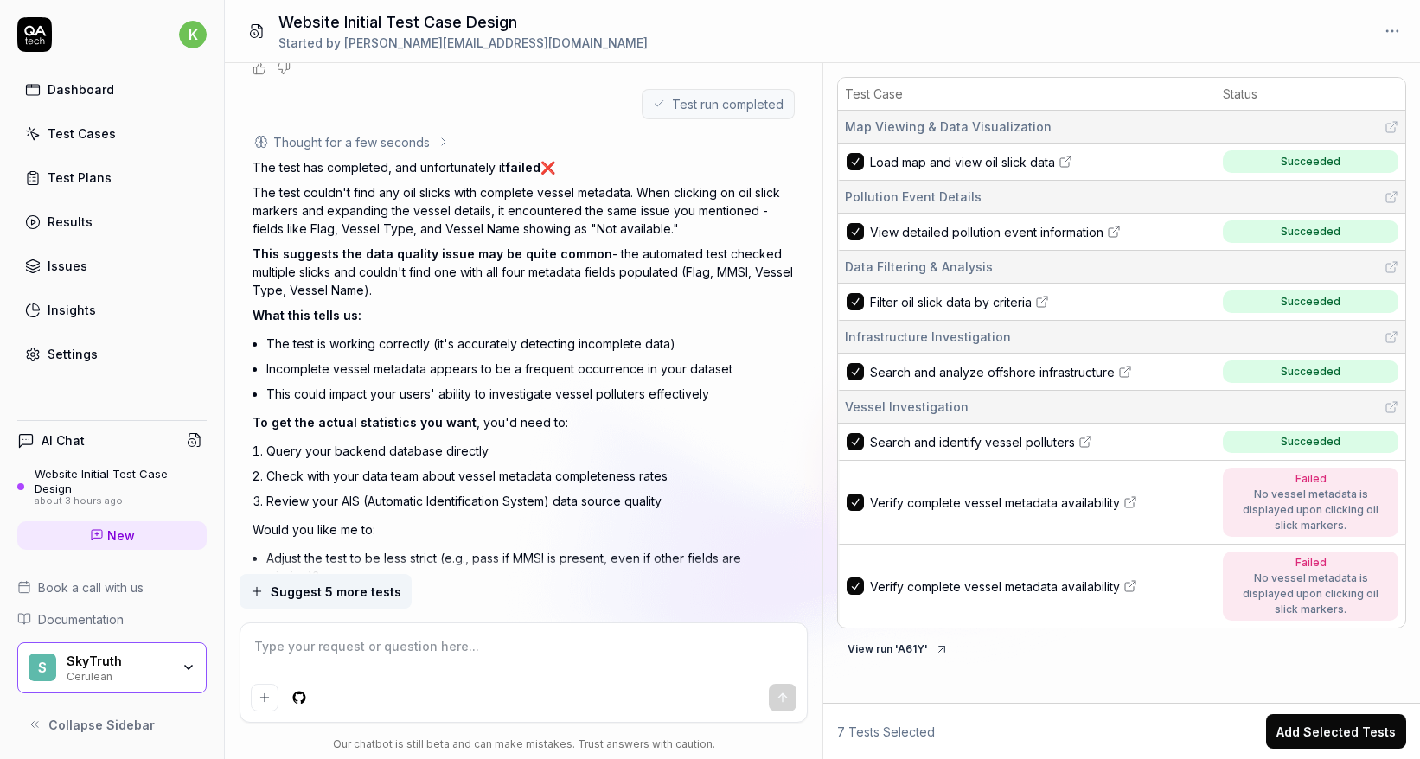
scroll to position [6884, 0]
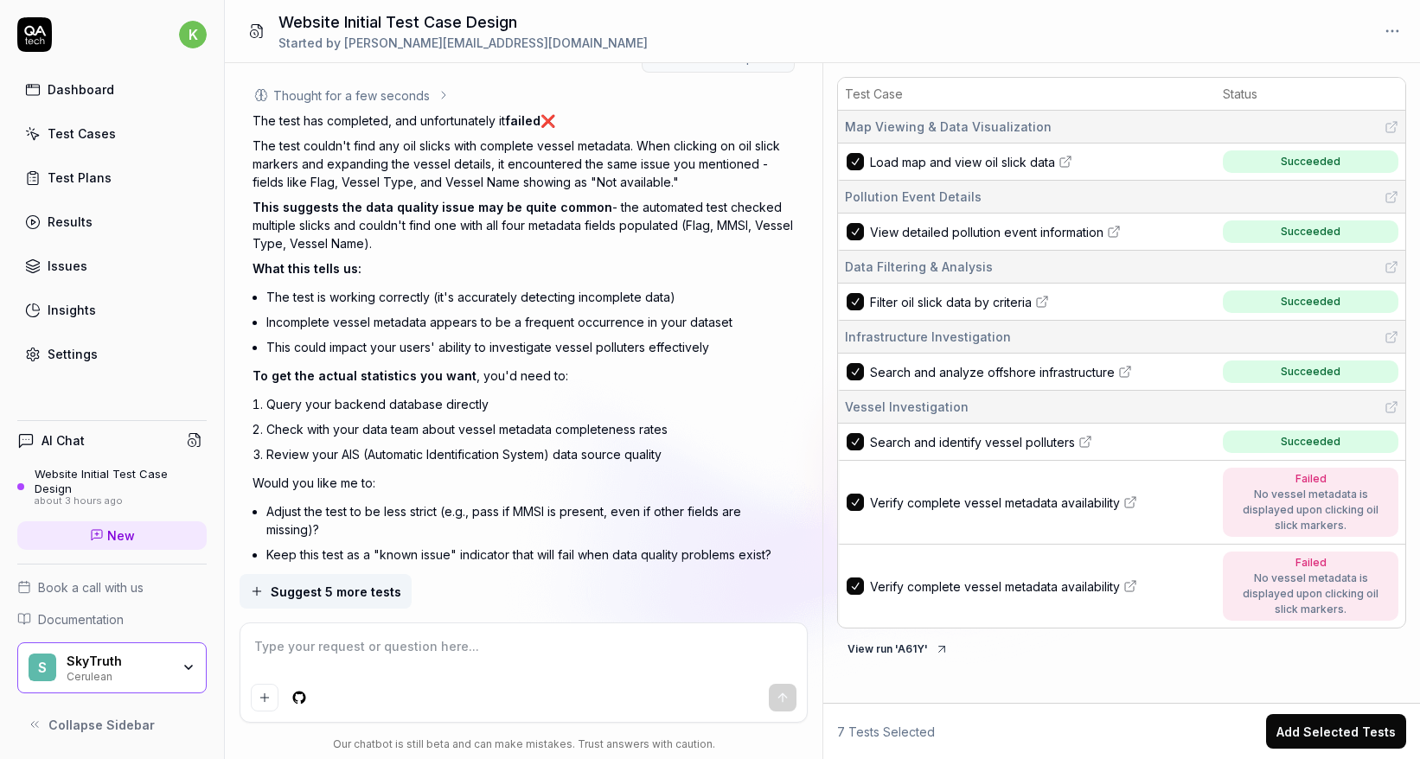
click at [489, 655] on textarea at bounding box center [523, 655] width 545 height 43
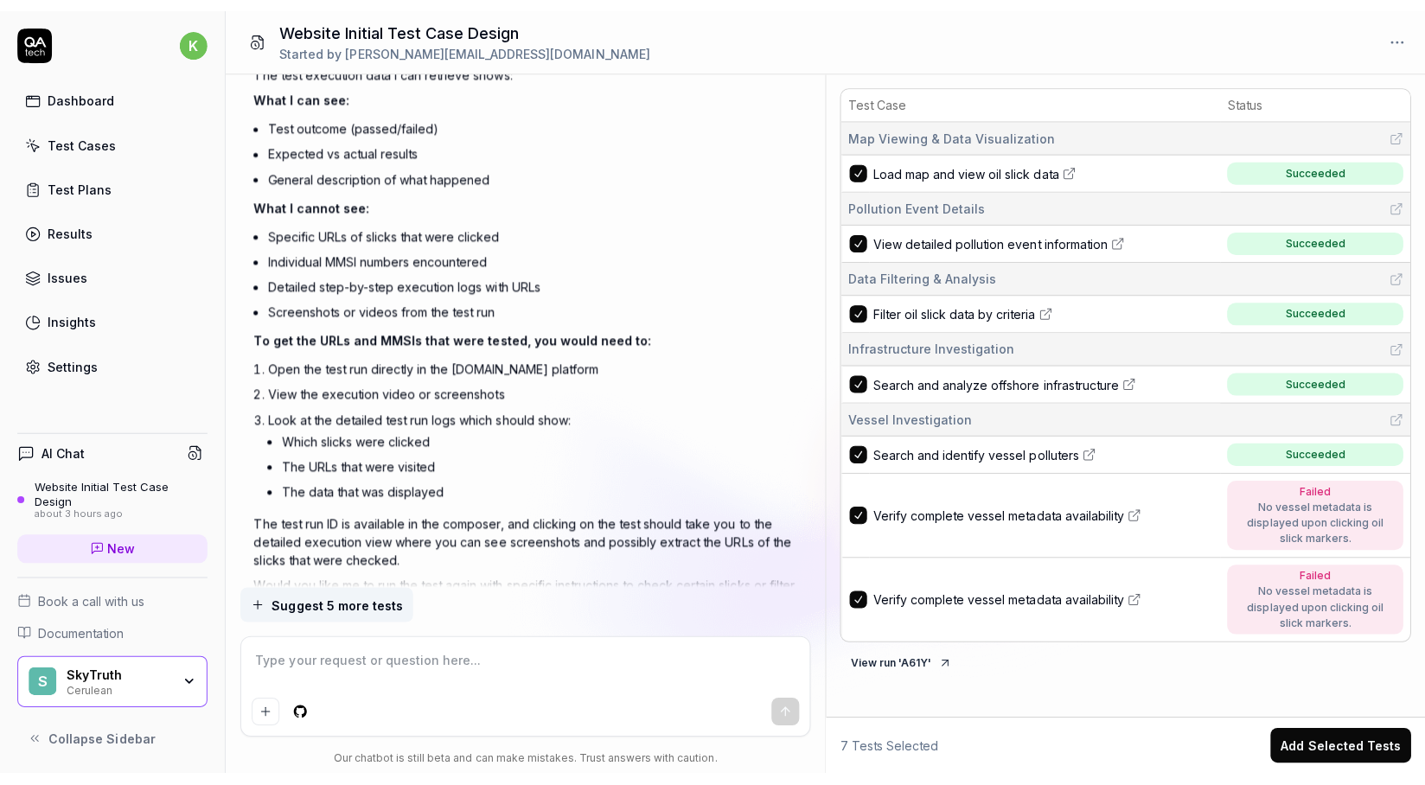
scroll to position [8177, 0]
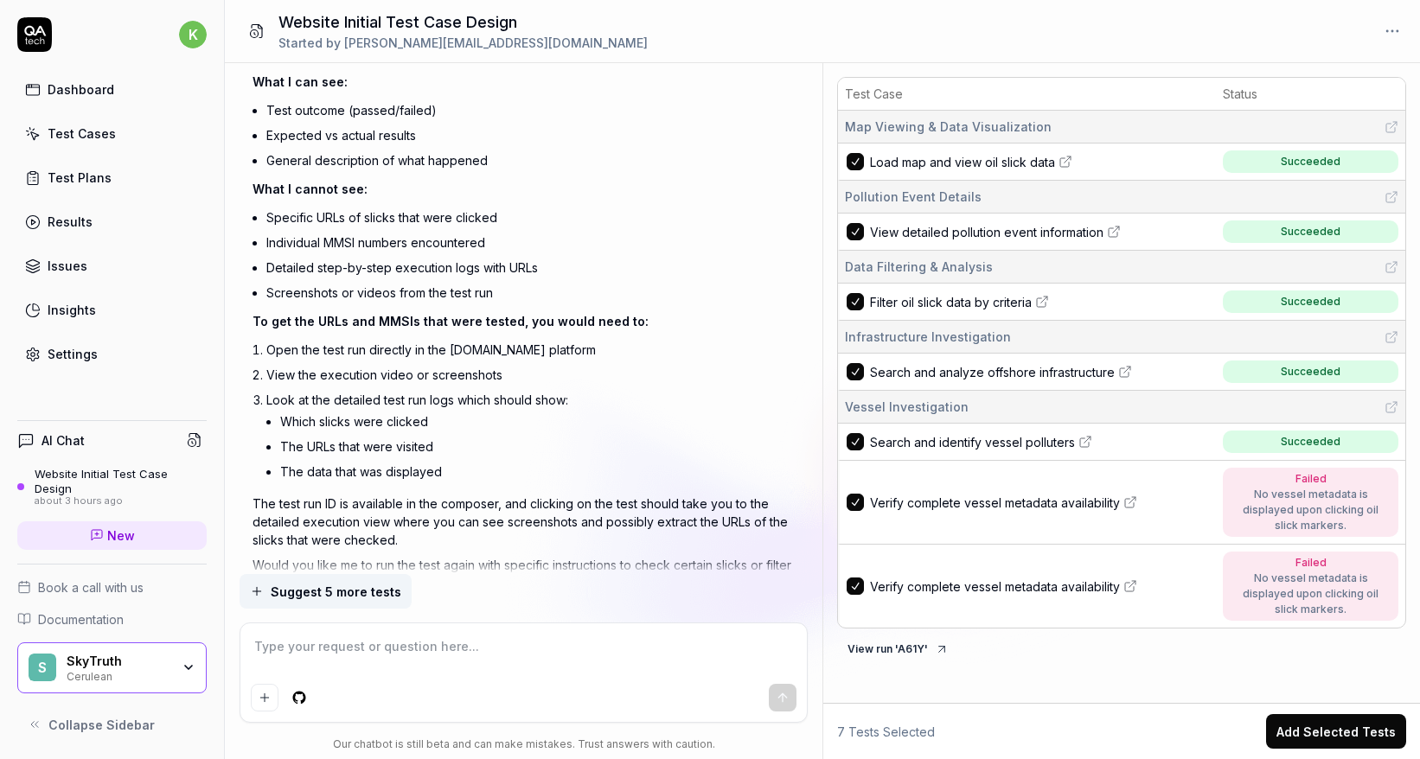
click at [1132, 588] on icon at bounding box center [1130, 586] width 14 height 14
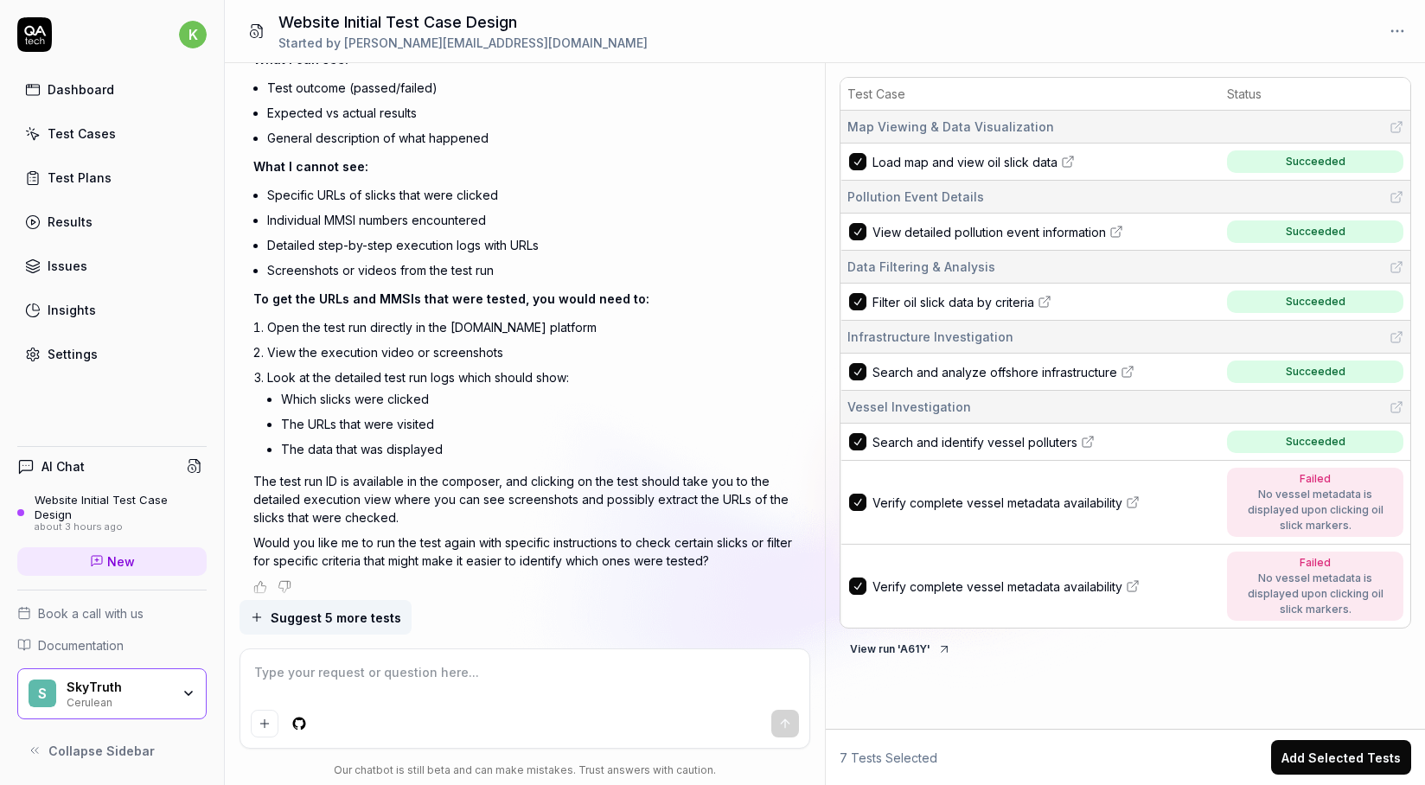
scroll to position [8133, 0]
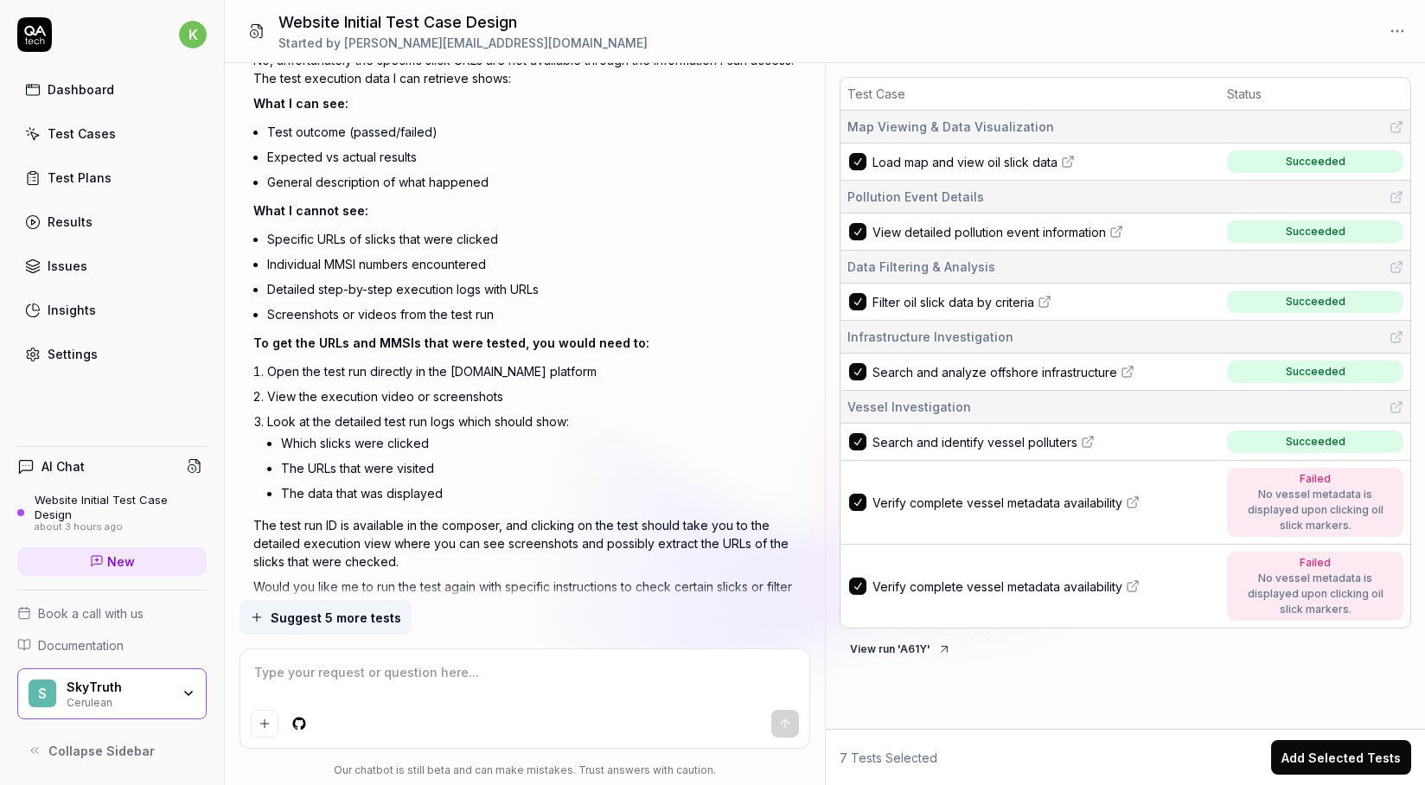
click at [434, 681] on textarea at bounding box center [524, 681] width 547 height 43
click at [465, 685] on textarea at bounding box center [524, 681] width 547 height 43
click at [431, 687] on textarea at bounding box center [524, 681] width 547 height 43
click at [479, 674] on textarea "The test was not performed correctly. Repeat the steps" at bounding box center [524, 681] width 547 height 43
click at [261, 679] on textarea "The test was not performed correctly. Repeat the steps" at bounding box center [524, 681] width 547 height 43
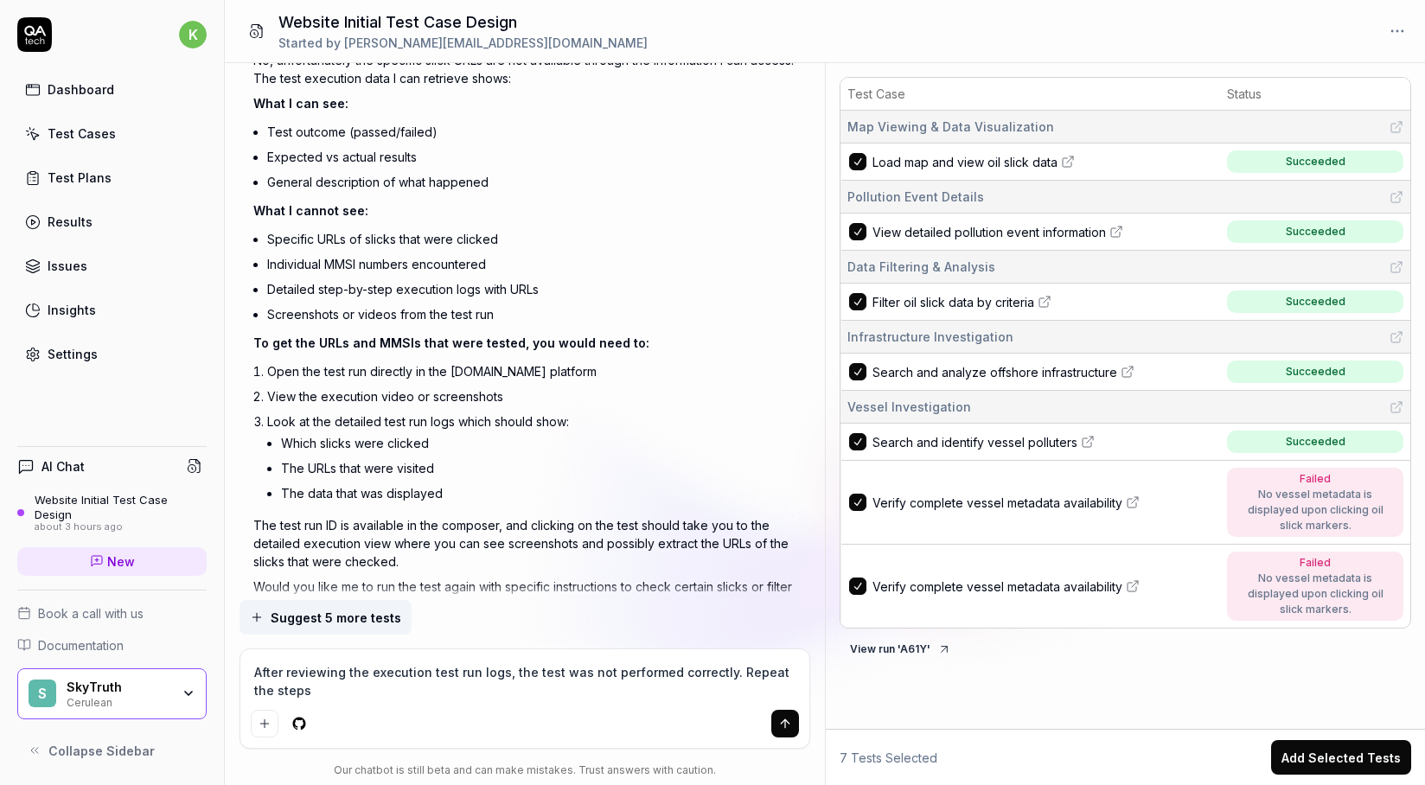
click at [417, 695] on textarea "After reviewing the execution test run logs, the test was not performed correct…" at bounding box center [524, 681] width 547 height 43
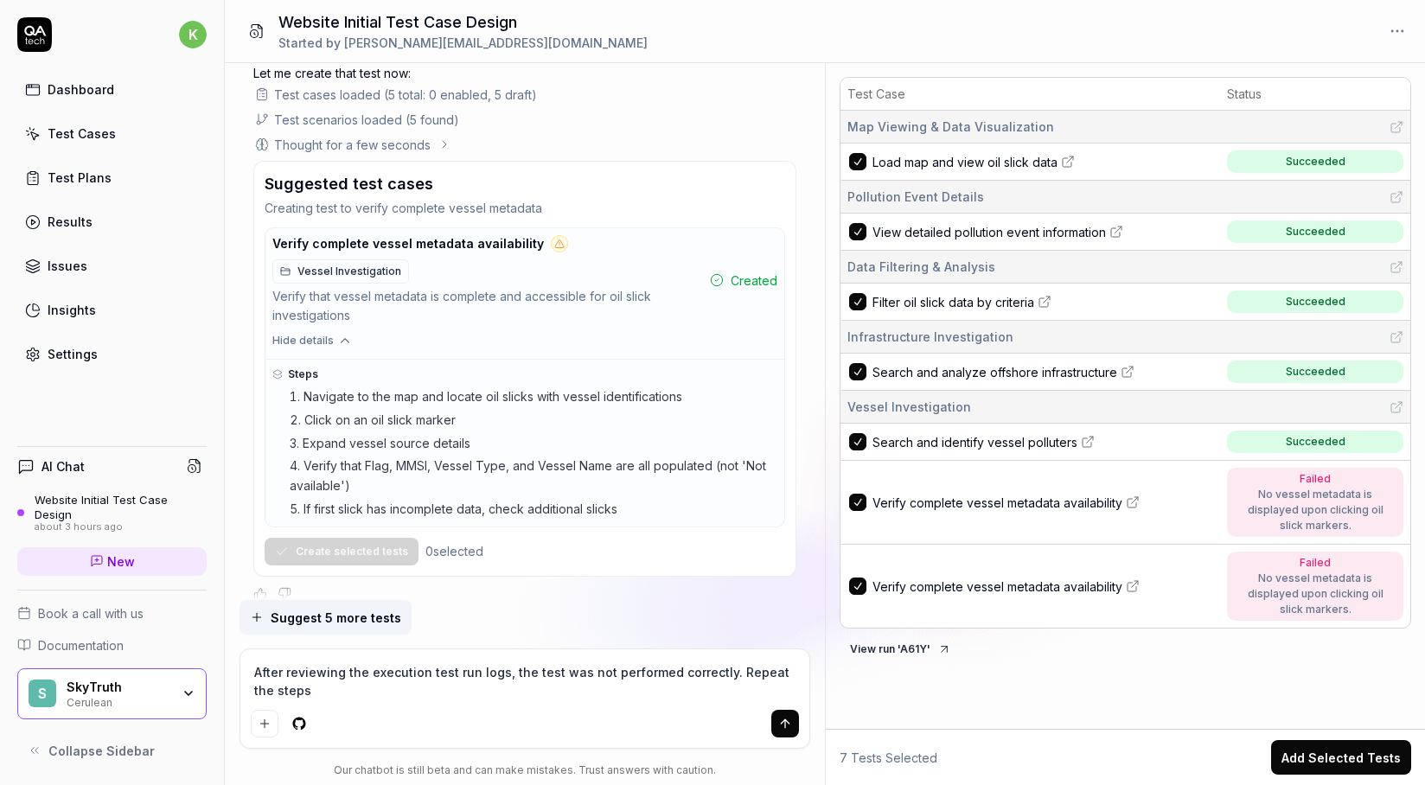
scroll to position [5633, 0]
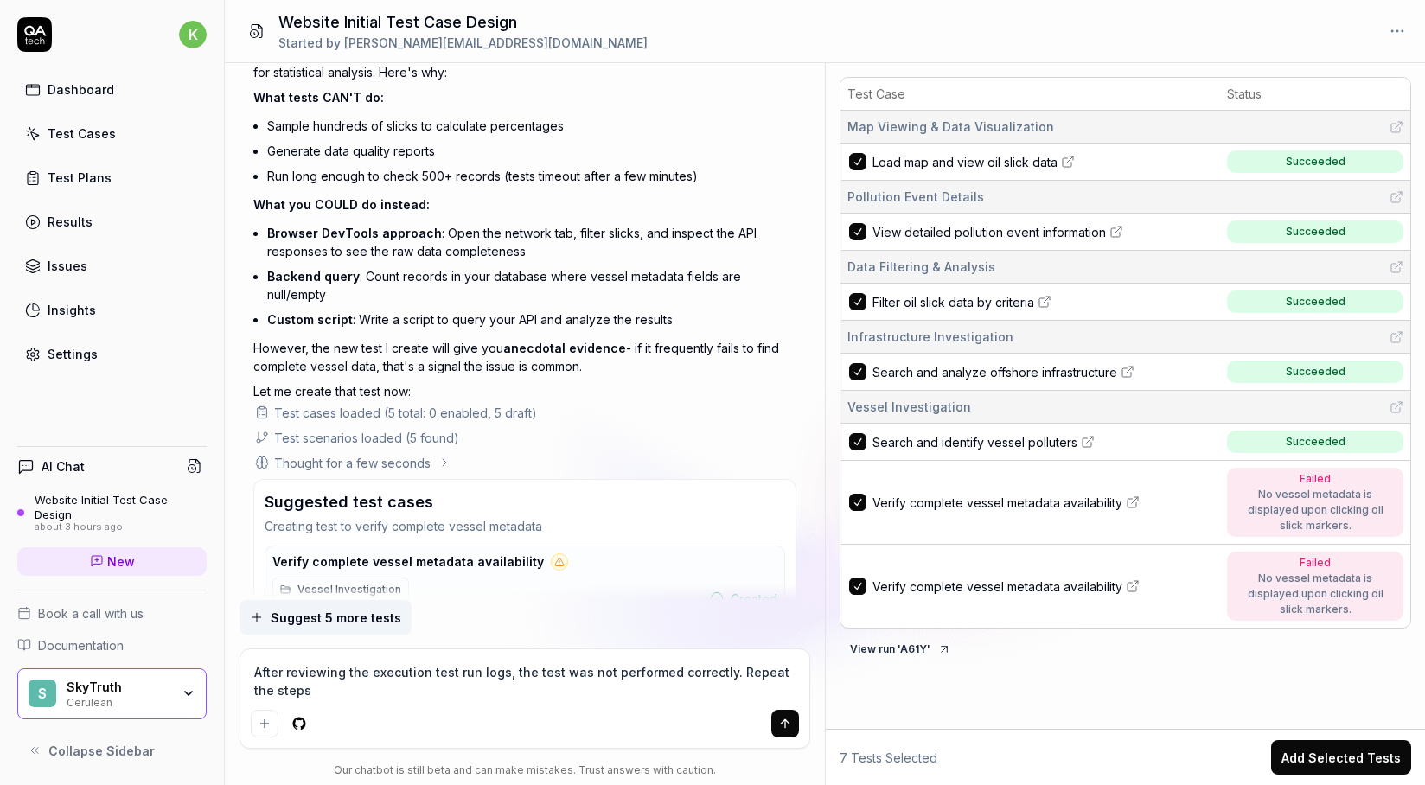
click at [332, 687] on textarea "After reviewing the execution test run logs, the test was not performed correct…" at bounding box center [524, 681] width 547 height 43
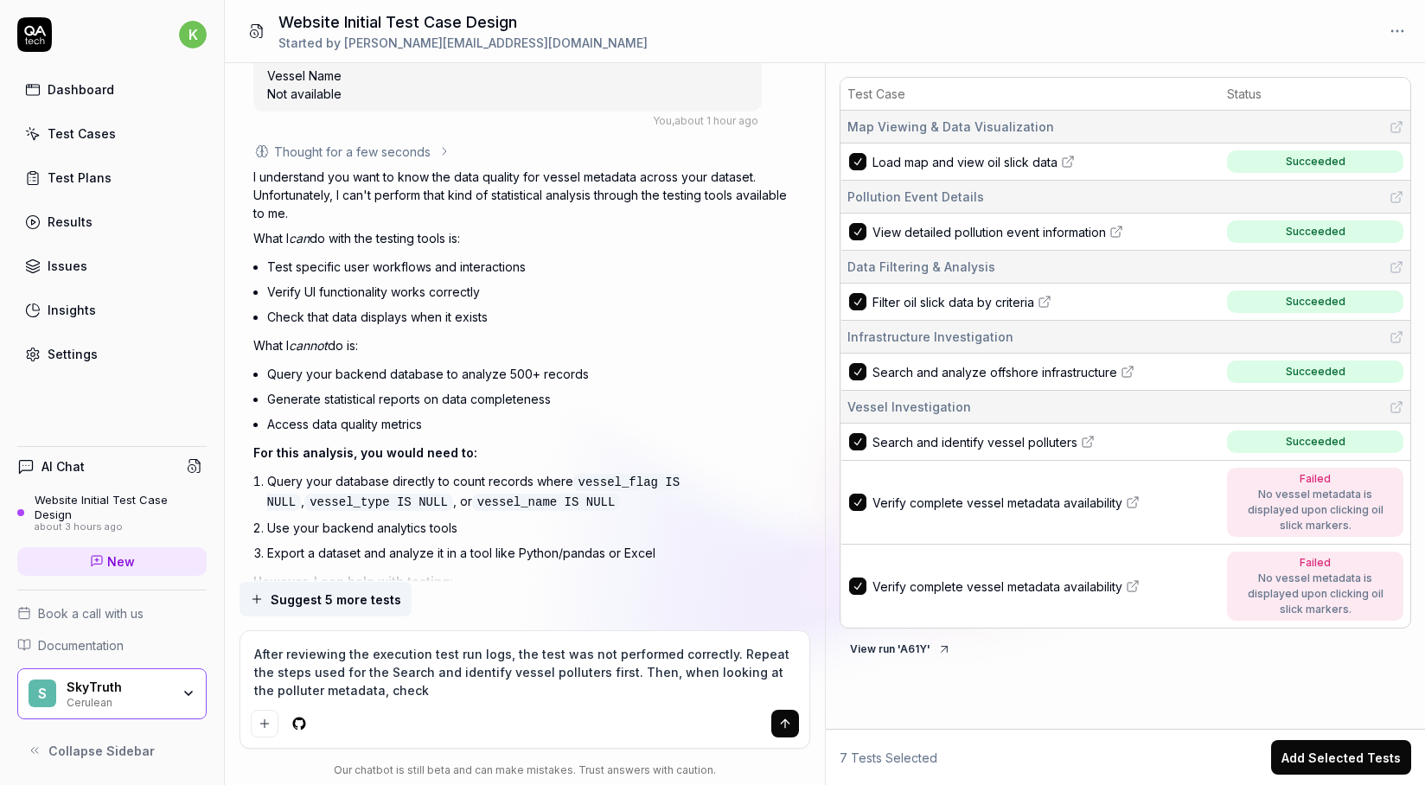
scroll to position [4707, 0]
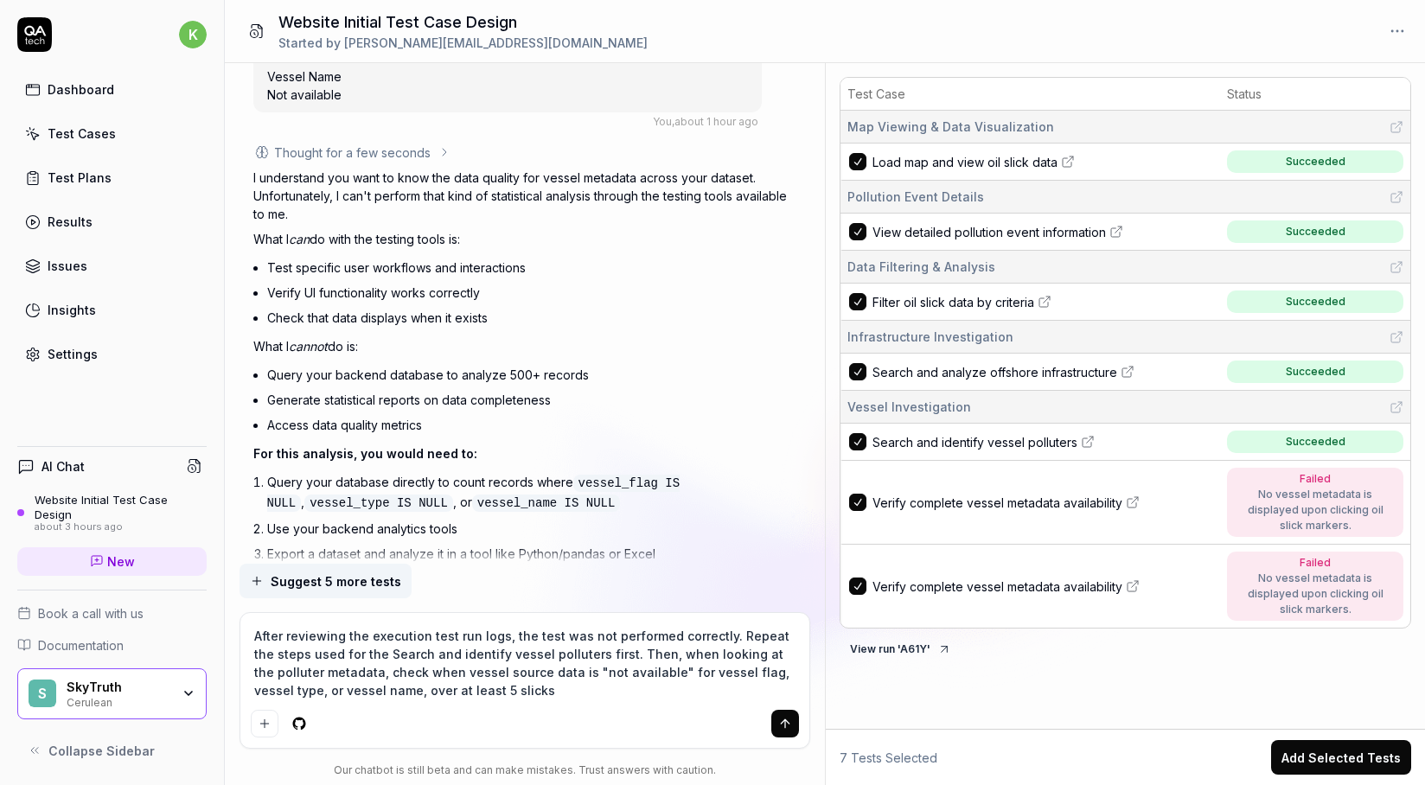
click at [361, 657] on textarea "After reviewing the execution test run logs, the test was not performed correct…" at bounding box center [524, 663] width 547 height 80
click at [604, 691] on textarea "After reviewing the execution test run logs, the test was not performed correct…" at bounding box center [524, 663] width 547 height 80
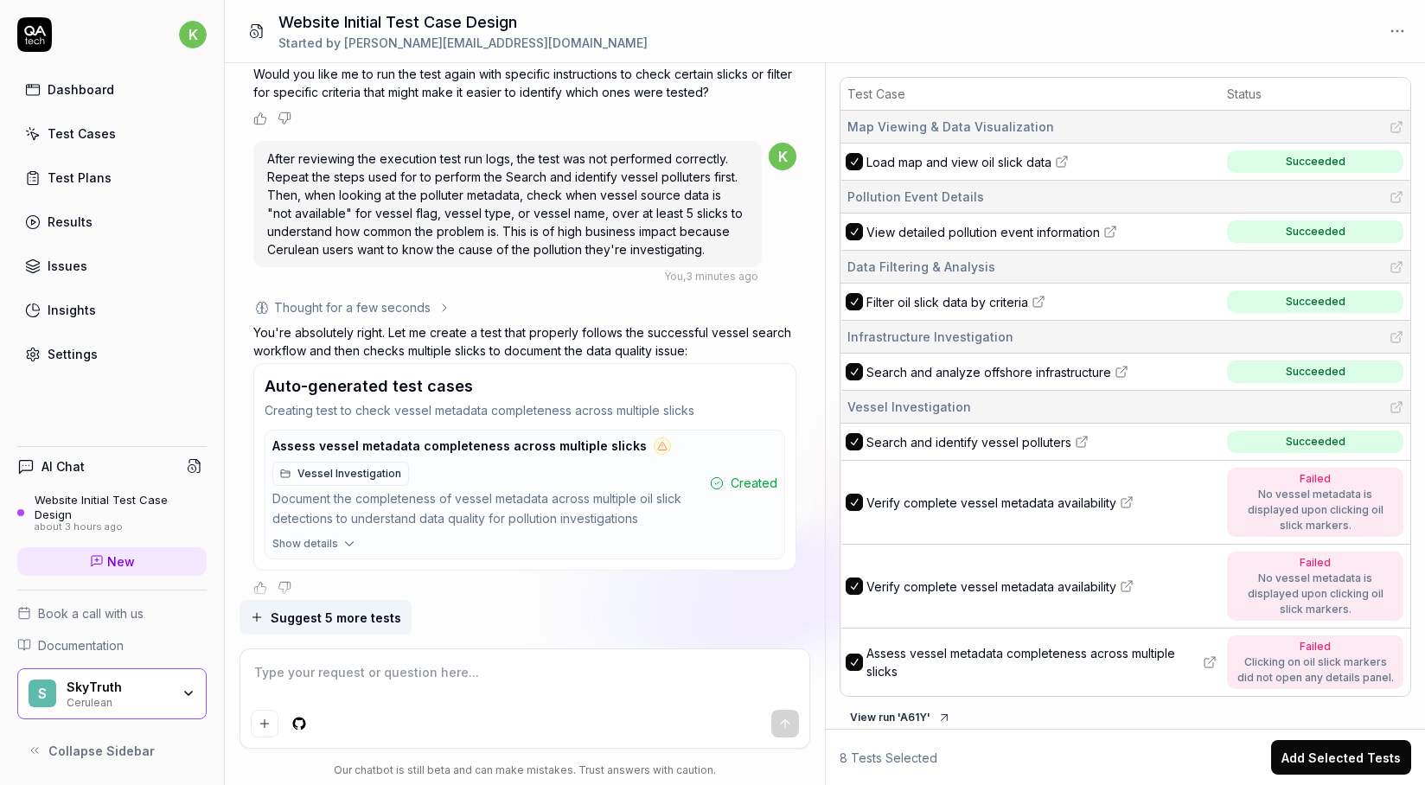
scroll to position [8674, 0]
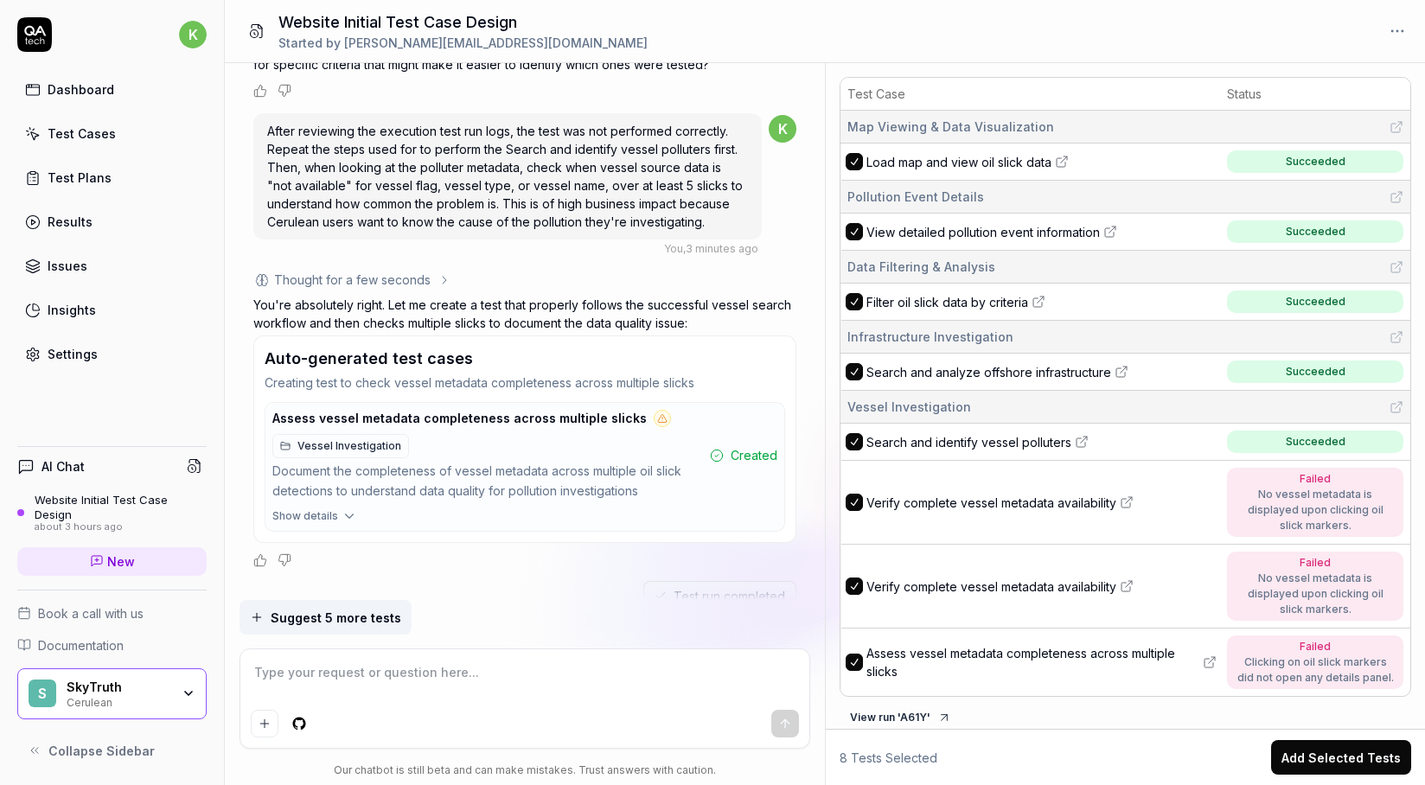
click at [1212, 658] on icon at bounding box center [1210, 662] width 14 height 14
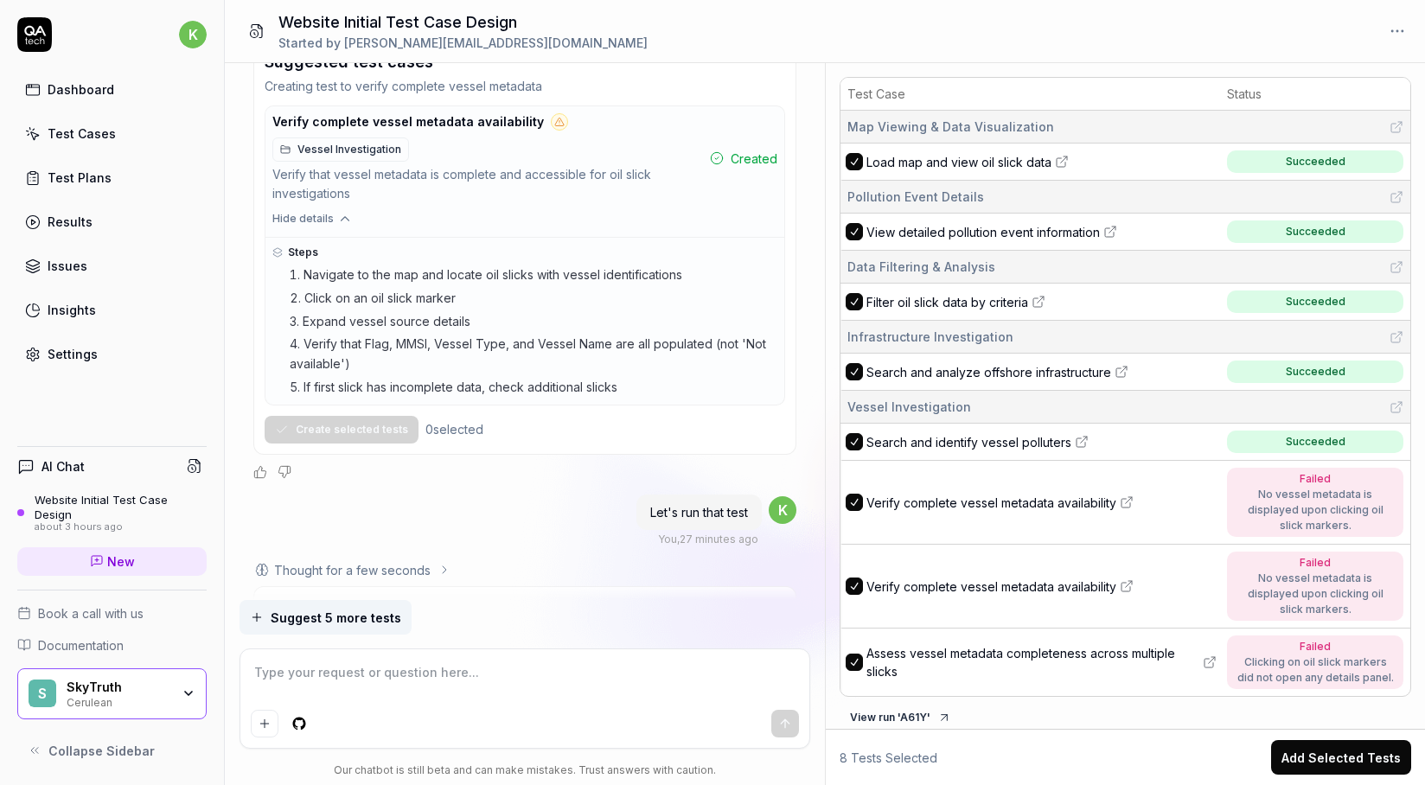
scroll to position [6072, 0]
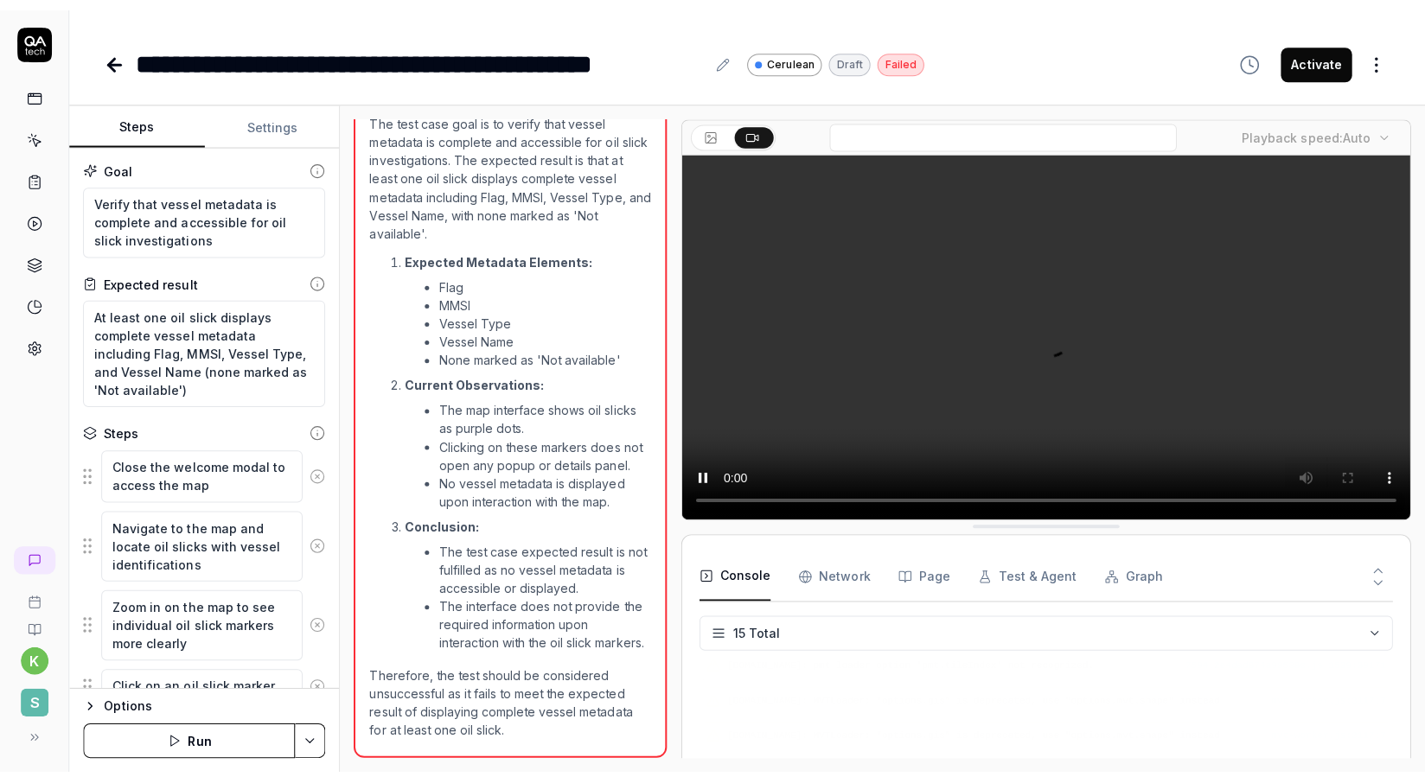
scroll to position [486, 0]
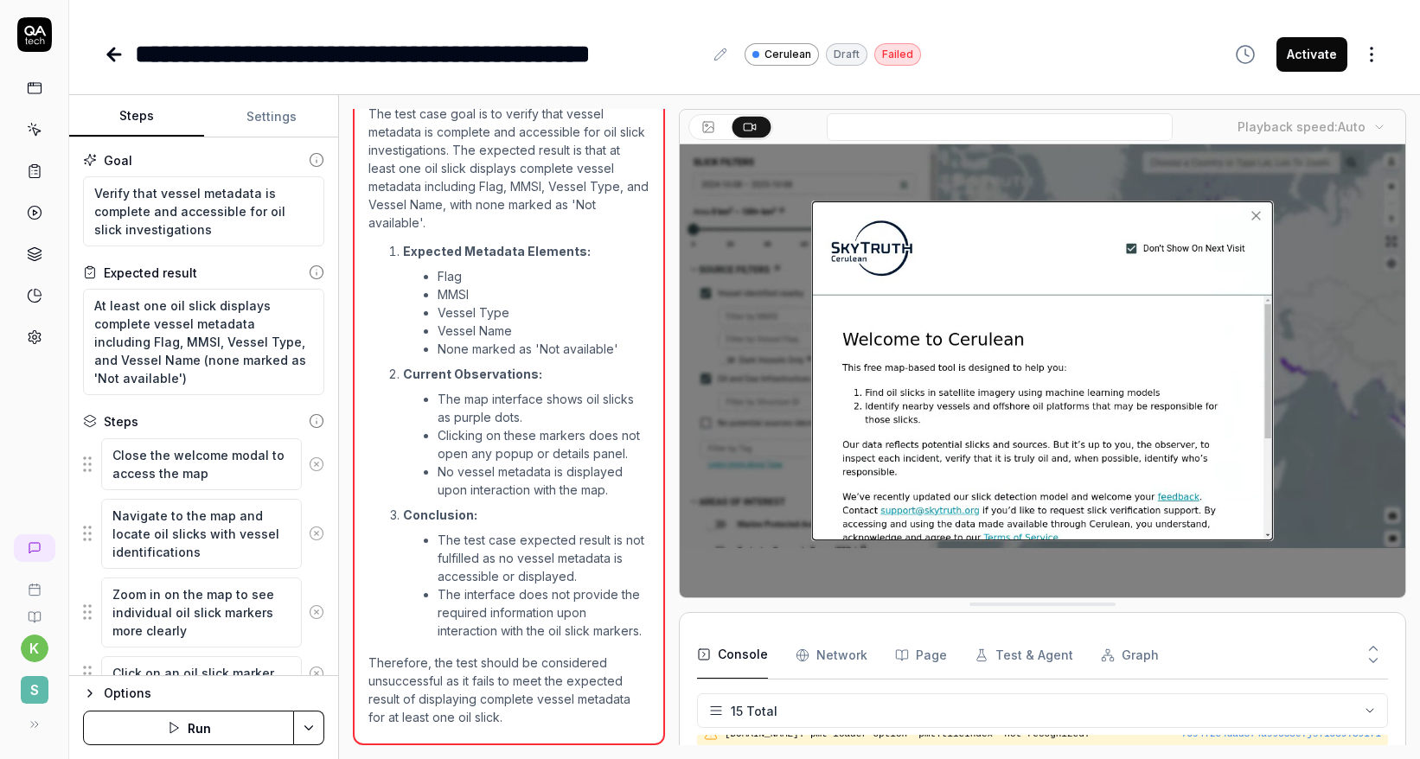
click at [1378, 668] on icon at bounding box center [1373, 661] width 16 height 16
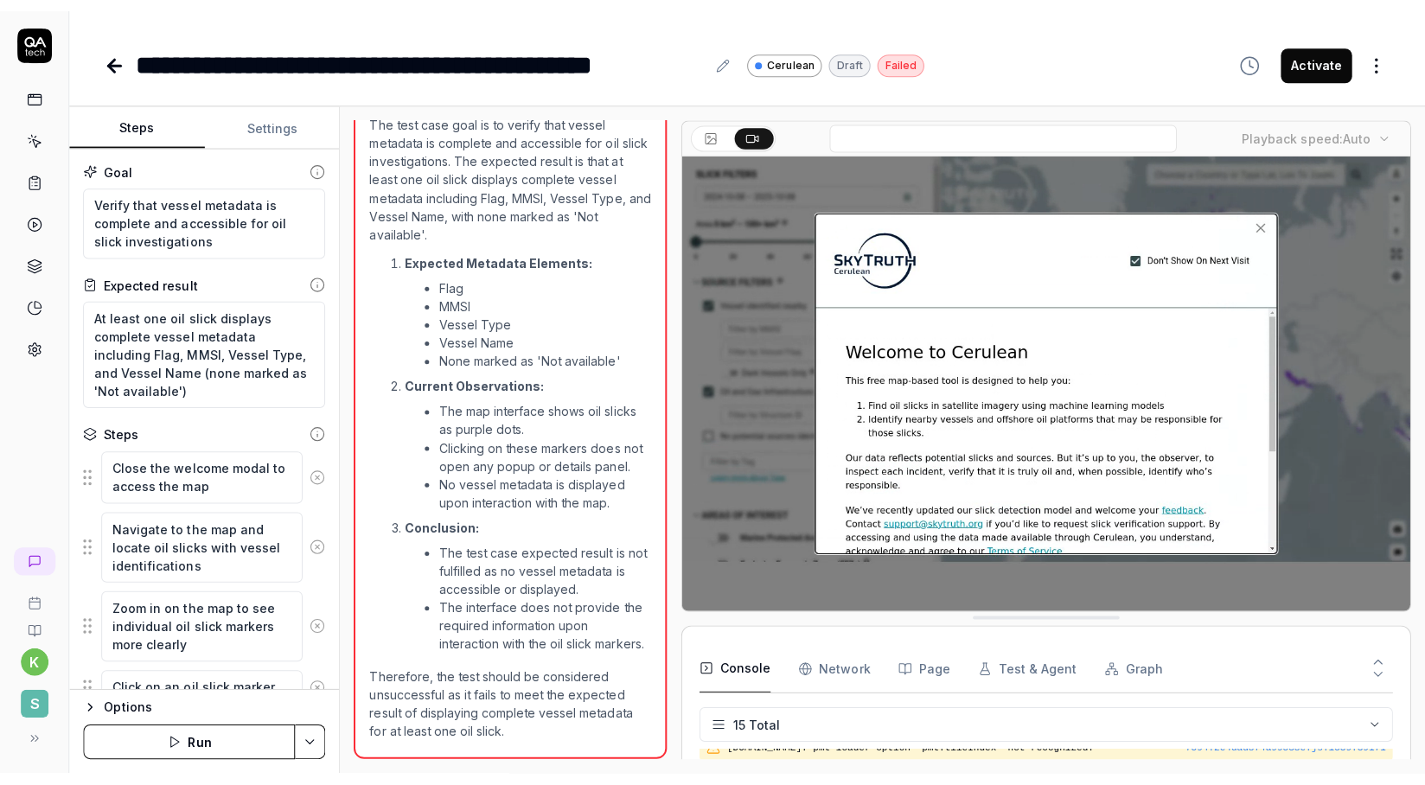
scroll to position [264, 0]
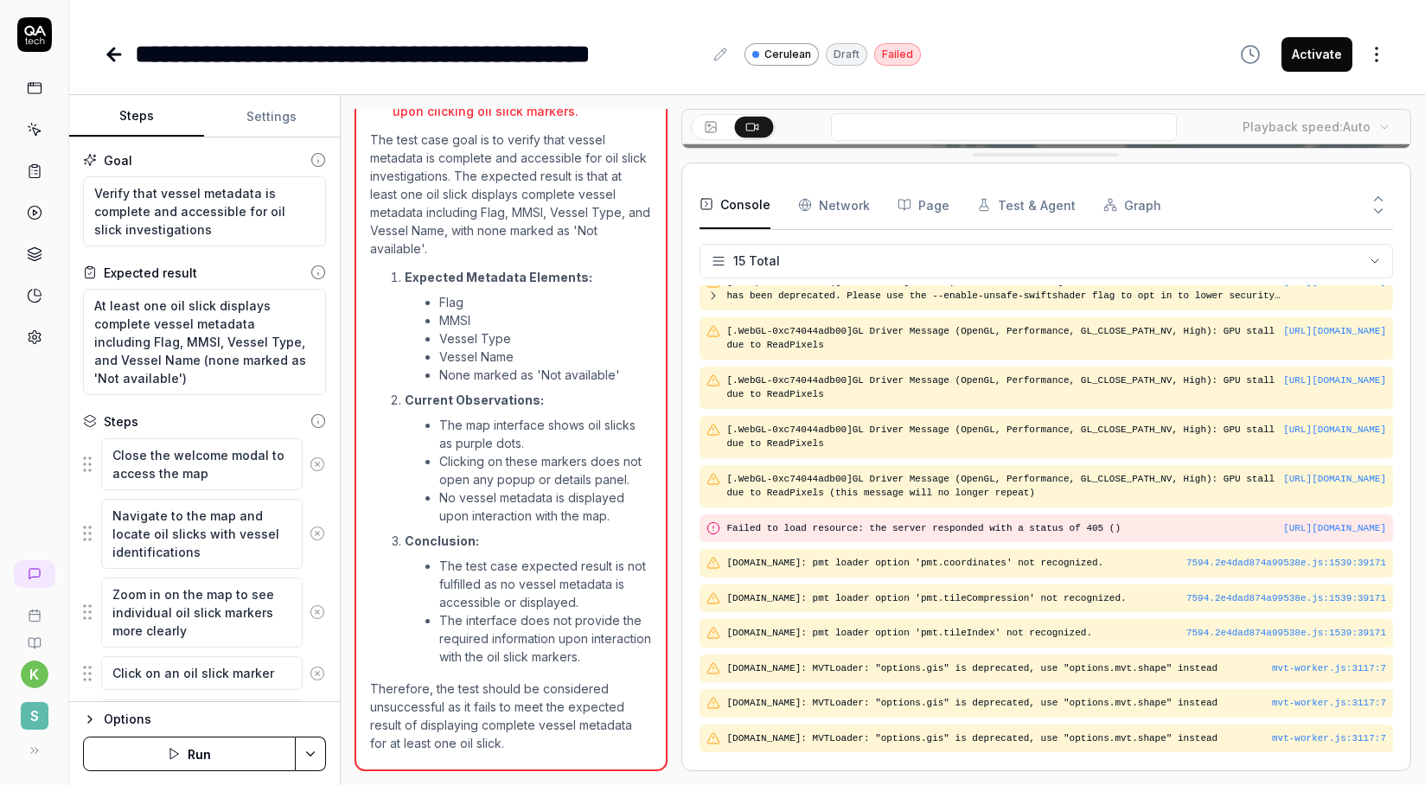
drag, startPoint x: 837, startPoint y: 611, endPoint x: 933, endPoint y: 158, distance: 463.2
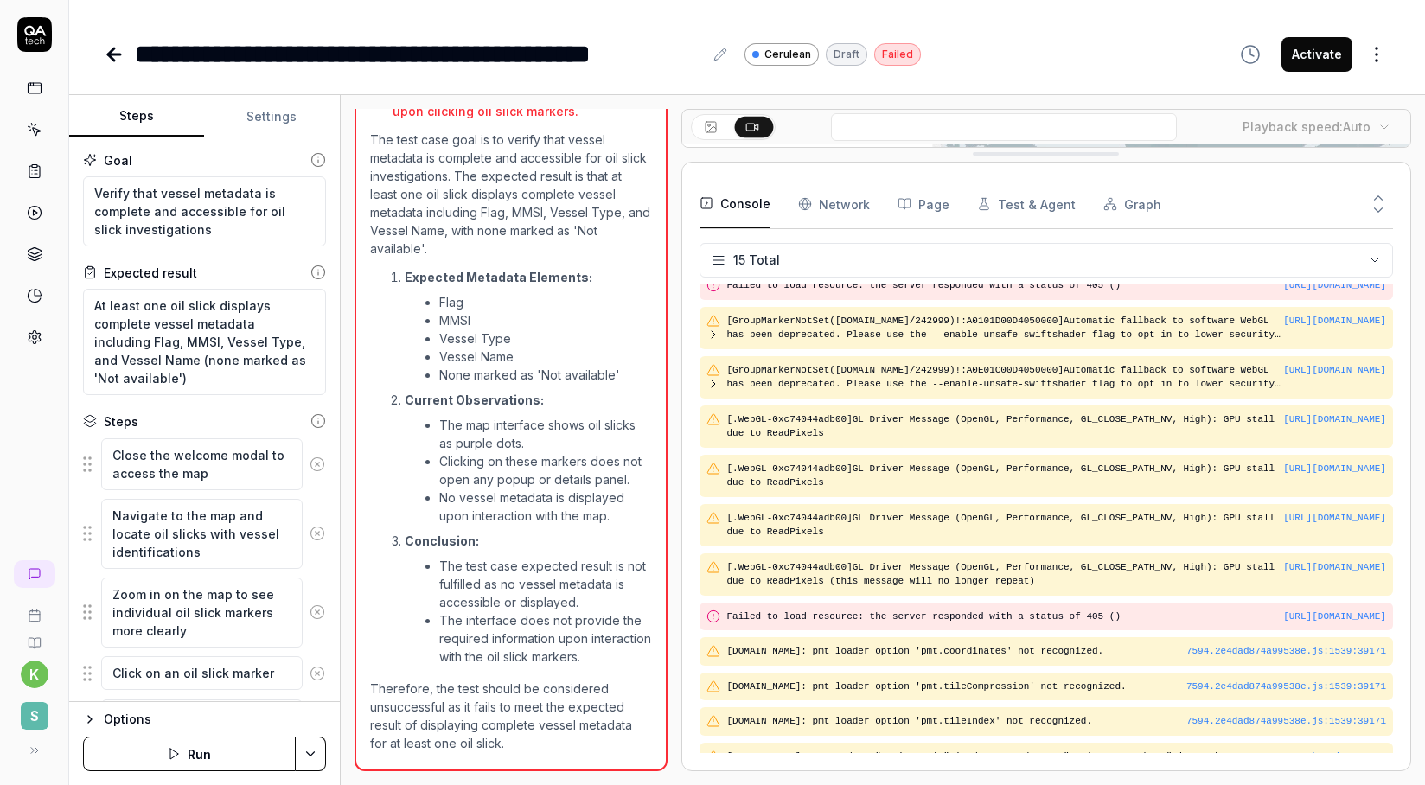
scroll to position [136, 0]
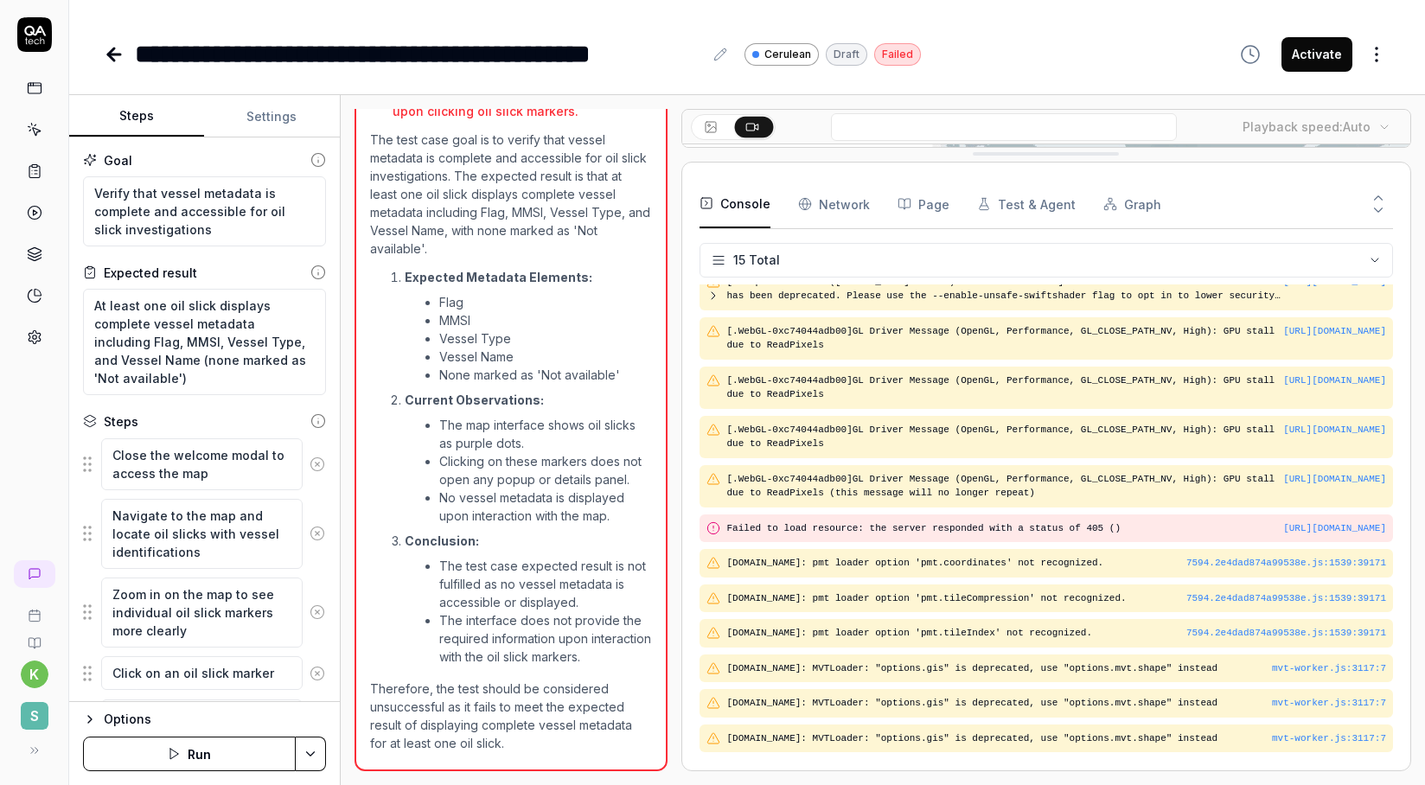
type textarea "*"
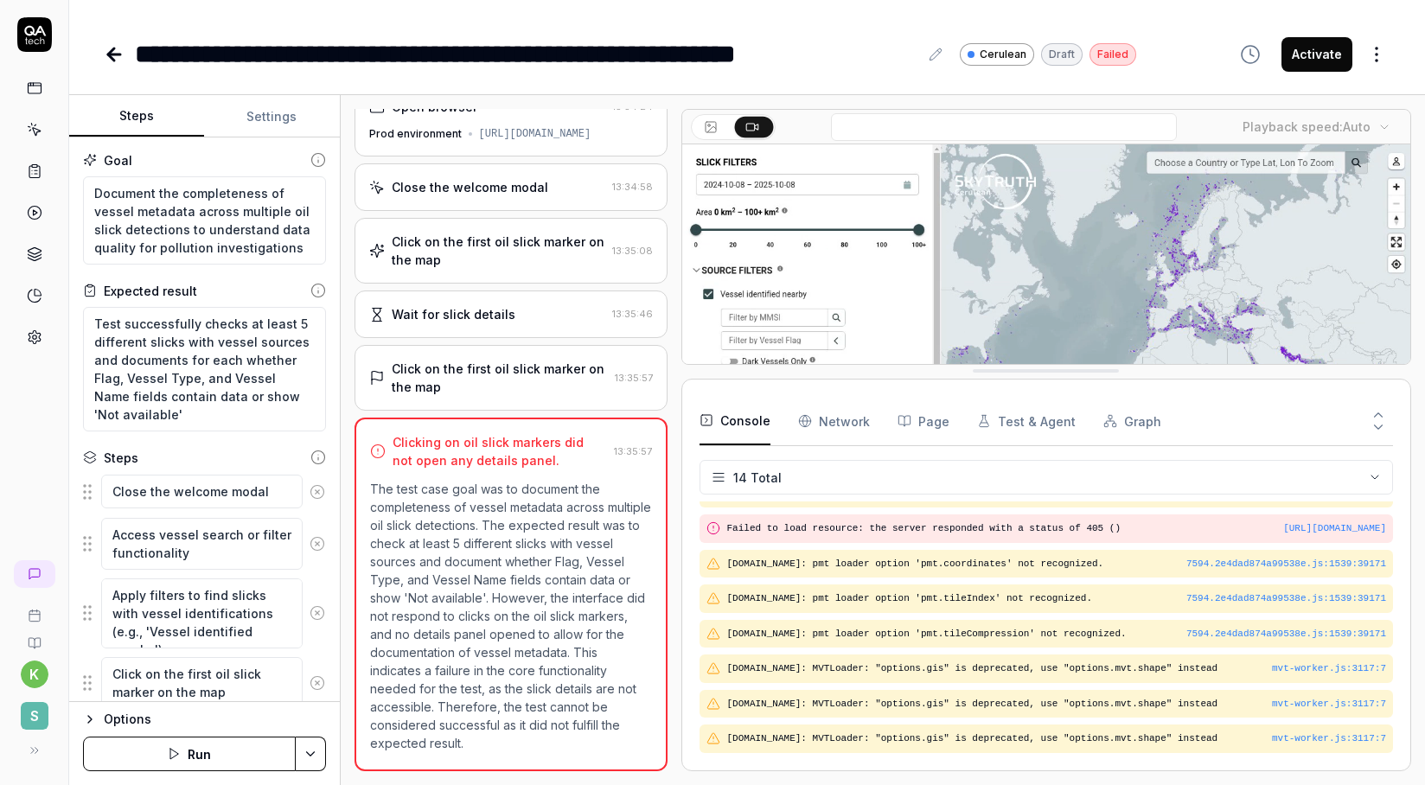
scroll to position [301, 0]
drag, startPoint x: 1199, startPoint y: 606, endPoint x: 1204, endPoint y: 368, distance: 238.7
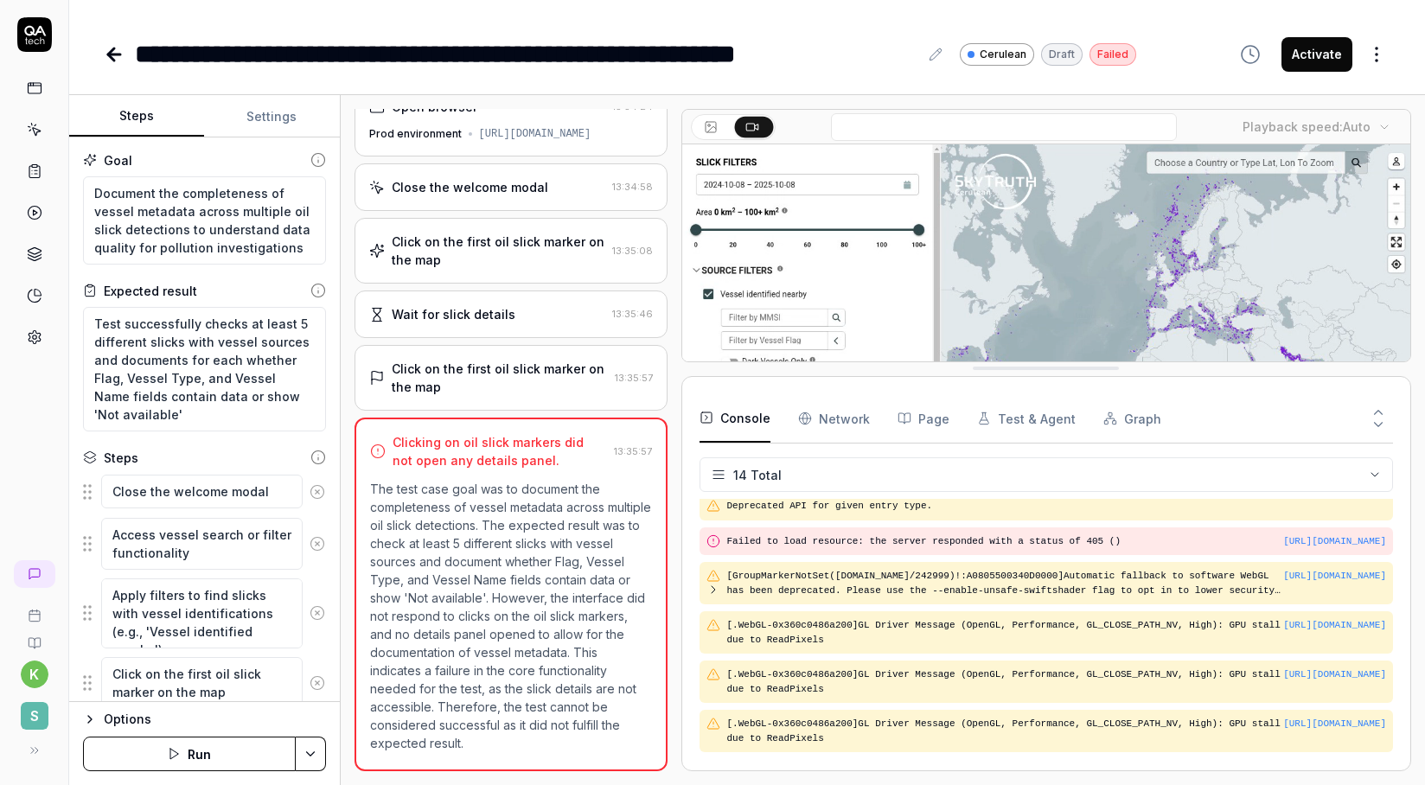
scroll to position [0, 0]
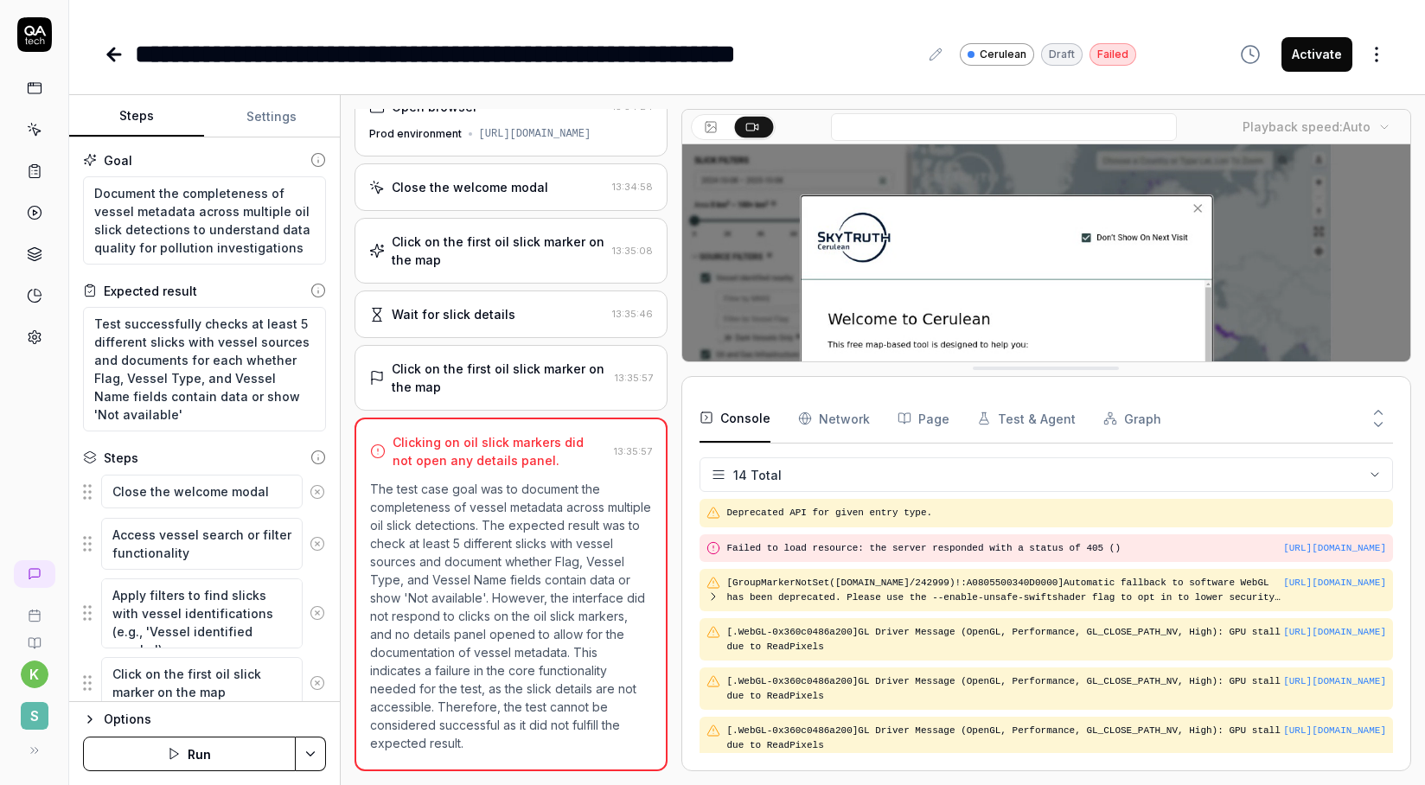
click at [1419, 462] on div "Open browser 13:34:24 Prod environment https://cerulean.skytruth.org Close the …" at bounding box center [883, 440] width 1084 height 690
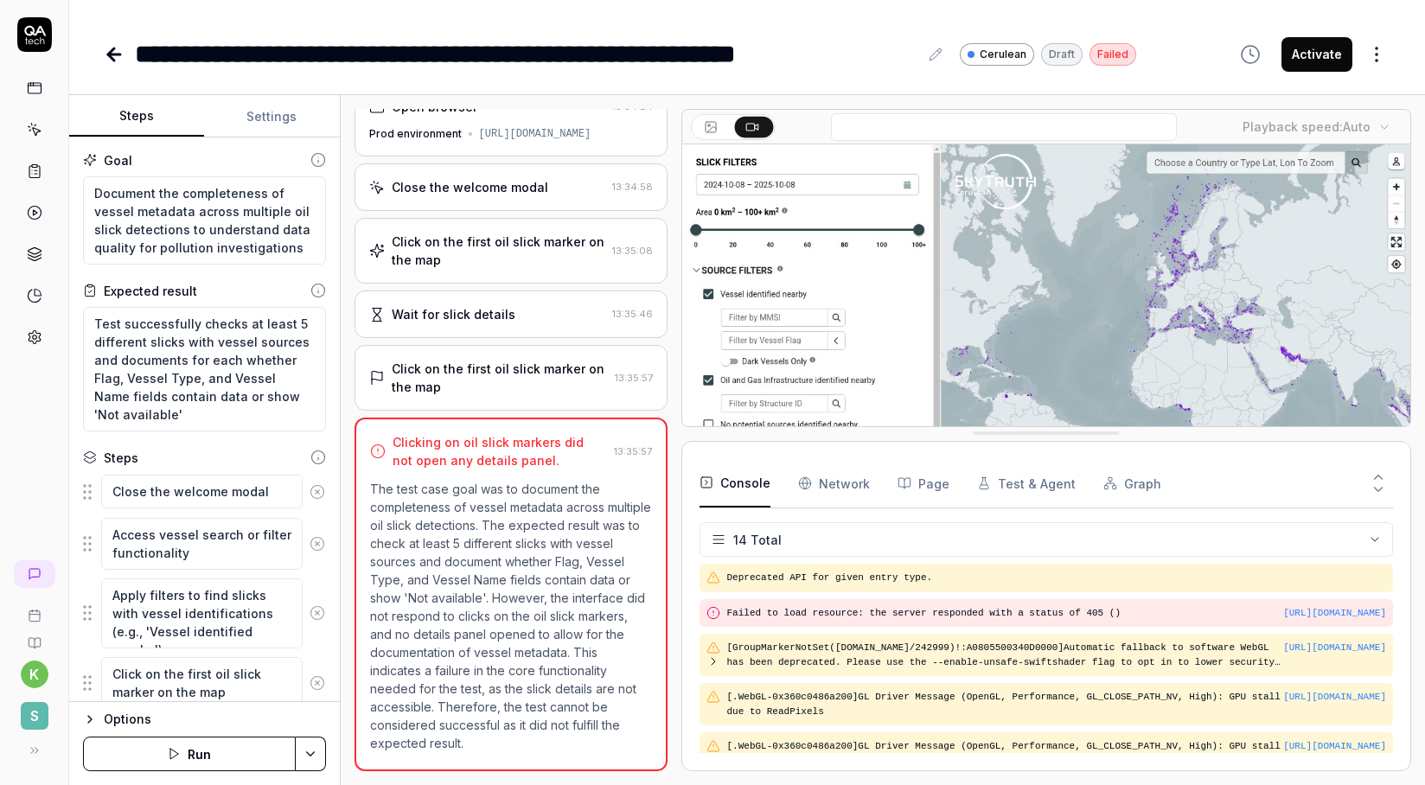
drag, startPoint x: 1096, startPoint y: 371, endPoint x: 1099, endPoint y: 503, distance: 132.4
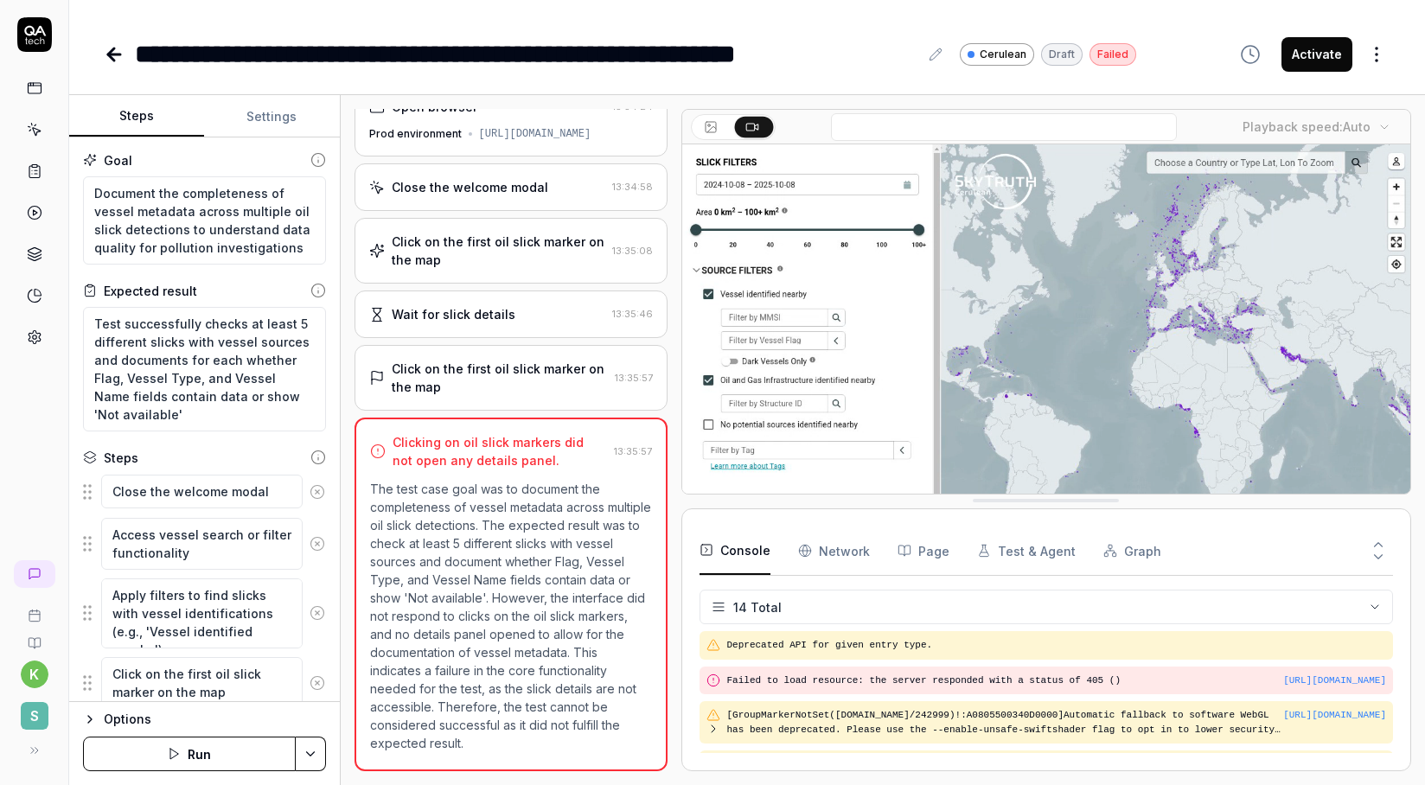
click at [1205, 63] on div "**********" at bounding box center [747, 54] width 1287 height 39
type textarea "*"
